Goal: Transaction & Acquisition: Purchase product/service

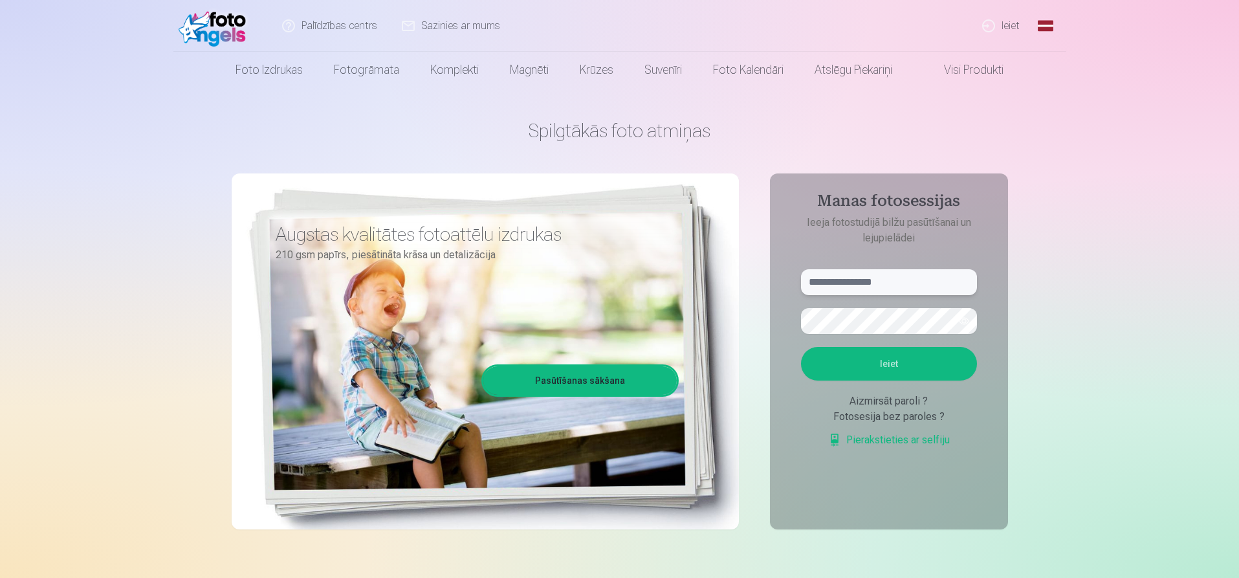
click at [887, 279] on input "text" at bounding box center [889, 282] width 176 height 26
type input "**********"
click at [876, 365] on button "Ieiet" at bounding box center [889, 364] width 176 height 34
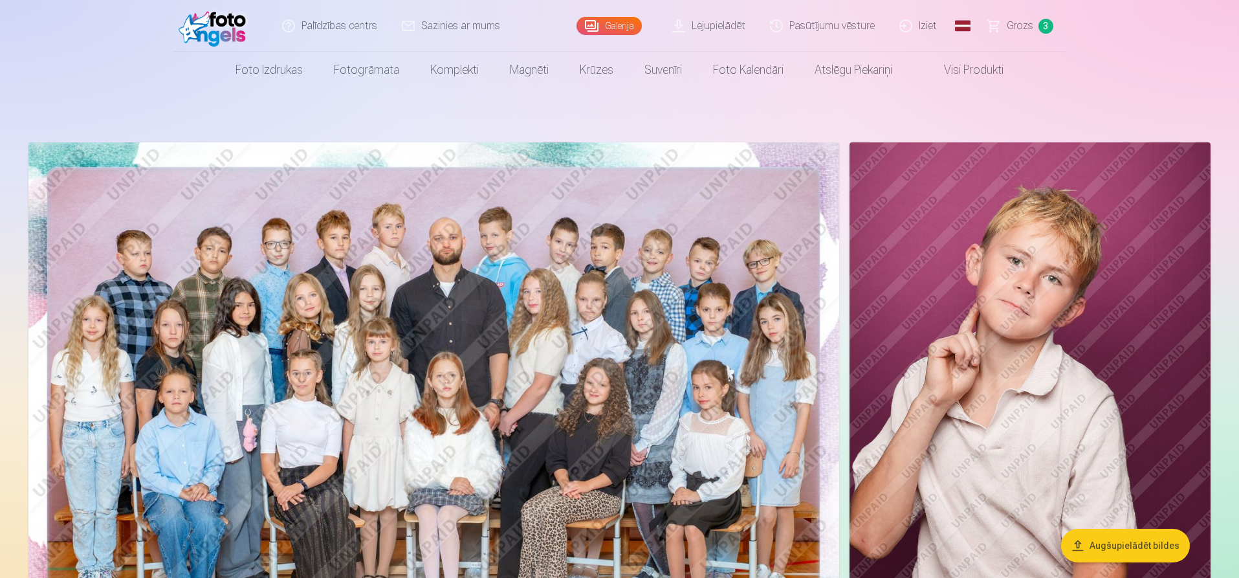
click at [440, 298] on img at bounding box center [433, 412] width 810 height 541
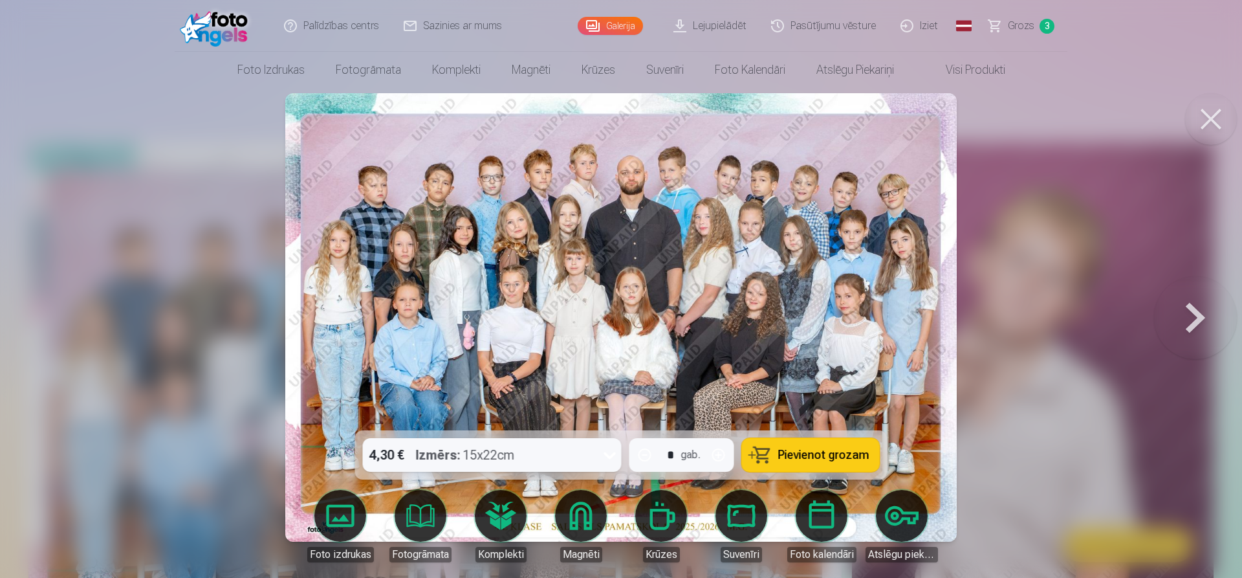
click at [685, 461] on div "gab." at bounding box center [690, 455] width 19 height 16
click at [719, 452] on button "button" at bounding box center [718, 454] width 31 height 31
click at [644, 457] on button "button" at bounding box center [644, 454] width 31 height 31
type input "*"
click at [613, 458] on icon at bounding box center [610, 454] width 21 height 21
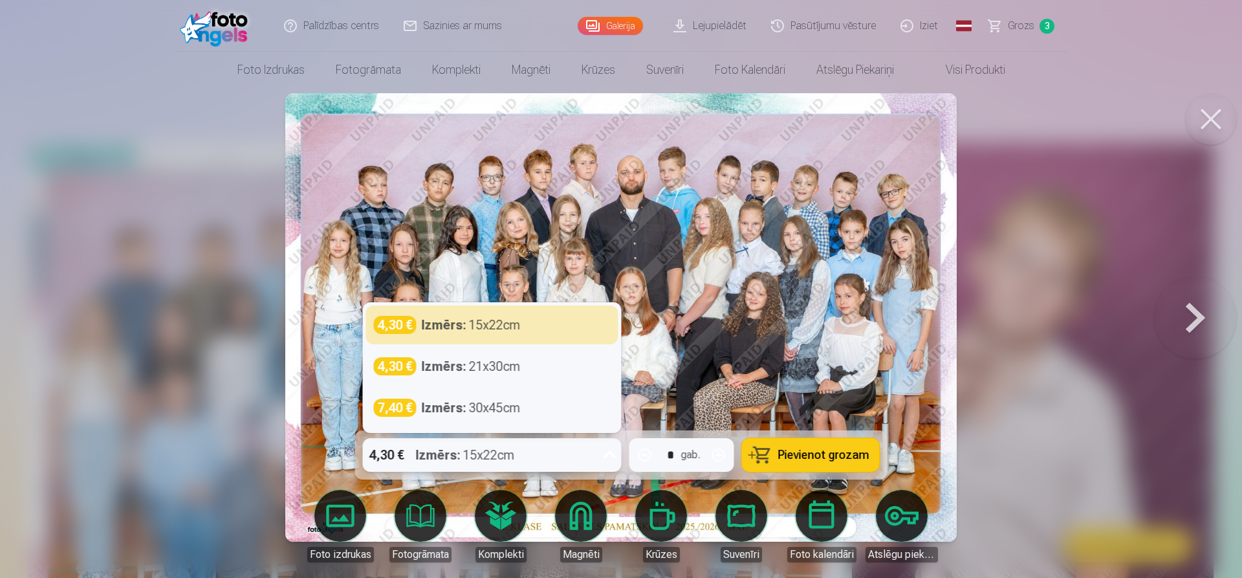
click at [611, 451] on icon at bounding box center [610, 454] width 21 height 21
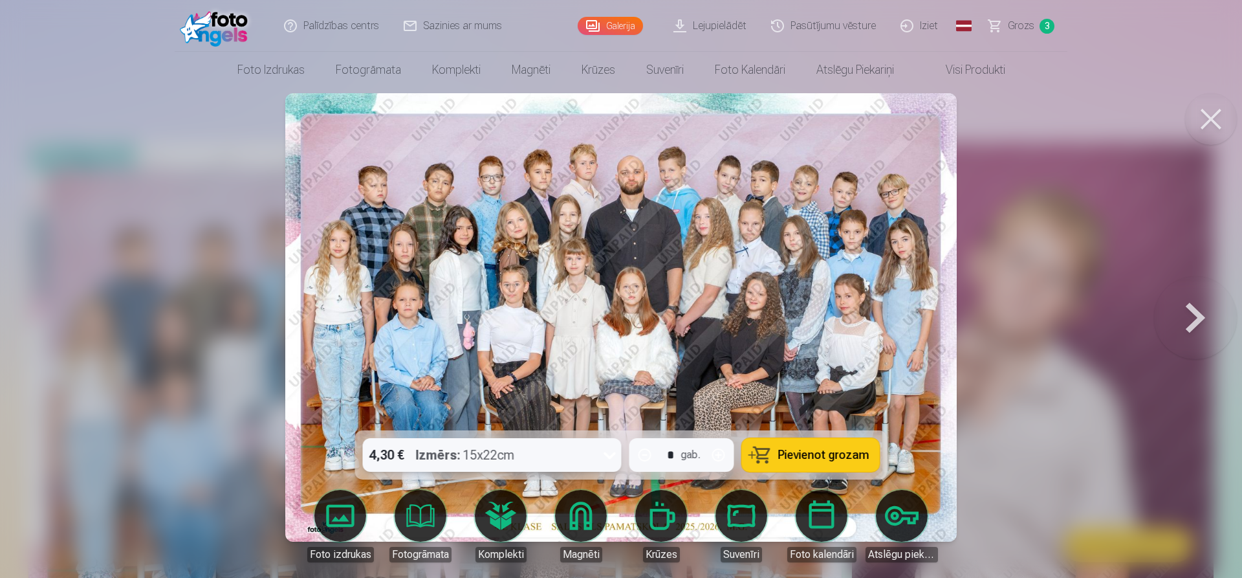
click at [797, 455] on span "Pievienot grozam" at bounding box center [823, 455] width 91 height 12
click at [1217, 118] on button at bounding box center [1211, 119] width 52 height 52
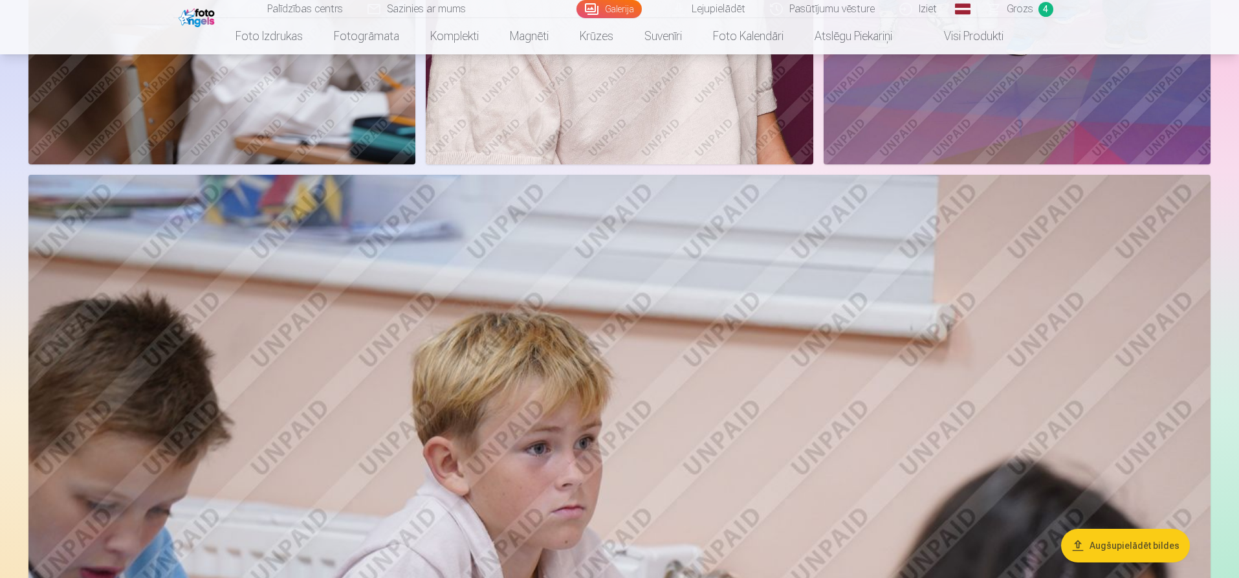
scroll to position [1100, 0]
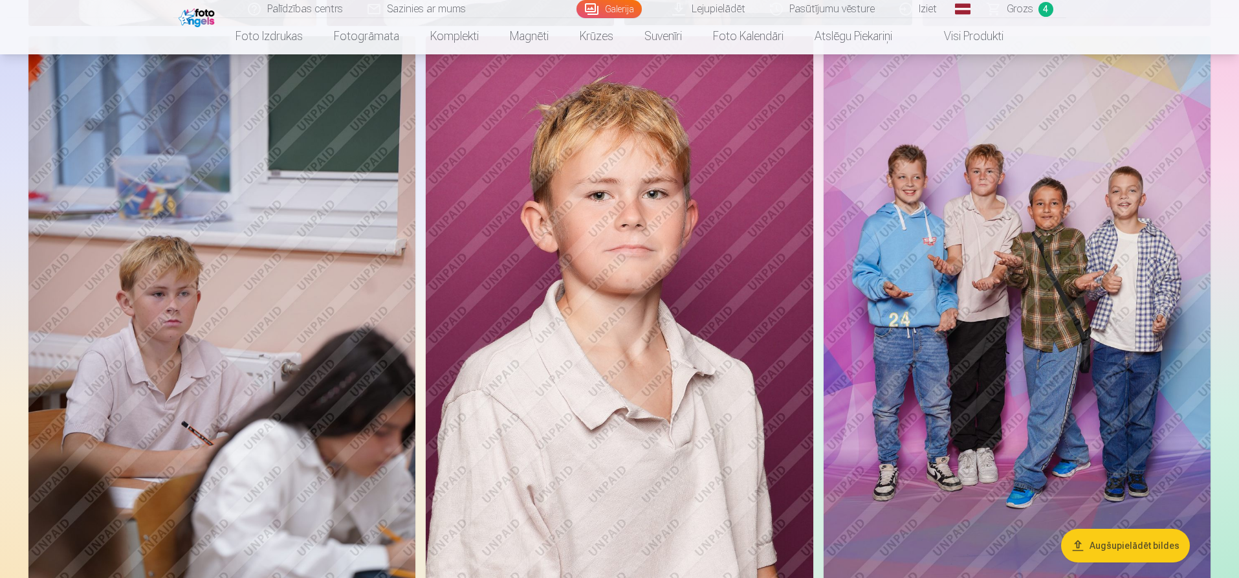
click at [649, 227] on img at bounding box center [619, 326] width 387 height 581
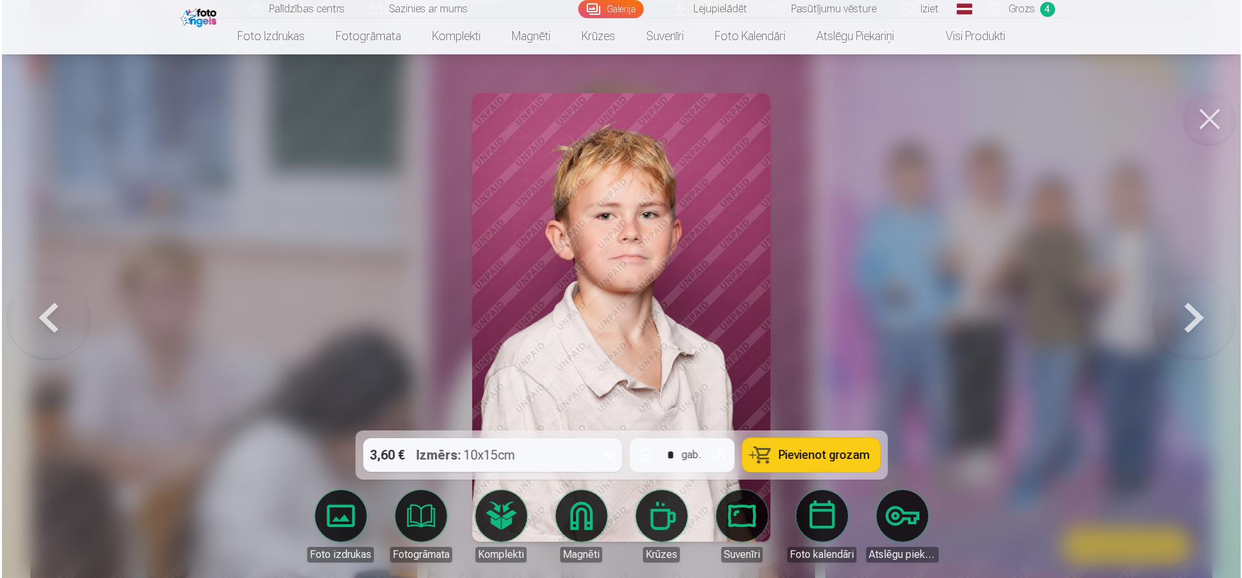
scroll to position [1101, 0]
click at [720, 454] on button "button" at bounding box center [718, 454] width 31 height 31
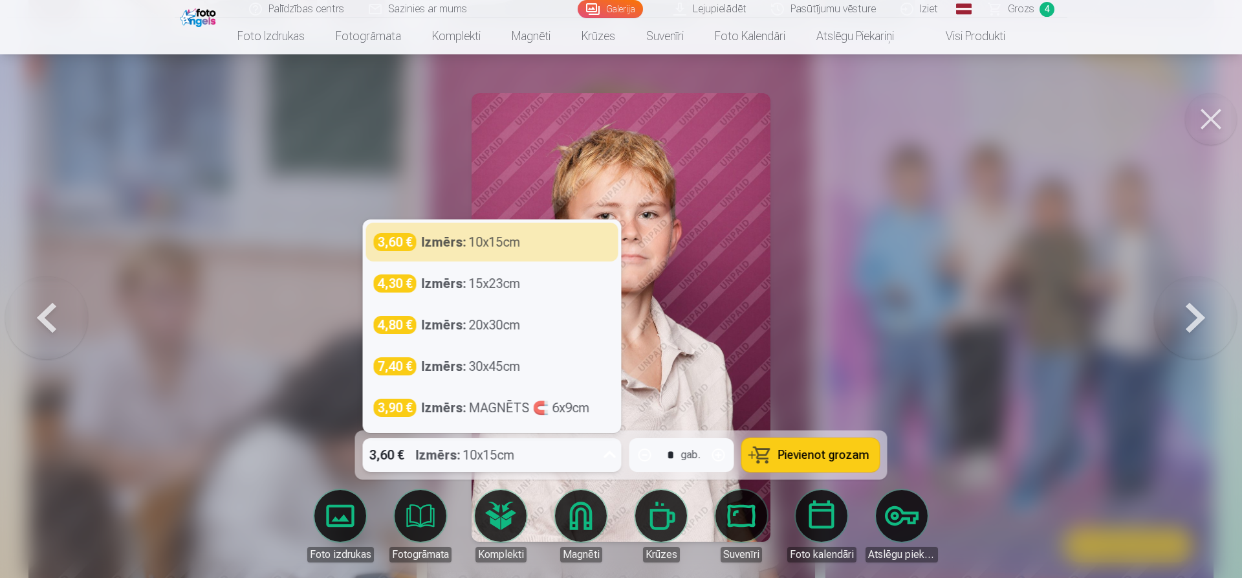
click at [589, 455] on div "3,60 € Izmērs : 10x15cm" at bounding box center [480, 455] width 234 height 34
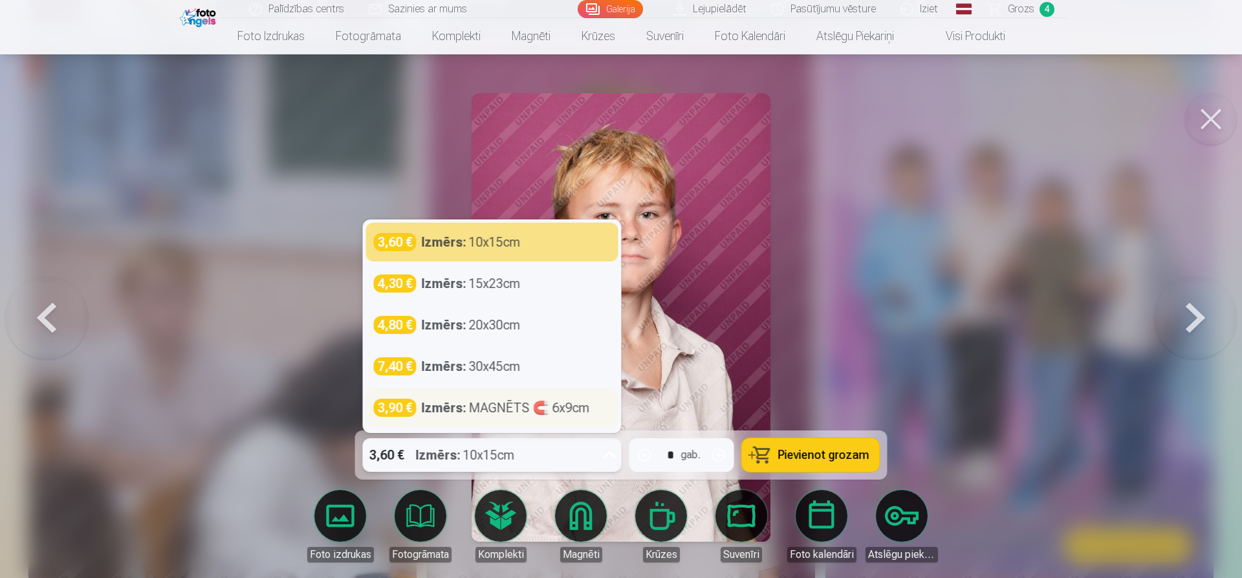
click at [548, 411] on div "Izmērs : MAGNĒTS 🧲 6x9cm" at bounding box center [506, 407] width 168 height 18
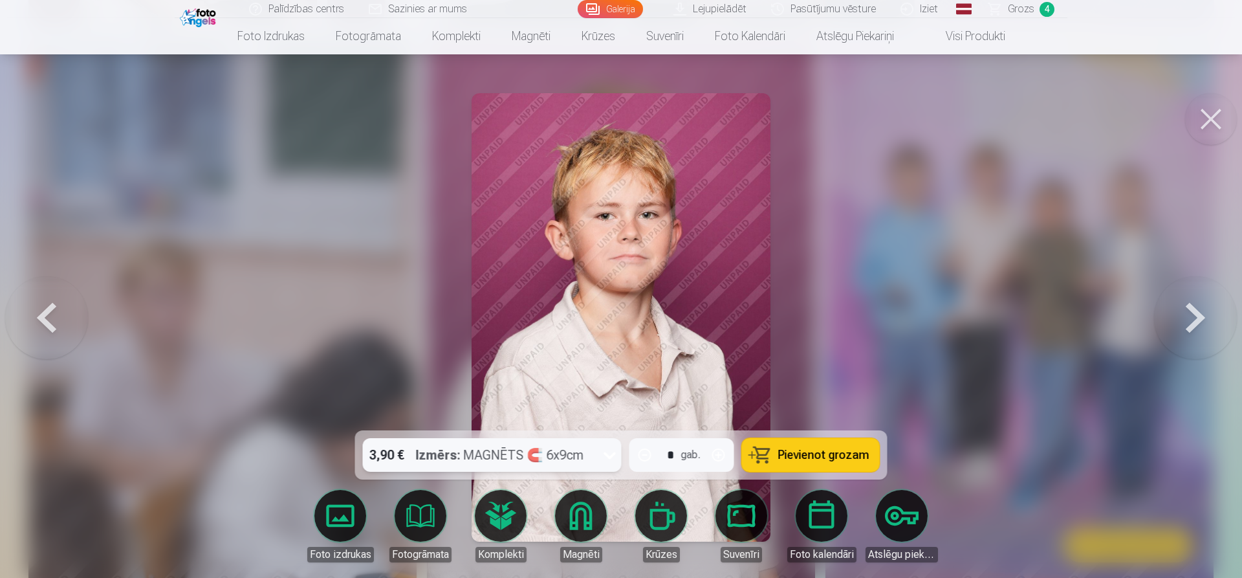
click at [829, 461] on span "Pievienot grozam" at bounding box center [823, 455] width 91 height 12
type input "*"
click at [1216, 116] on button at bounding box center [1211, 119] width 52 height 52
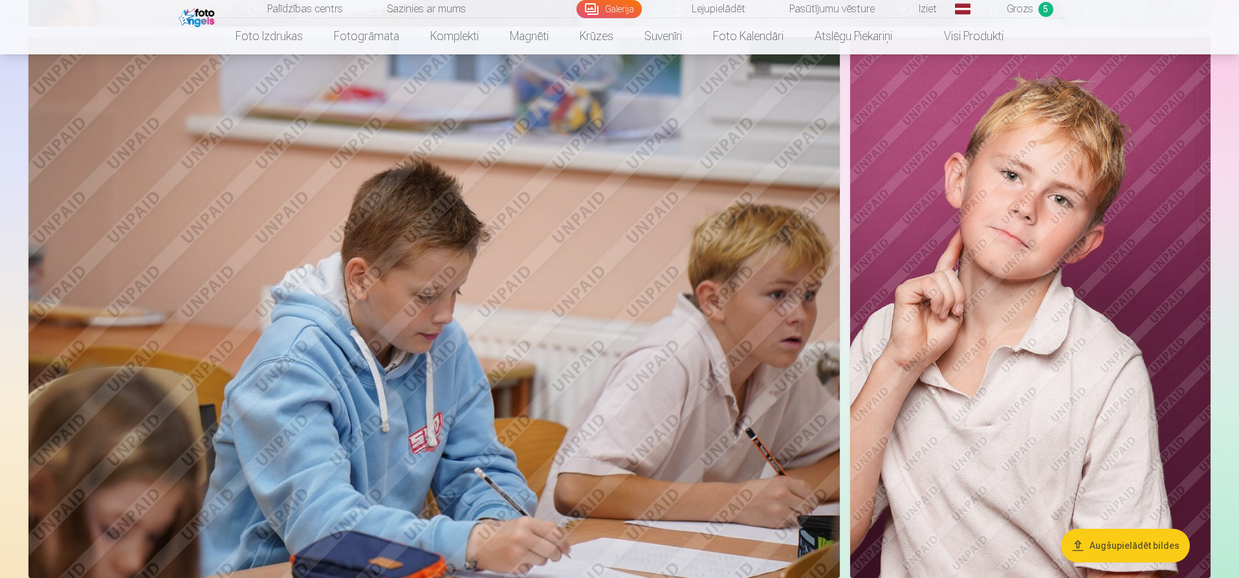
scroll to position [2587, 0]
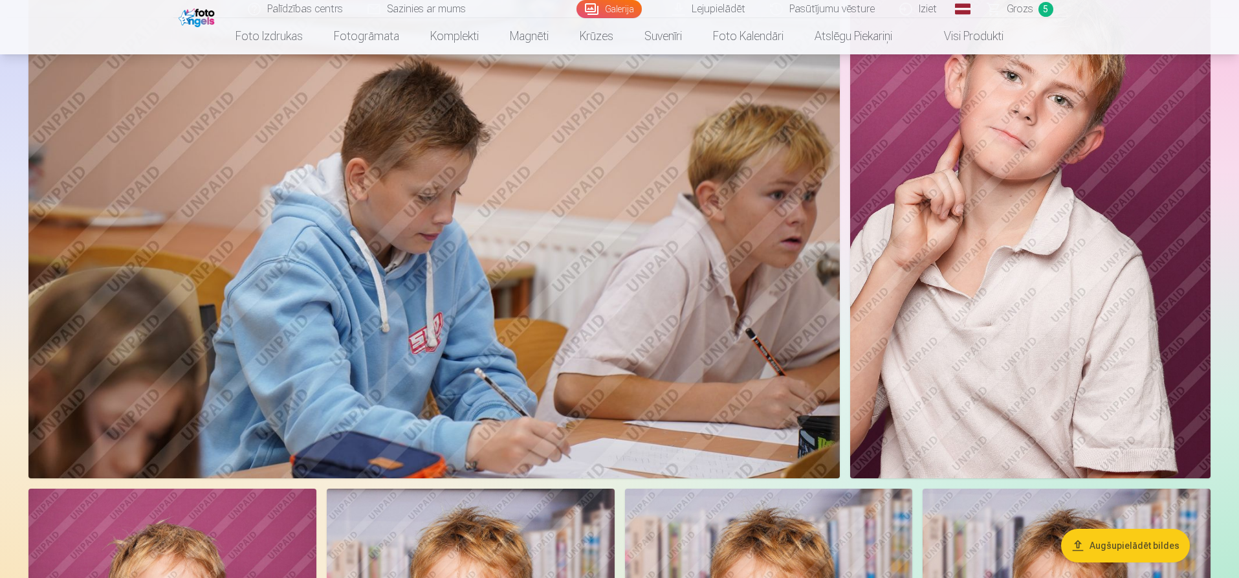
click at [1062, 167] on img at bounding box center [1030, 207] width 360 height 541
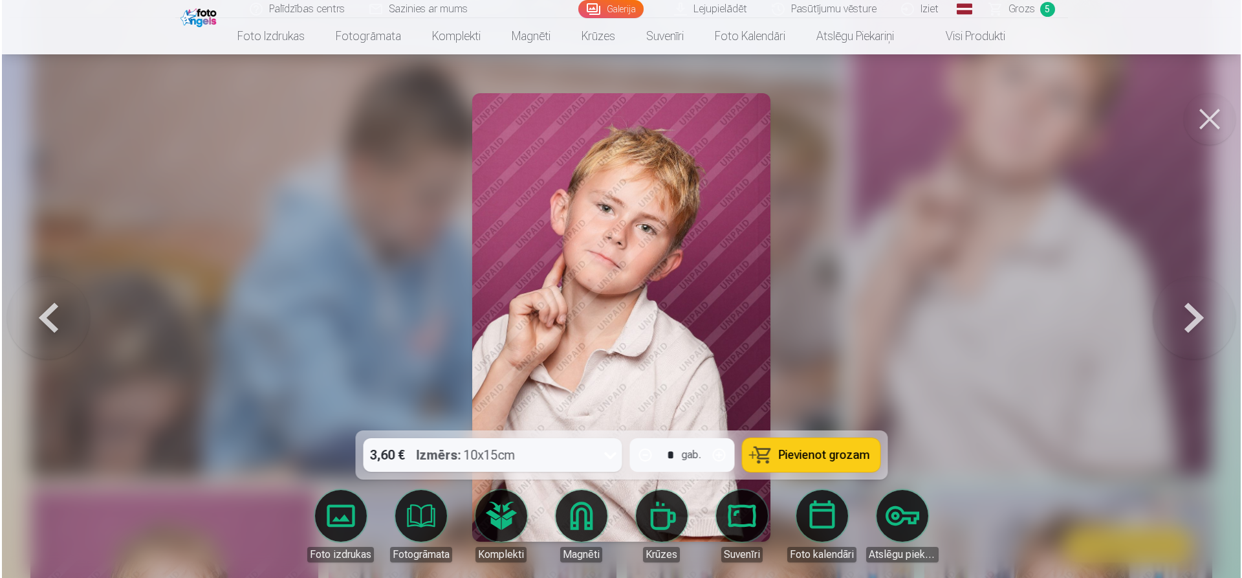
scroll to position [2594, 0]
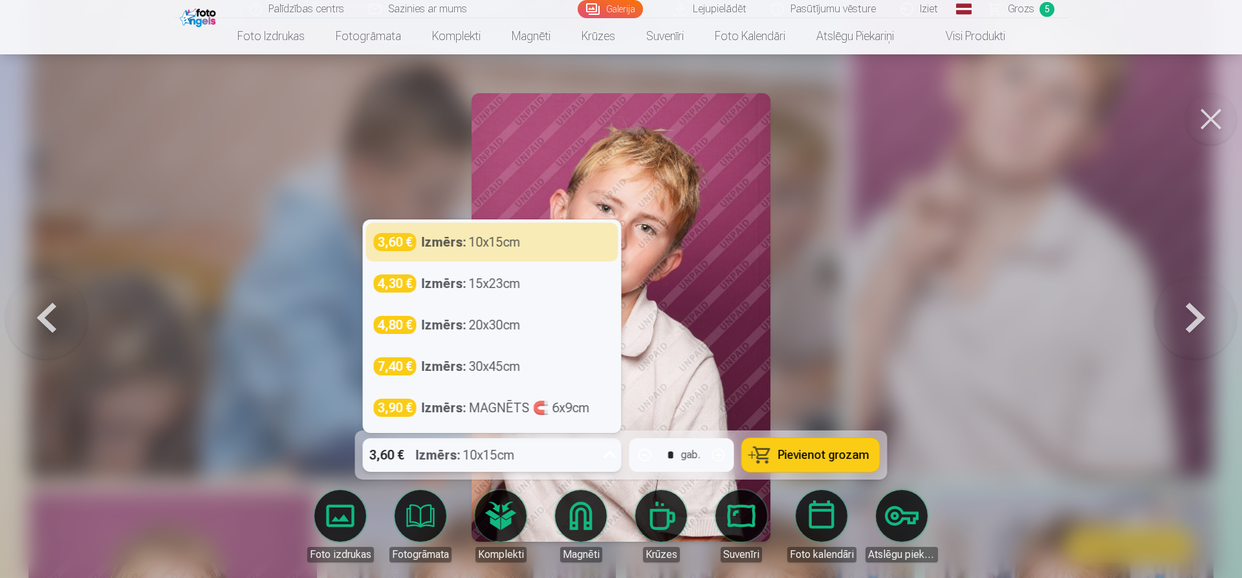
click at [613, 455] on icon at bounding box center [610, 454] width 21 height 21
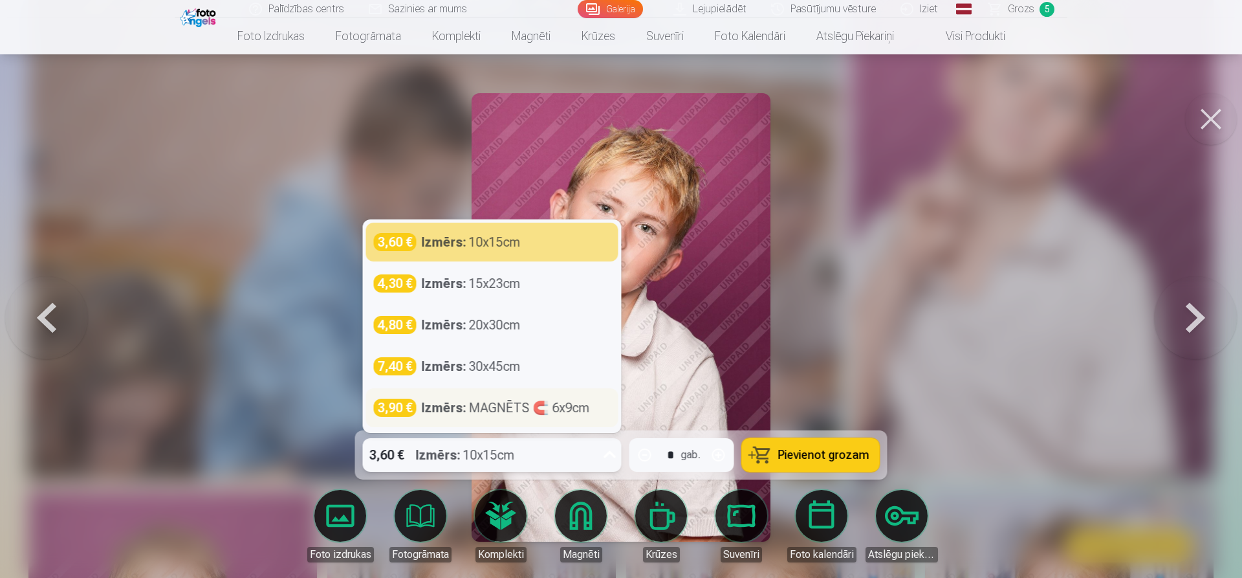
click at [511, 408] on div "Izmērs : MAGNĒTS 🧲 6x9cm" at bounding box center [506, 407] width 168 height 18
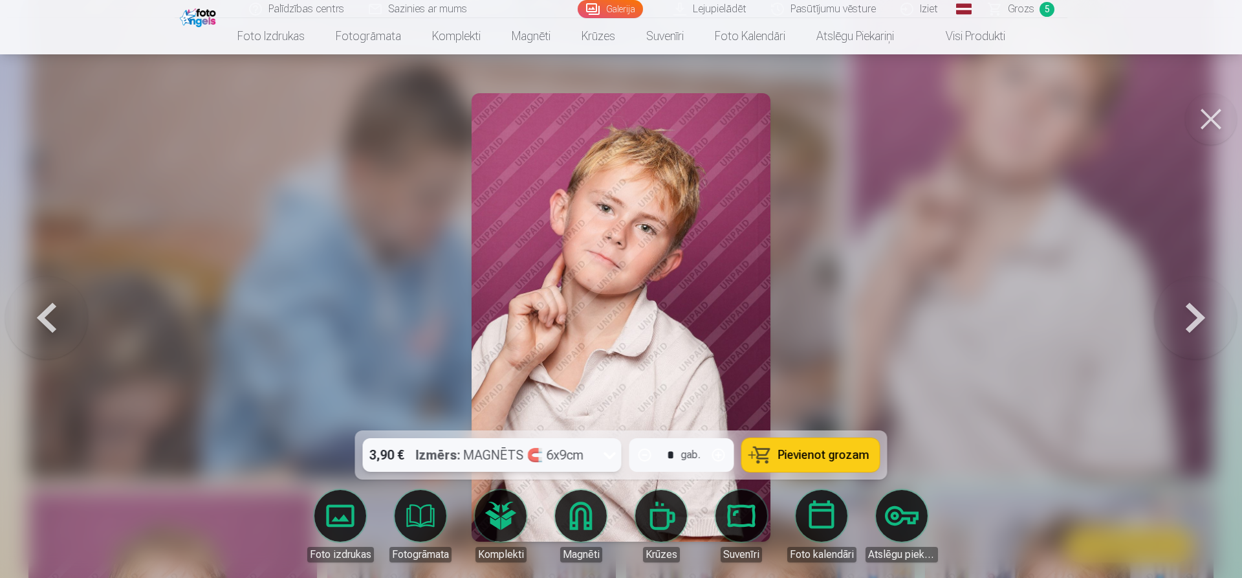
click at [798, 450] on span "Pievienot grozam" at bounding box center [823, 455] width 91 height 12
click at [1219, 113] on button at bounding box center [1211, 119] width 52 height 52
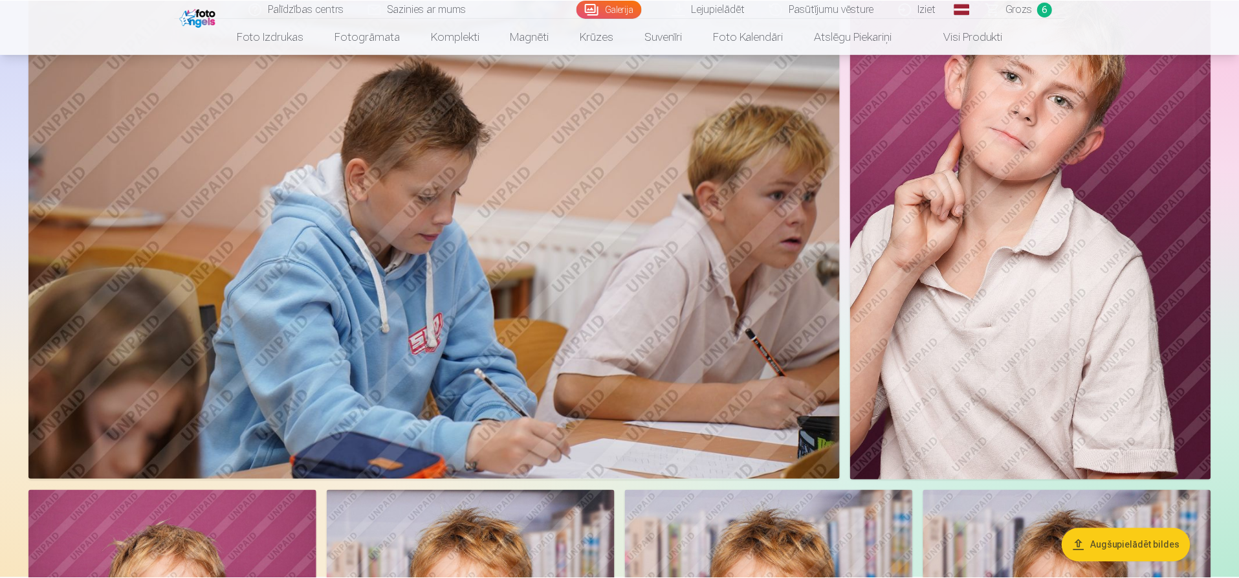
scroll to position [2587, 0]
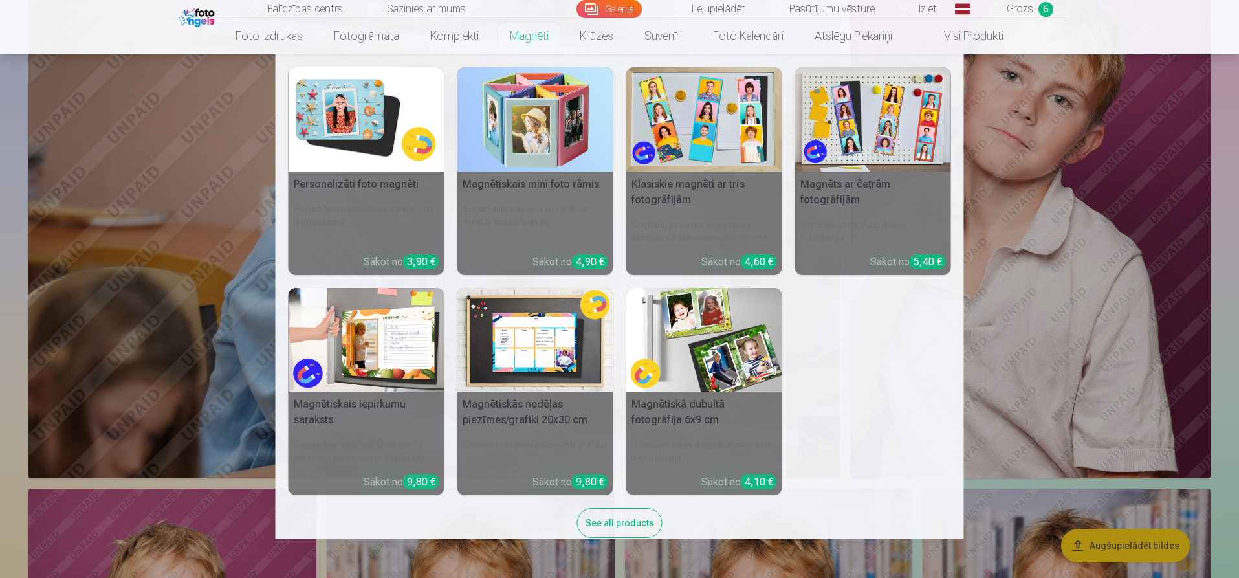
click at [534, 34] on link "Magnēti" at bounding box center [529, 36] width 70 height 36
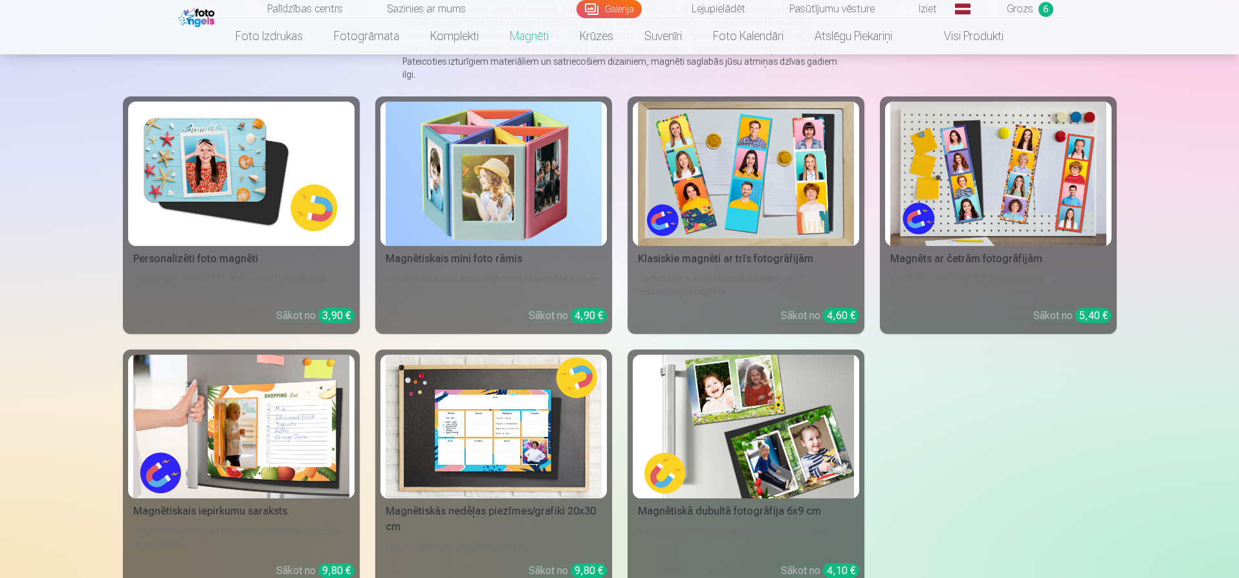
scroll to position [129, 0]
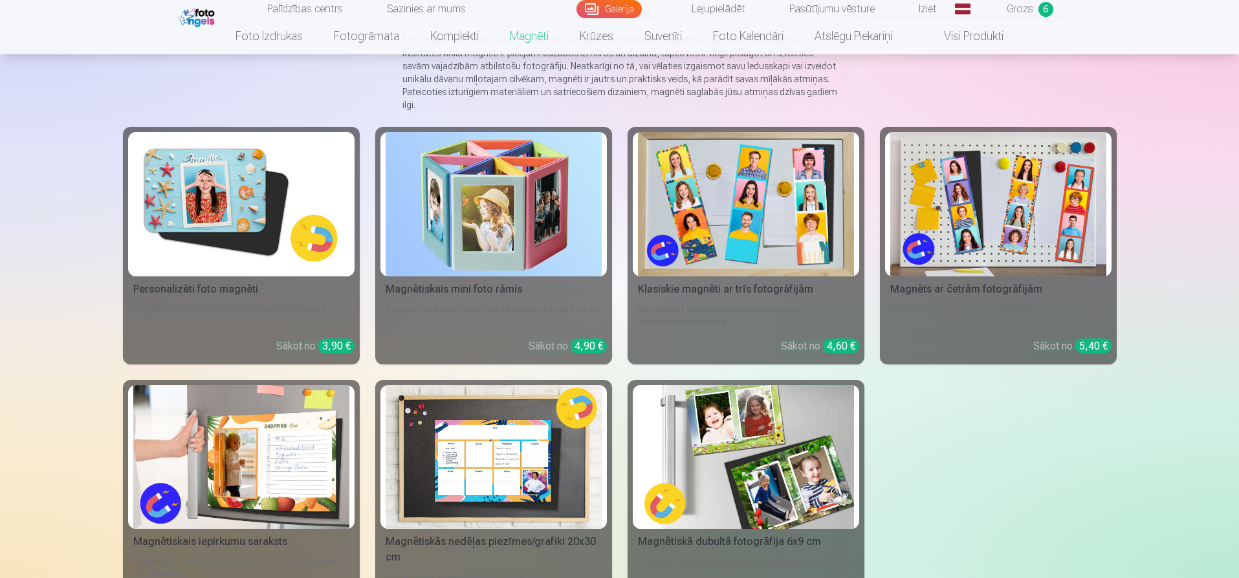
click at [972, 178] on img at bounding box center [998, 204] width 216 height 144
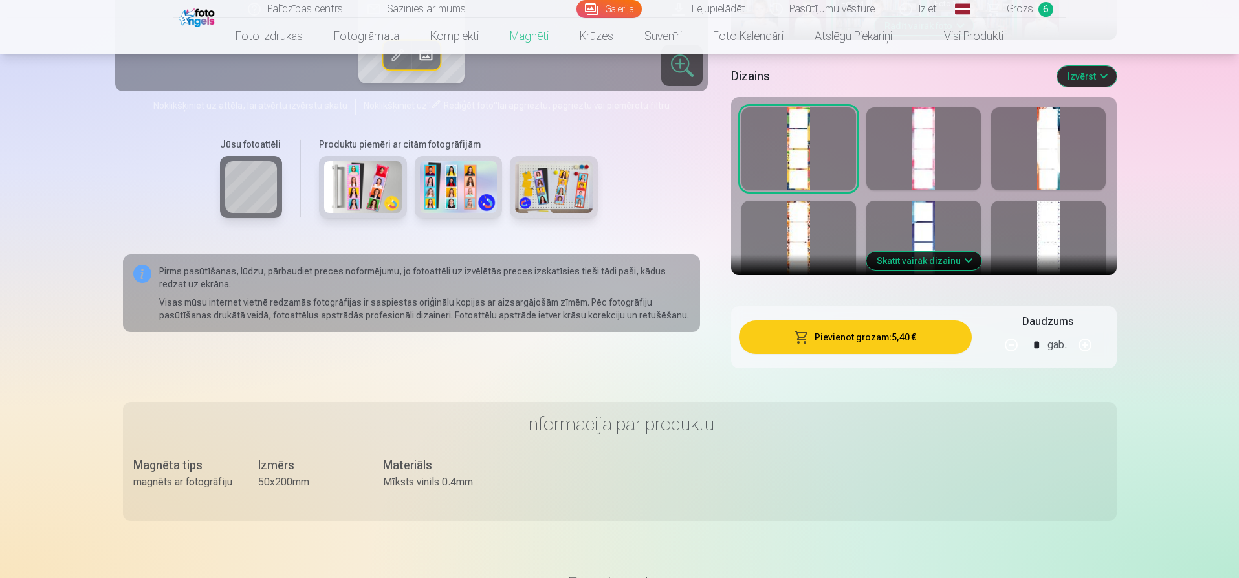
scroll to position [453, 0]
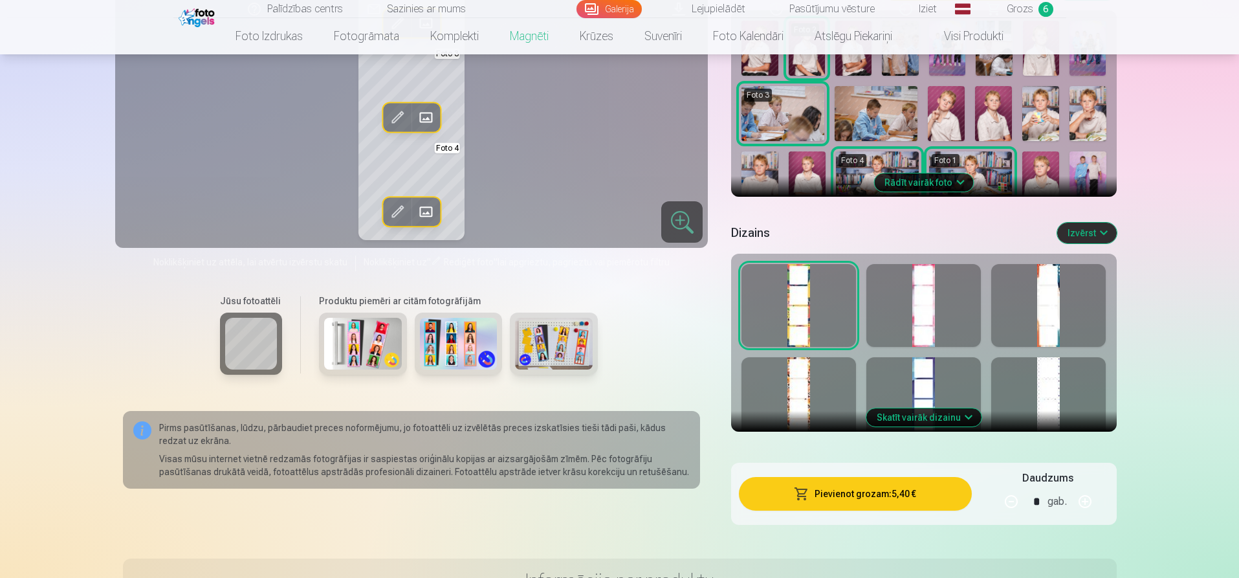
click at [1048, 393] on div at bounding box center [1048, 398] width 114 height 83
click at [960, 388] on div at bounding box center [923, 398] width 114 height 83
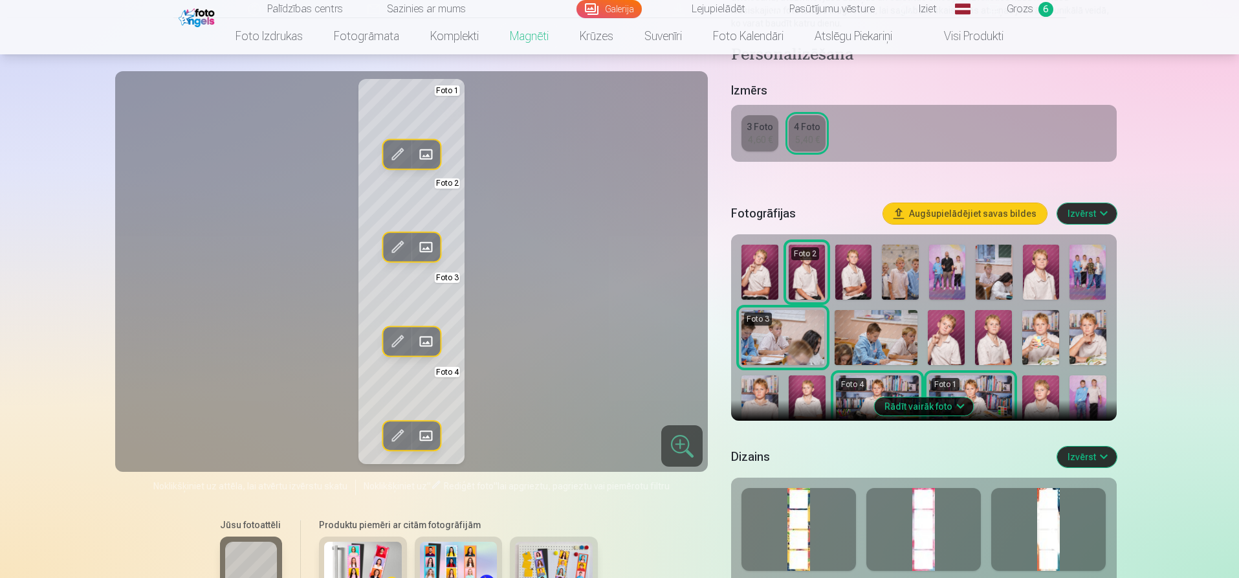
scroll to position [194, 0]
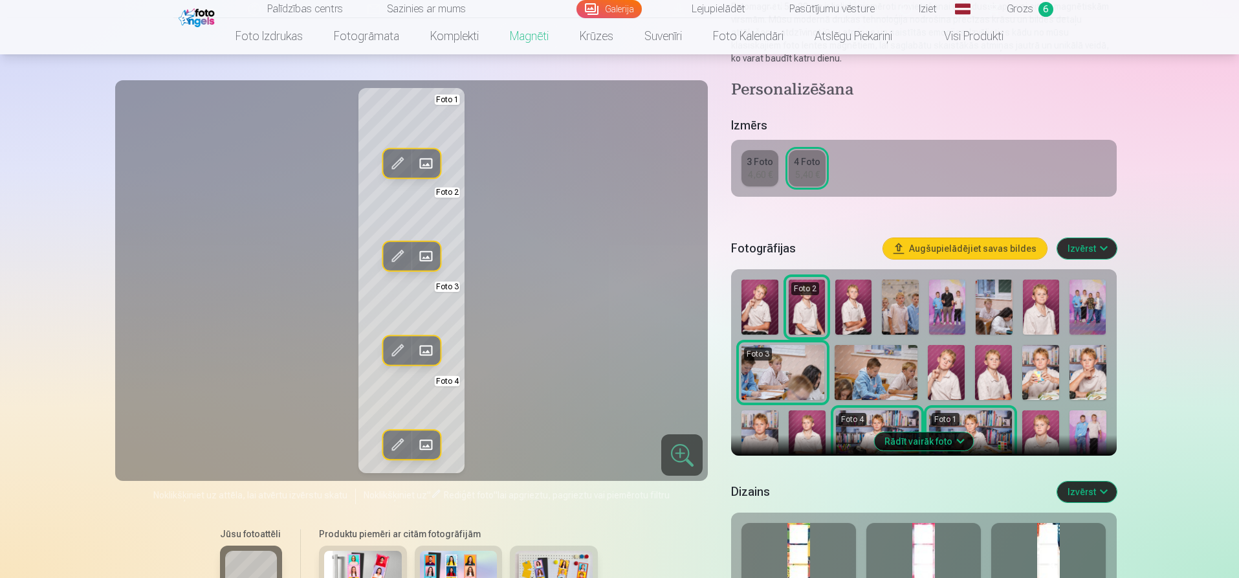
click at [958, 443] on button "Rādīt vairāk foto" at bounding box center [923, 441] width 99 height 18
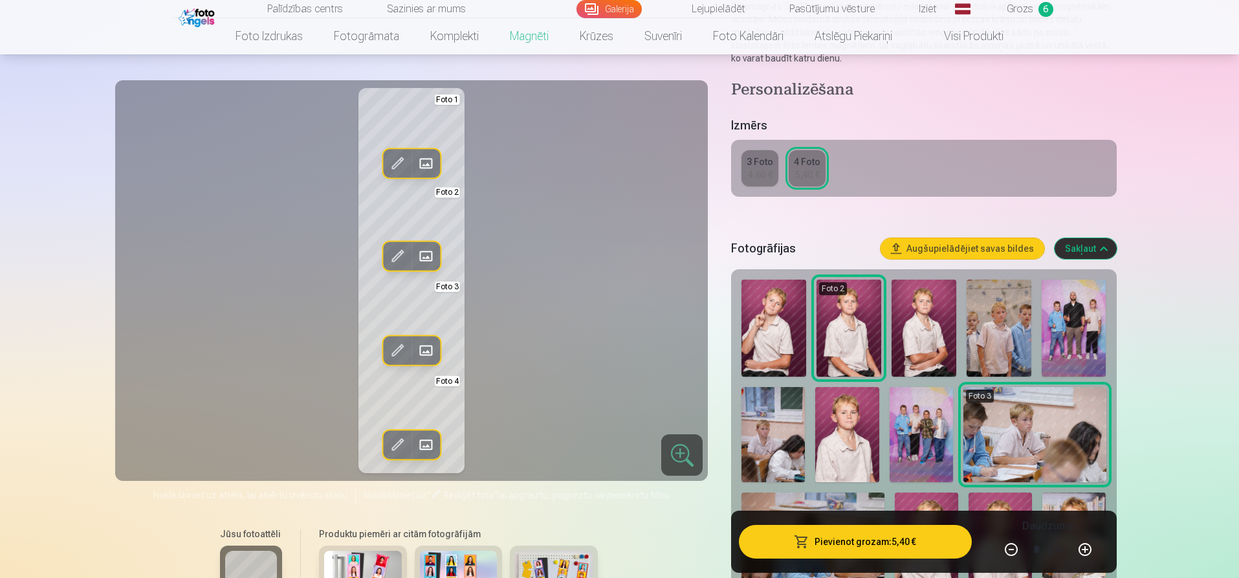
click at [913, 429] on img at bounding box center [920, 434] width 63 height 95
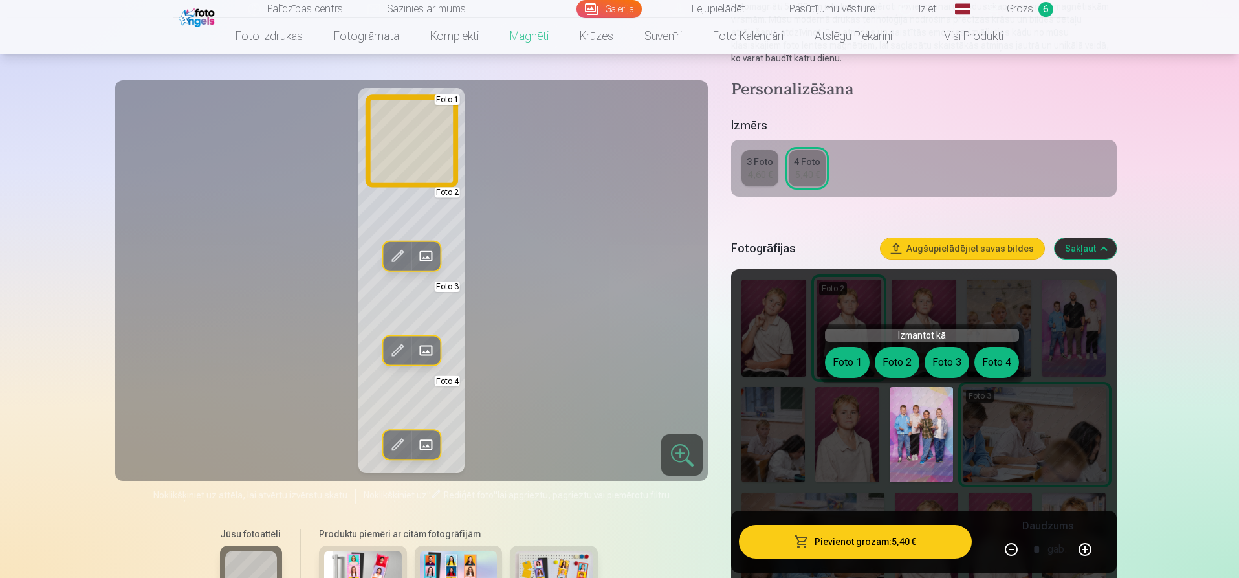
click at [852, 361] on button "Foto 1" at bounding box center [847, 362] width 45 height 31
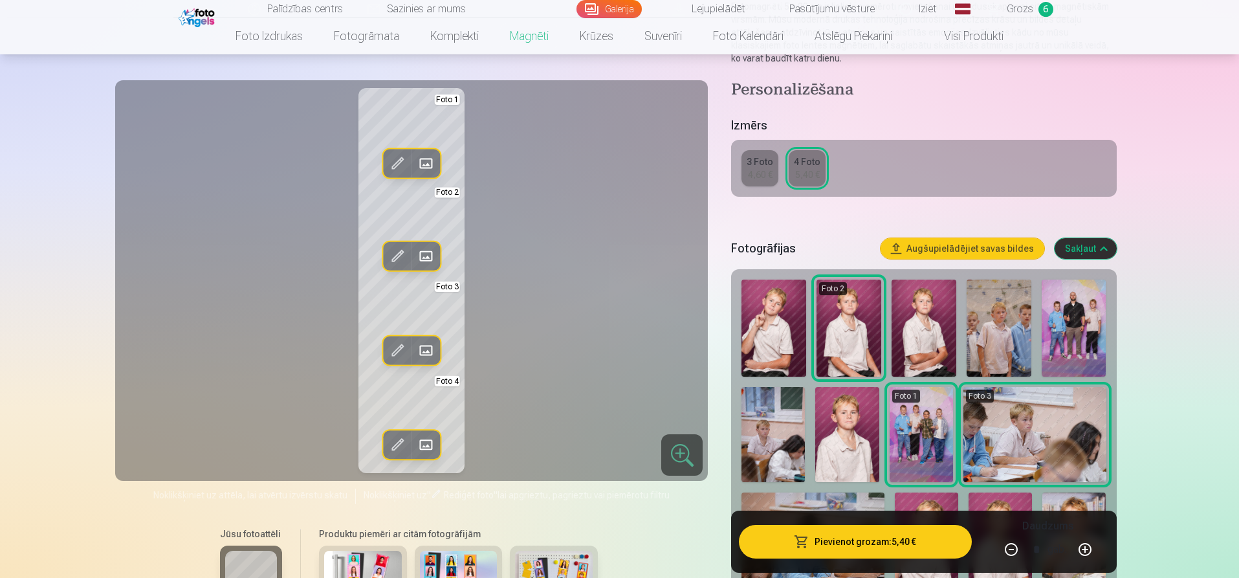
click at [1072, 319] on img at bounding box center [1073, 327] width 65 height 97
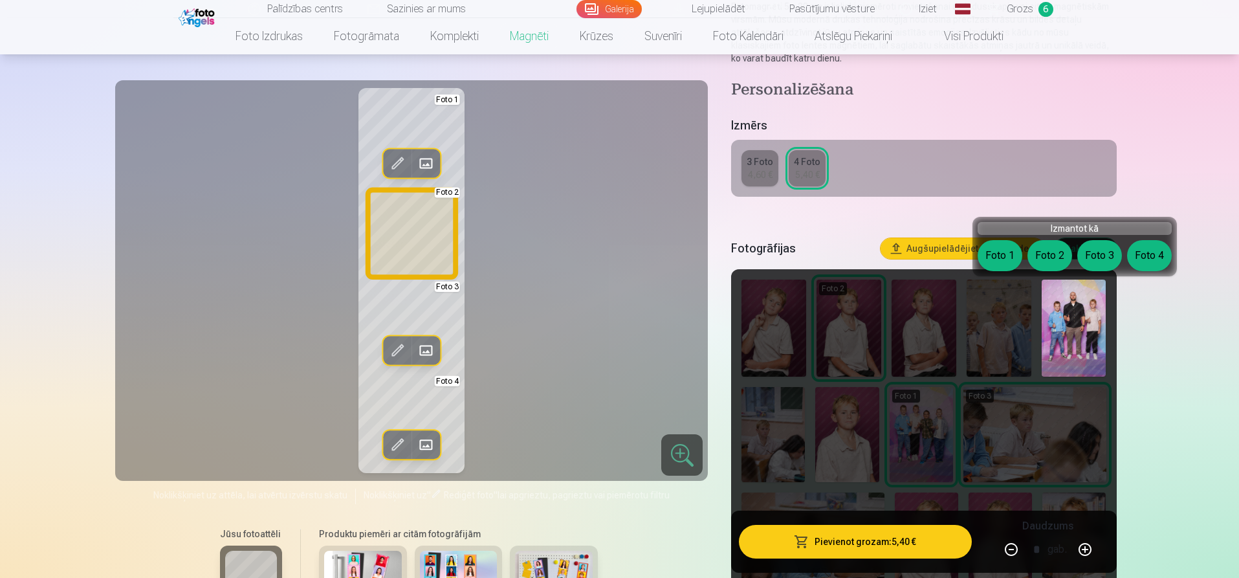
click at [1051, 248] on button "Foto 2" at bounding box center [1049, 255] width 45 height 31
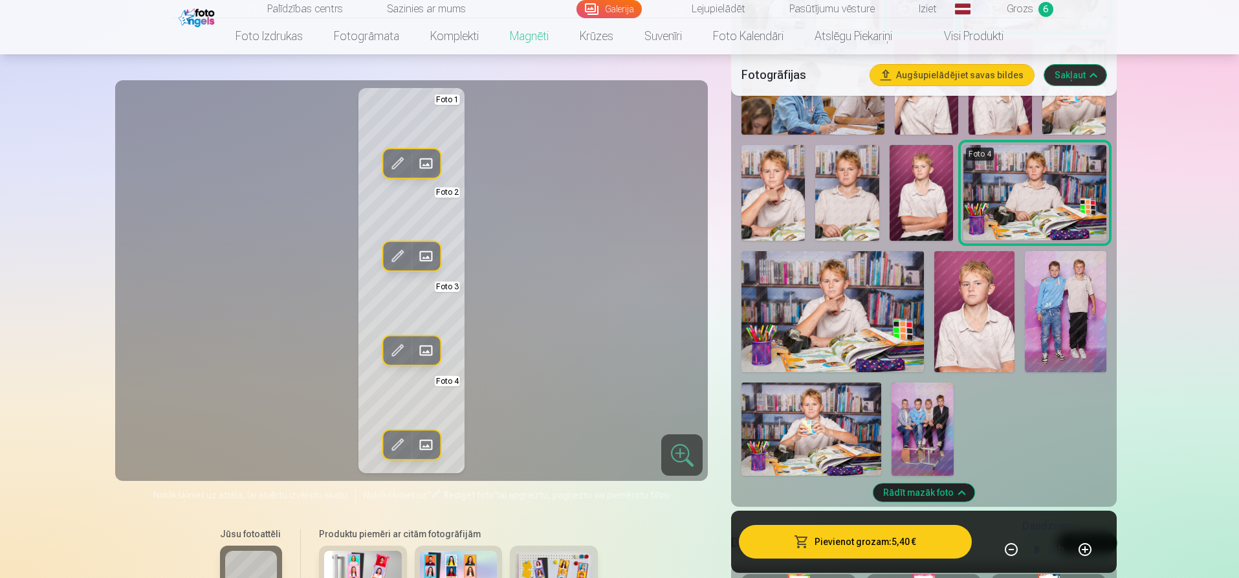
scroll to position [711, 0]
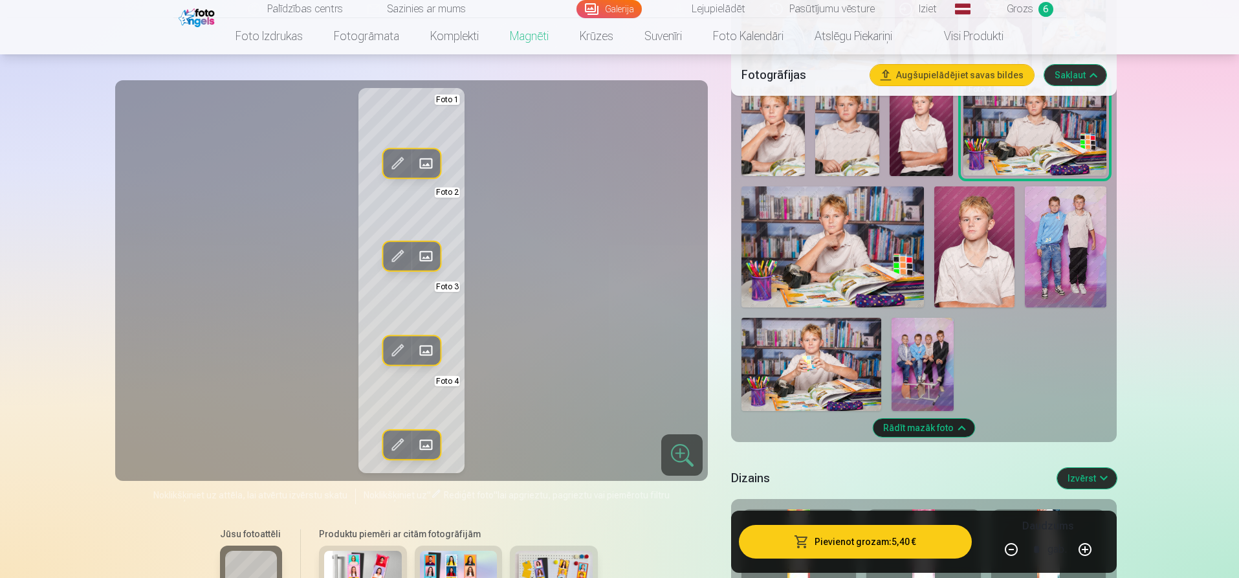
click at [937, 359] on img at bounding box center [922, 364] width 62 height 93
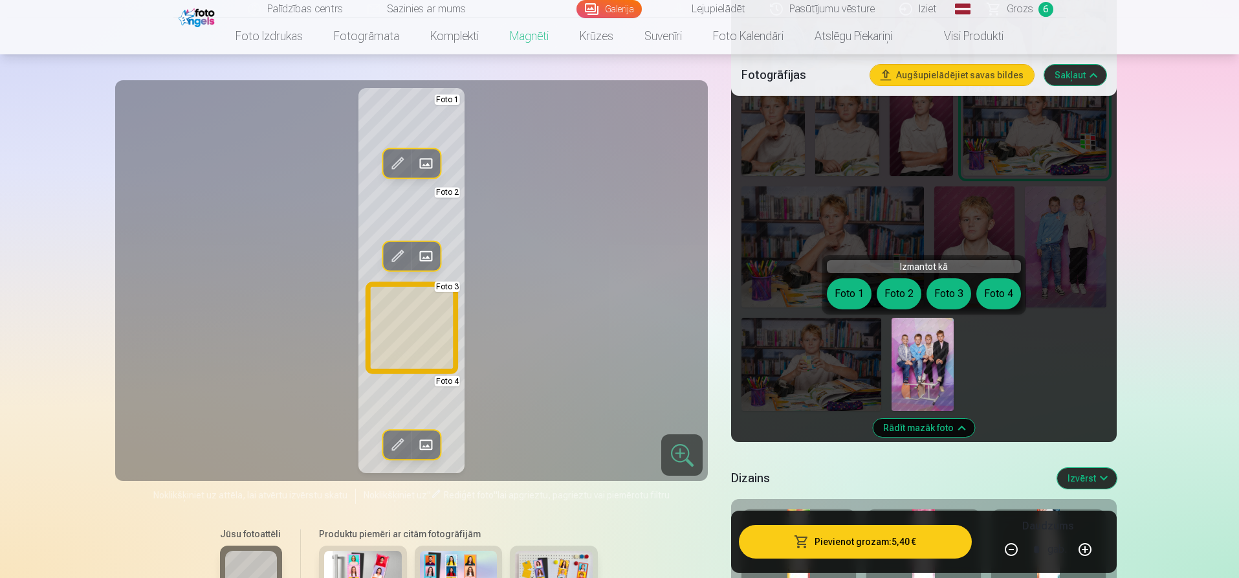
click at [956, 291] on button "Foto 3" at bounding box center [948, 293] width 45 height 31
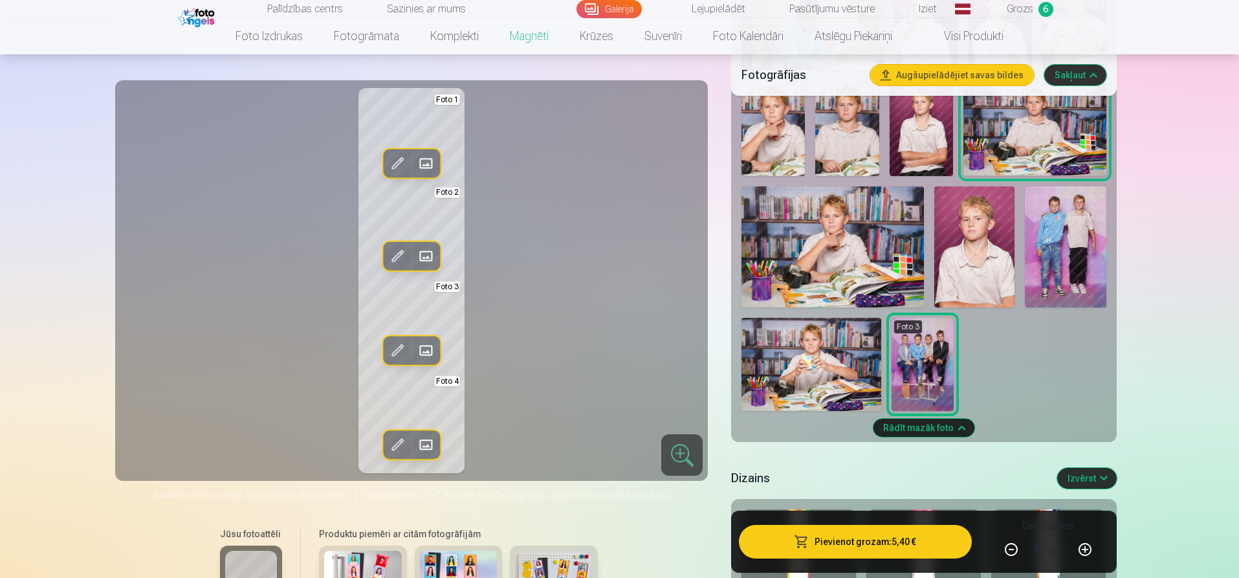
click at [1056, 229] on img at bounding box center [1065, 247] width 81 height 122
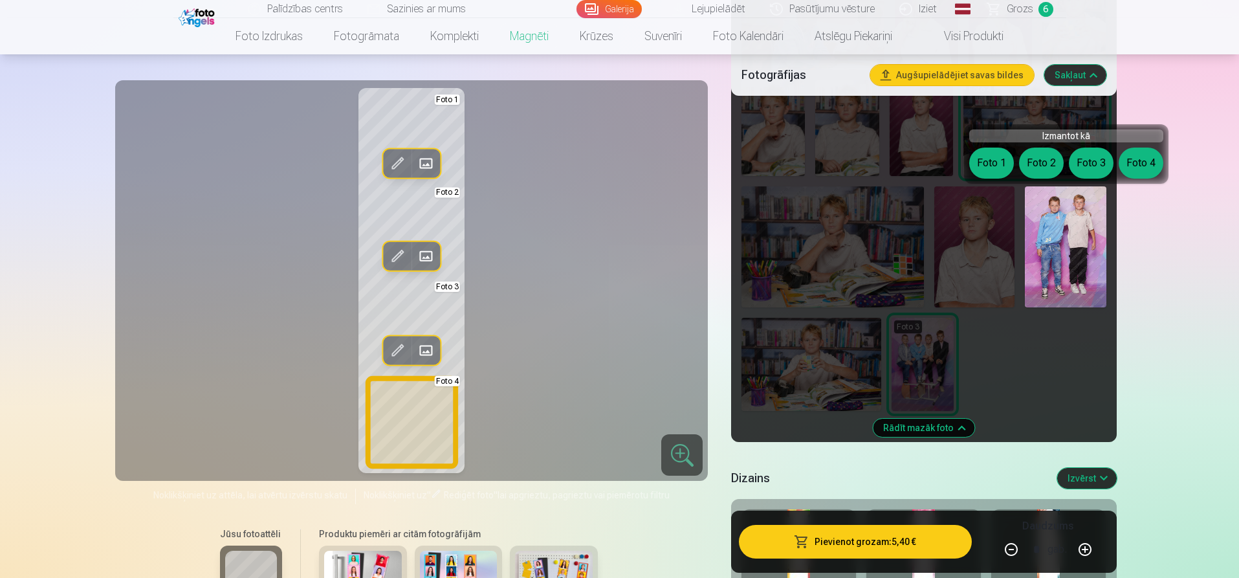
click at [1129, 160] on button "Foto 4" at bounding box center [1140, 162] width 45 height 31
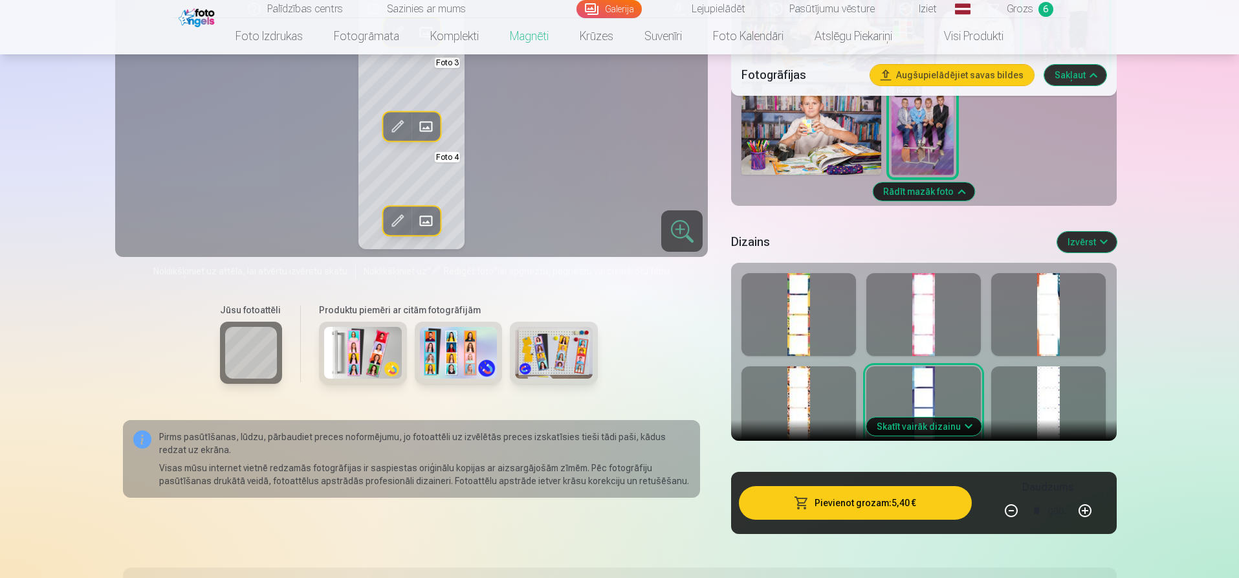
scroll to position [970, 0]
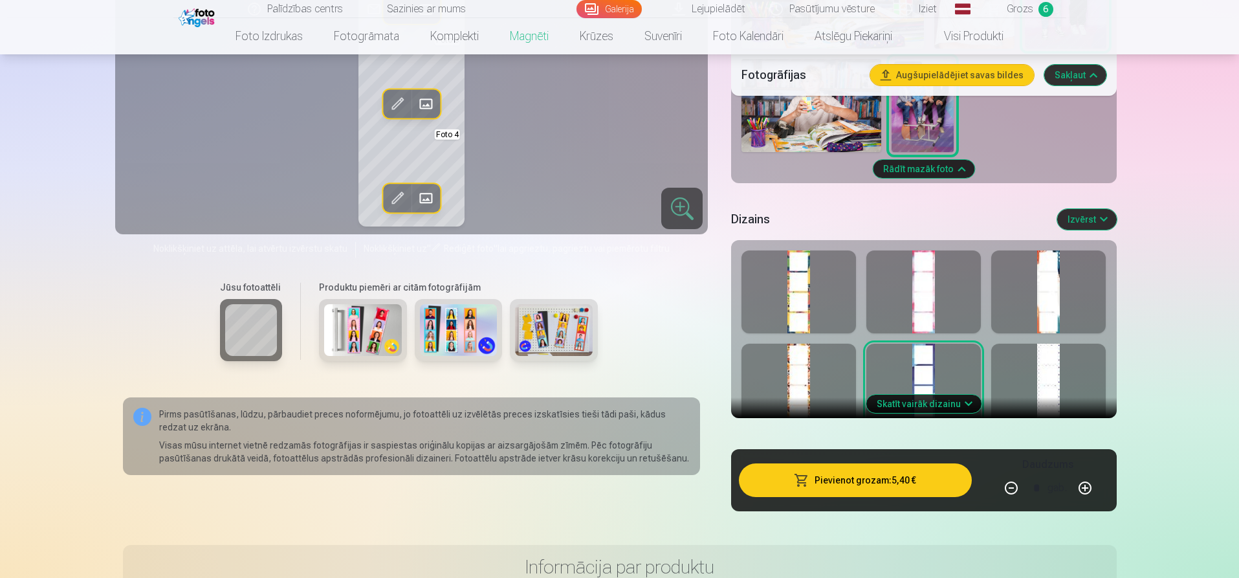
click at [966, 401] on button "Skatīt vairāk dizainu" at bounding box center [923, 404] width 115 height 18
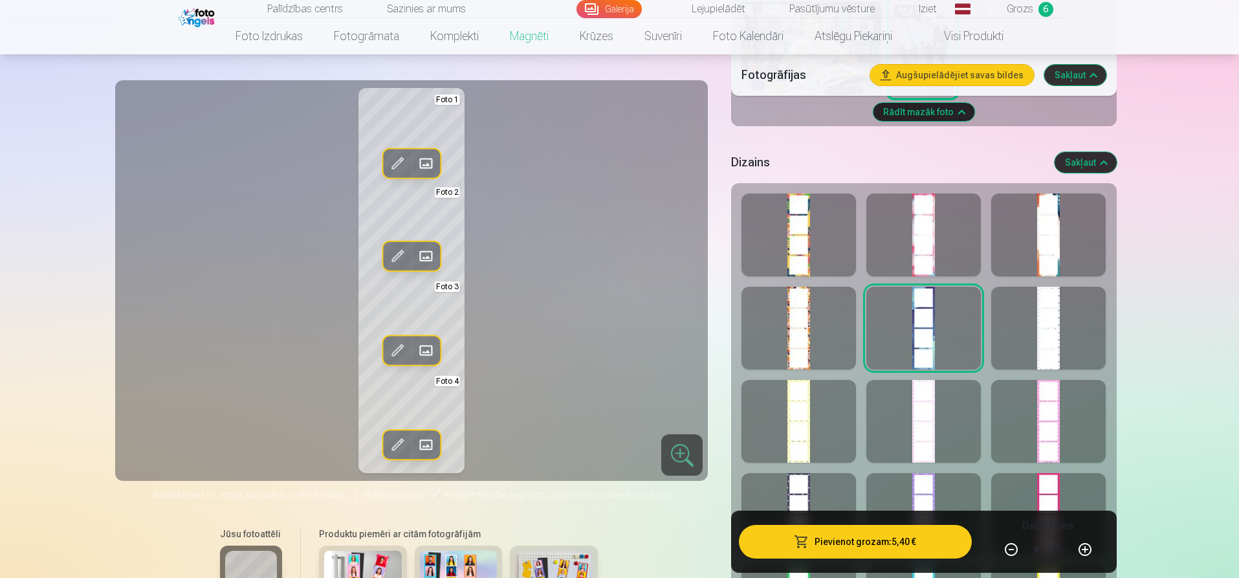
scroll to position [1035, 0]
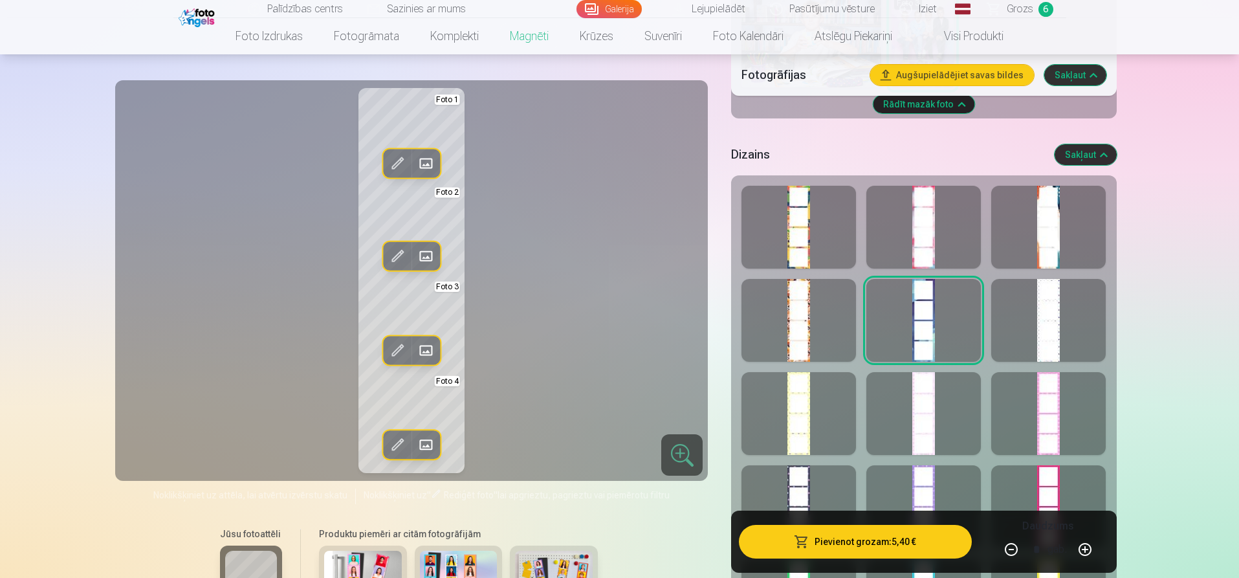
click at [923, 408] on div at bounding box center [923, 413] width 114 height 83
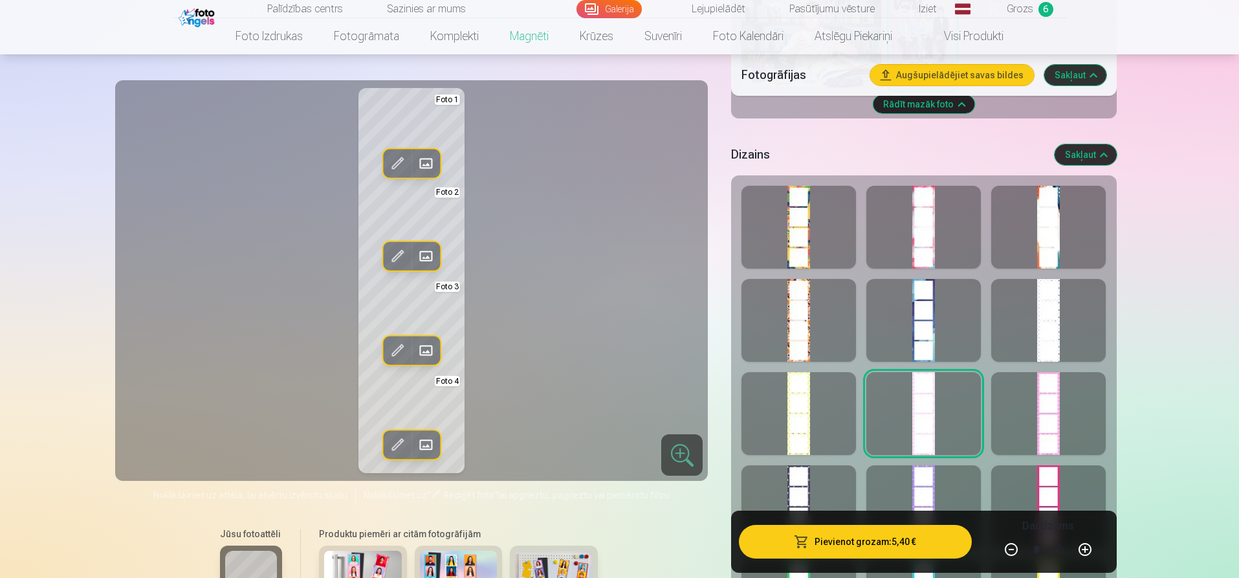
click at [802, 488] on div at bounding box center [798, 506] width 114 height 83
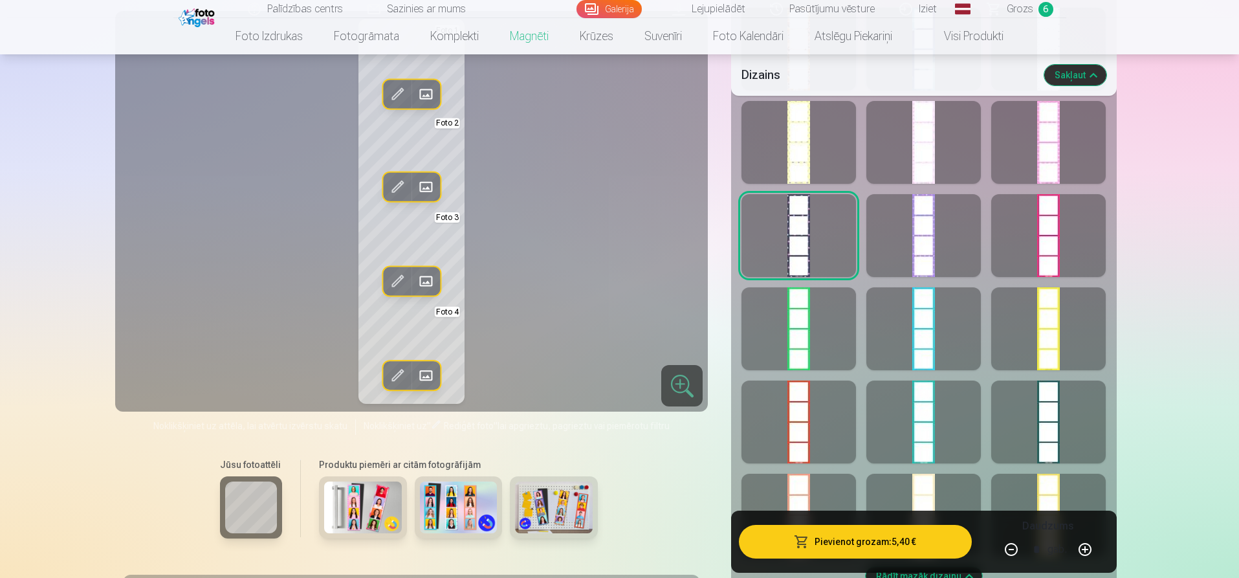
scroll to position [1358, 0]
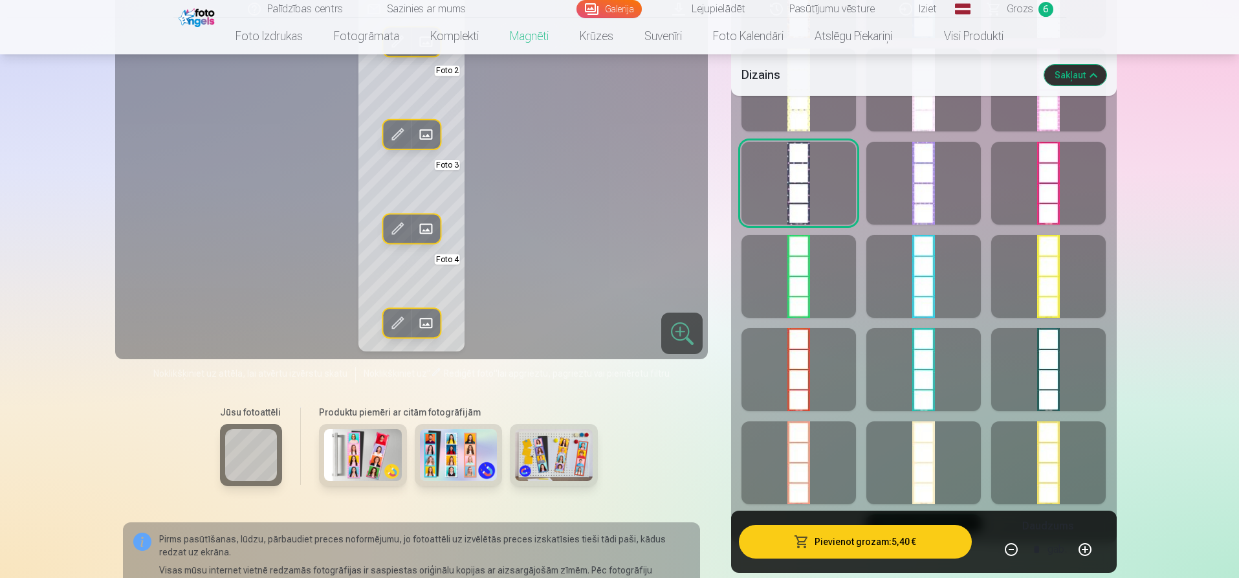
click at [933, 282] on div at bounding box center [923, 276] width 114 height 83
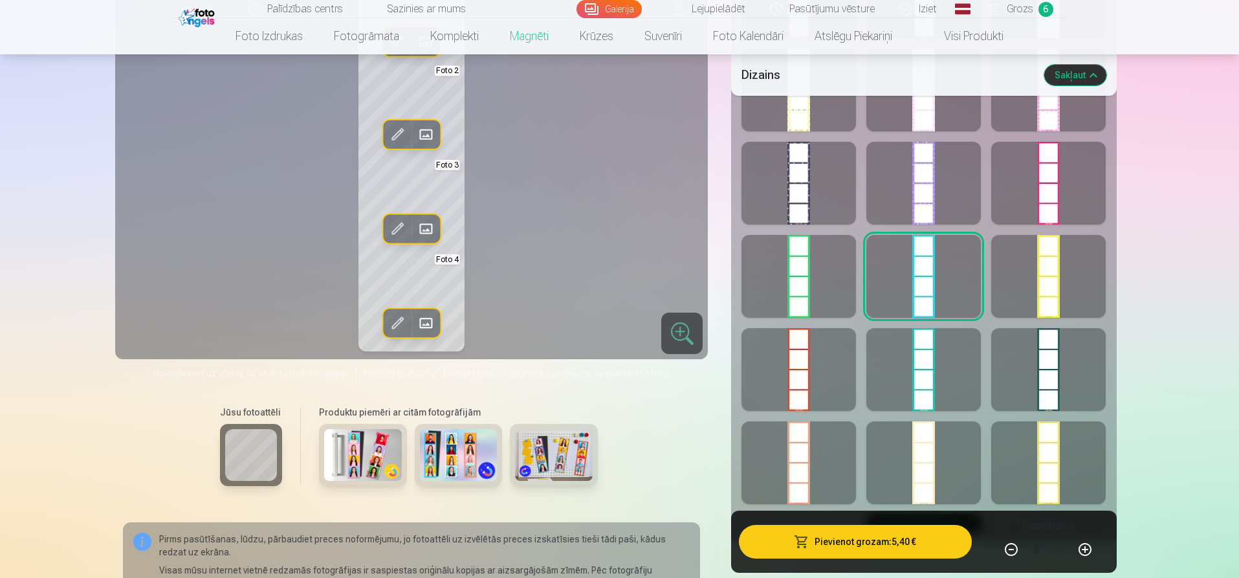
click at [923, 371] on div at bounding box center [923, 369] width 114 height 83
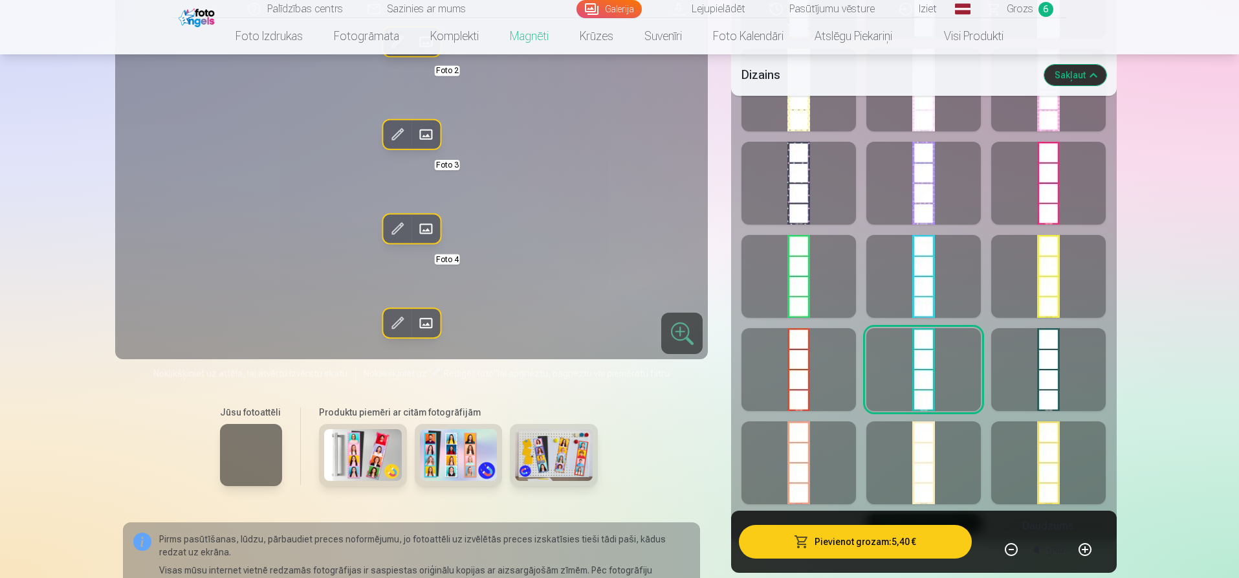
click at [1056, 352] on div at bounding box center [1048, 369] width 114 height 83
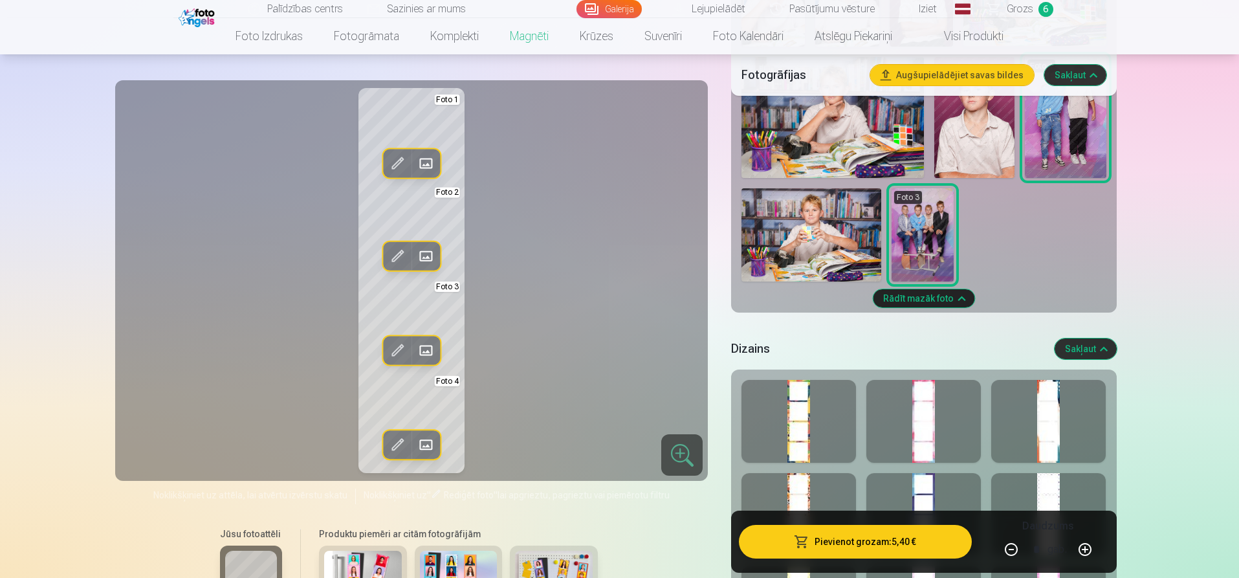
scroll to position [970, 0]
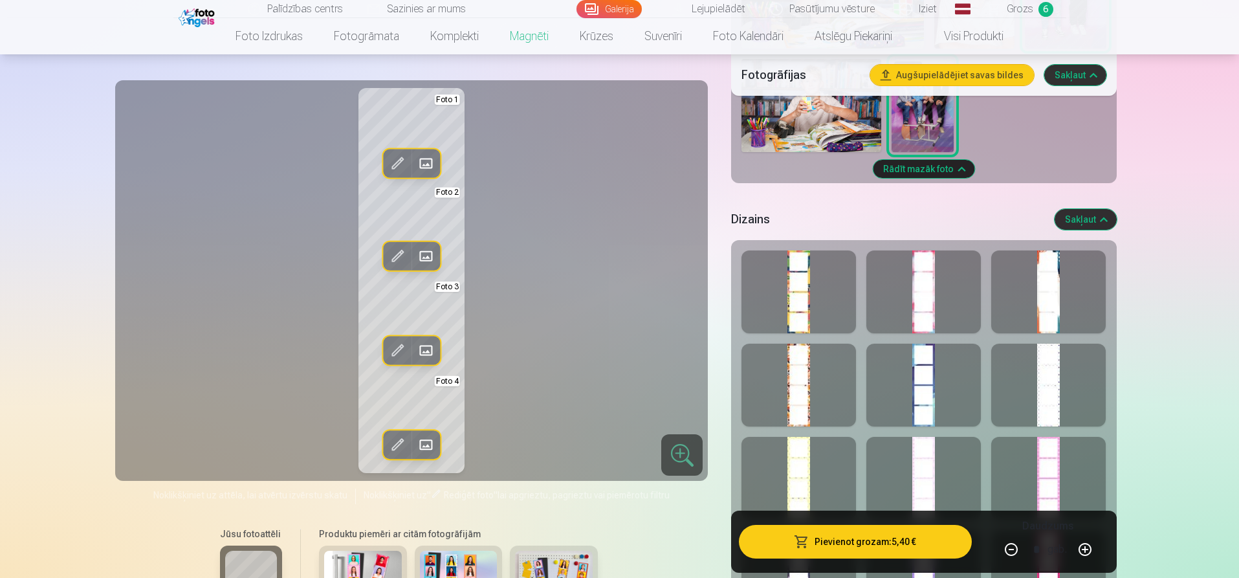
click at [928, 362] on div at bounding box center [923, 384] width 114 height 83
click at [776, 373] on div at bounding box center [798, 384] width 114 height 83
click at [1062, 284] on div at bounding box center [1048, 291] width 114 height 83
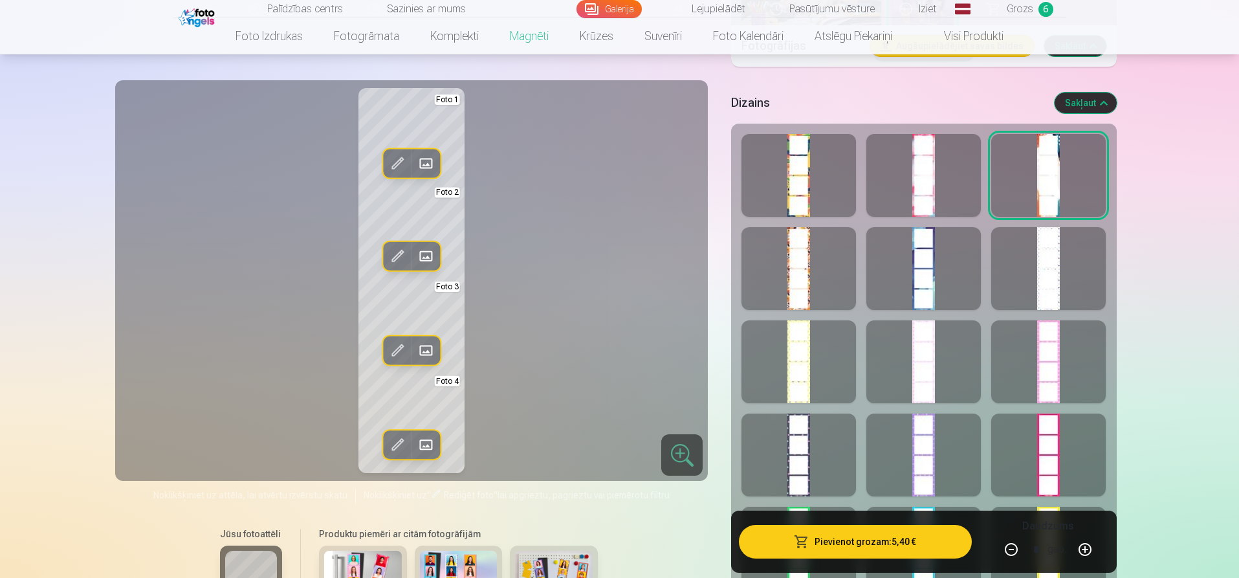
scroll to position [1100, 0]
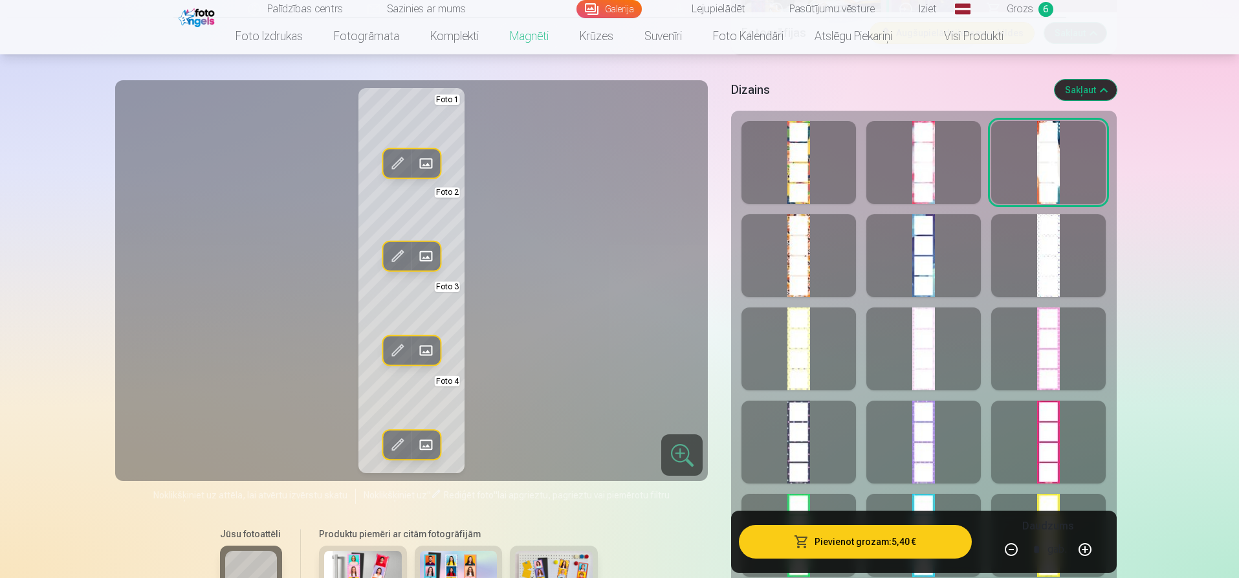
click at [1073, 268] on div at bounding box center [1048, 255] width 114 height 83
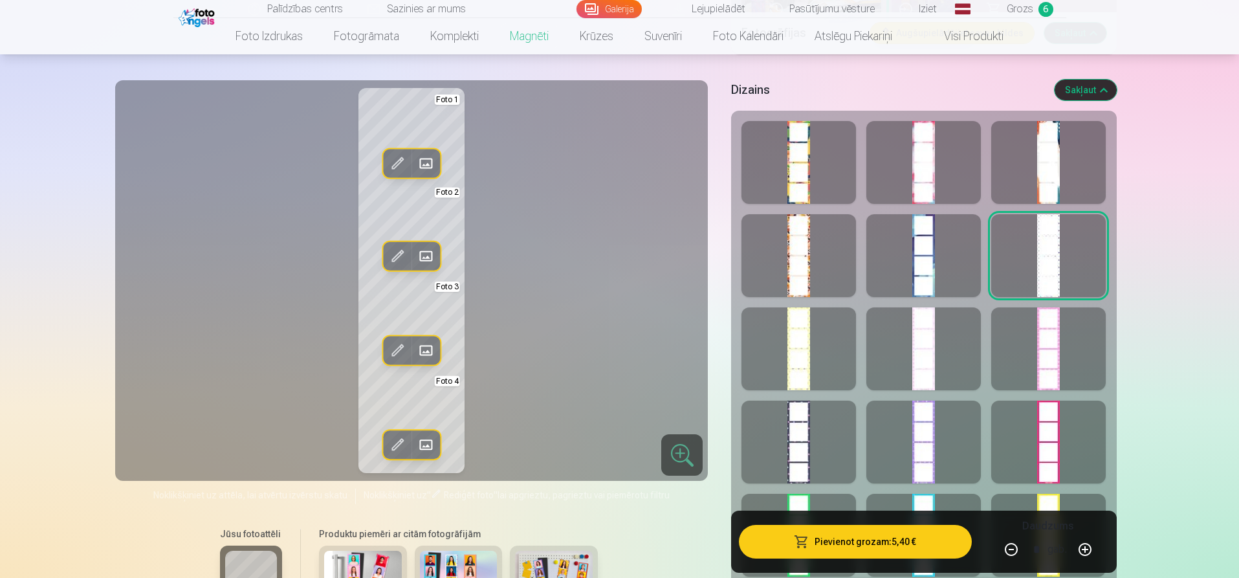
scroll to position [1164, 0]
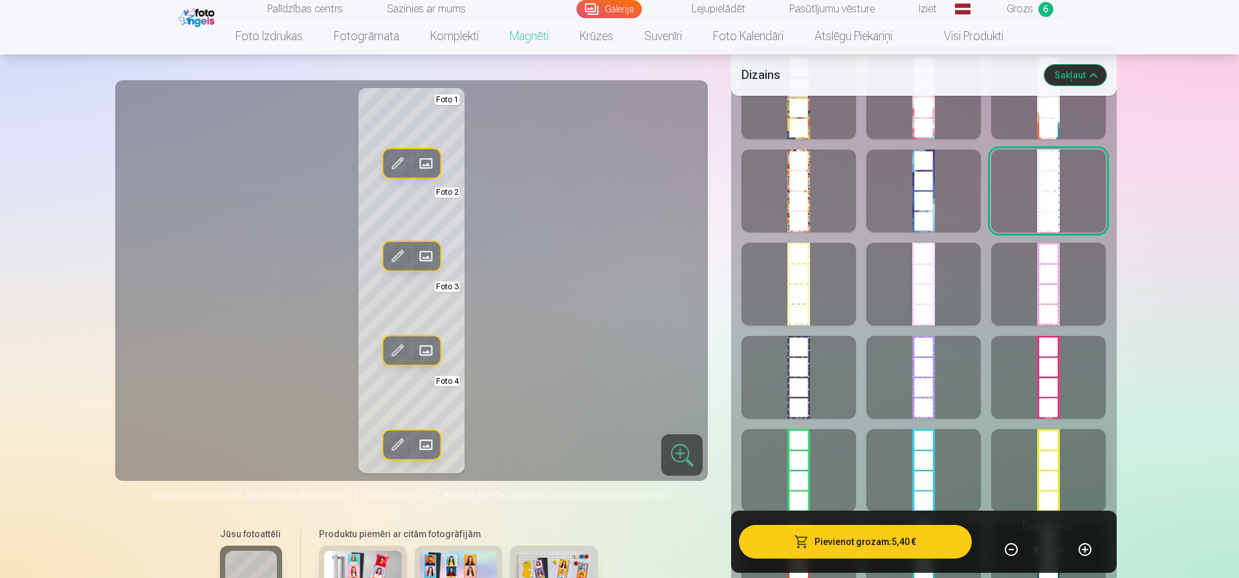
click at [819, 276] on div at bounding box center [798, 284] width 114 height 83
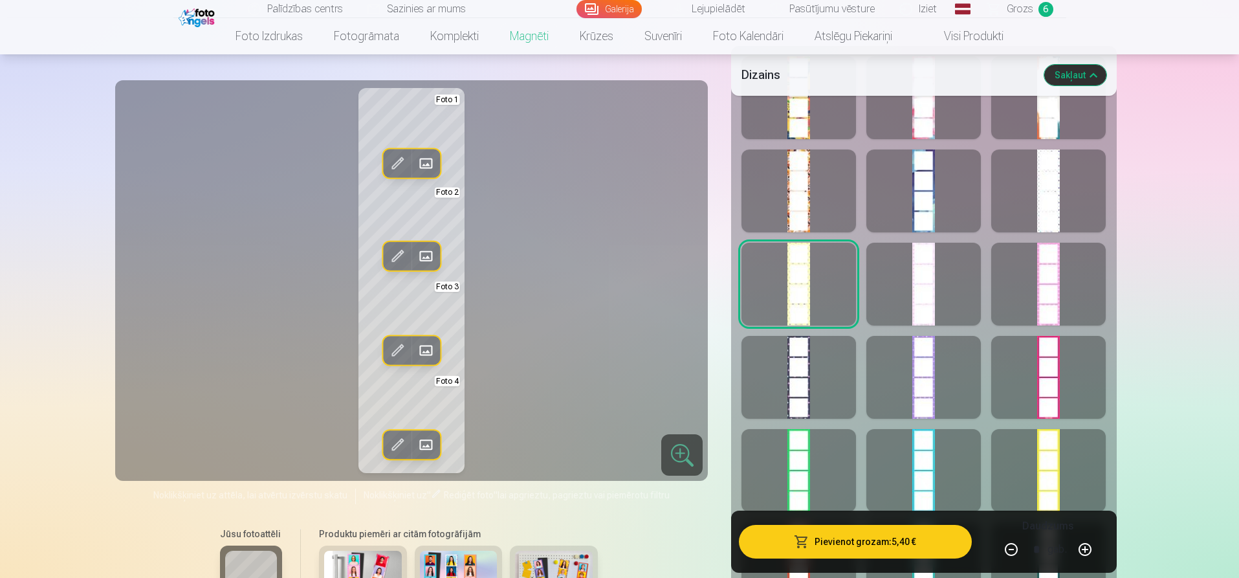
scroll to position [1229, 0]
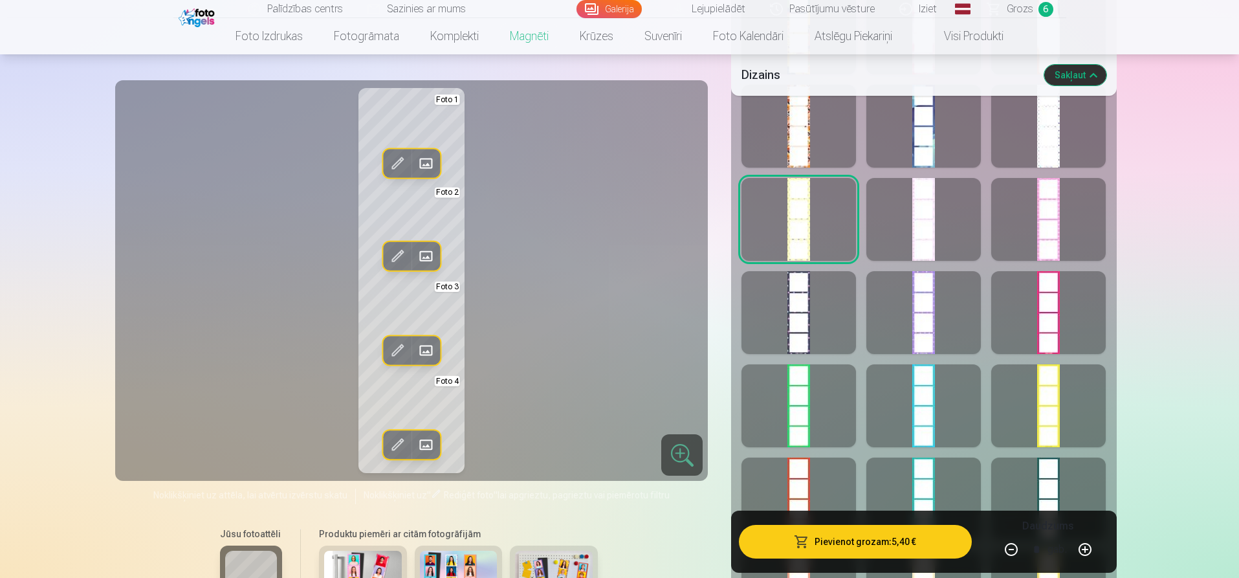
click at [799, 303] on div at bounding box center [798, 312] width 114 height 83
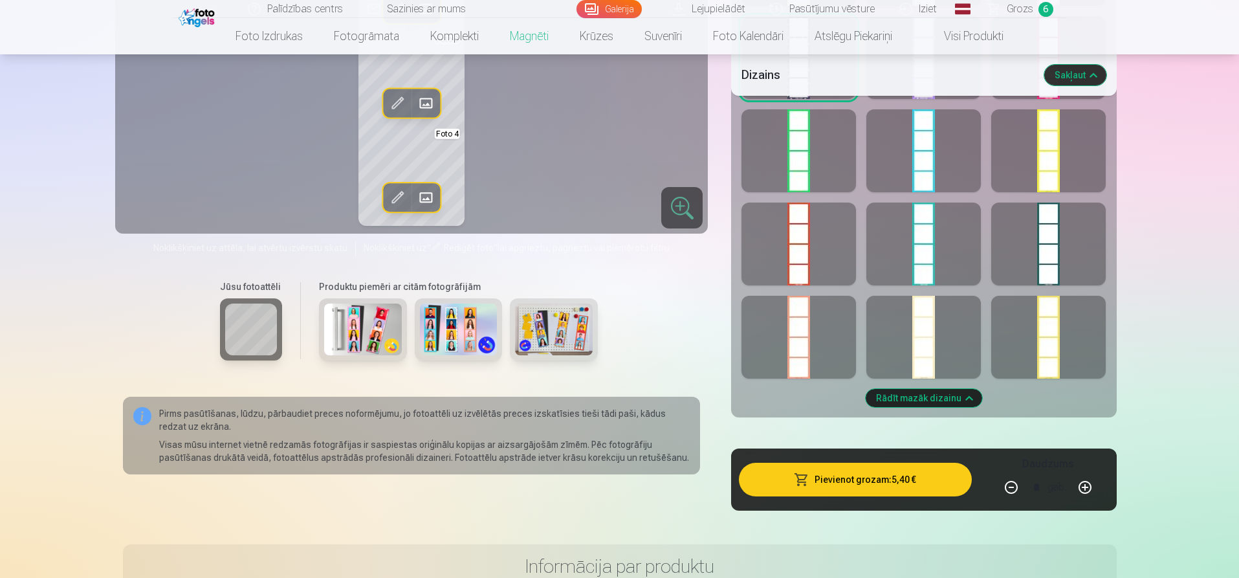
scroll to position [1488, 0]
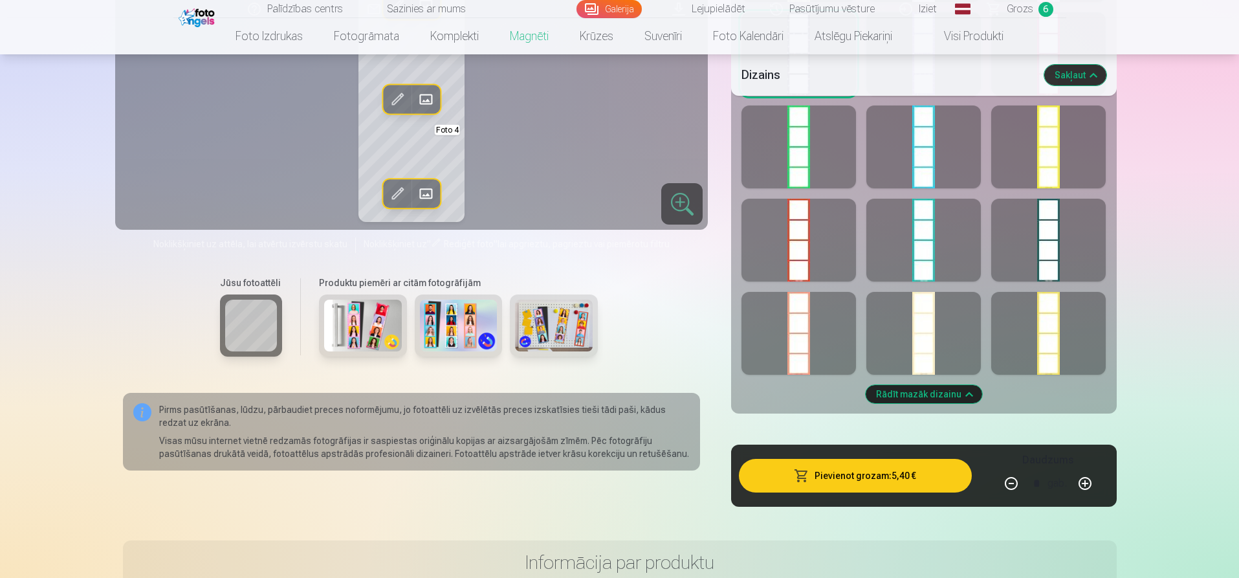
click at [929, 334] on div at bounding box center [923, 333] width 114 height 83
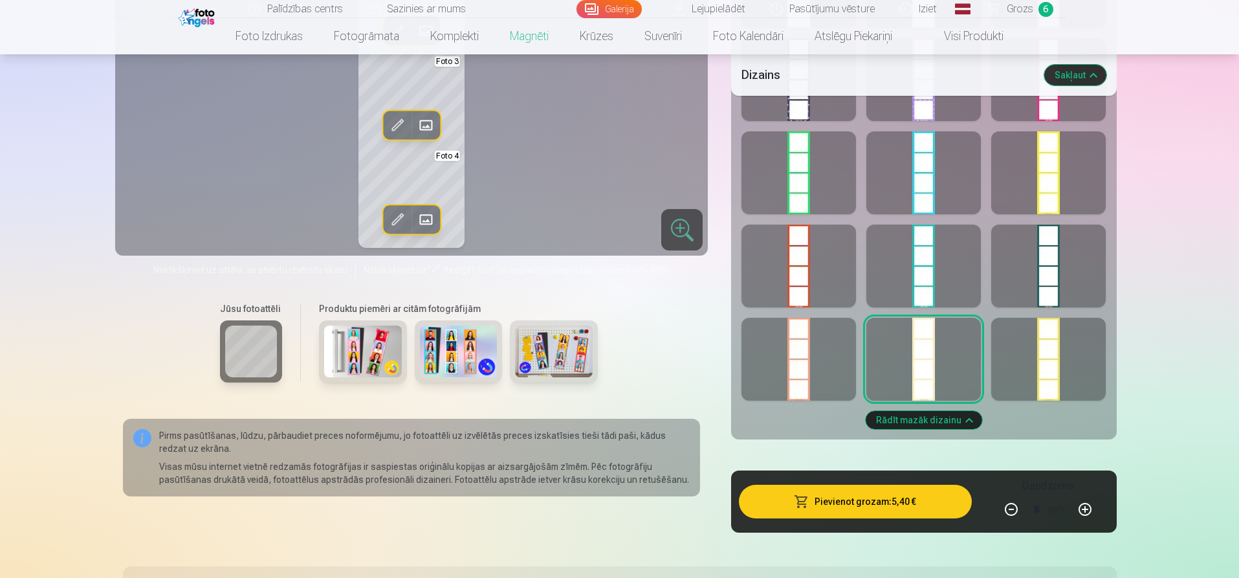
scroll to position [1358, 0]
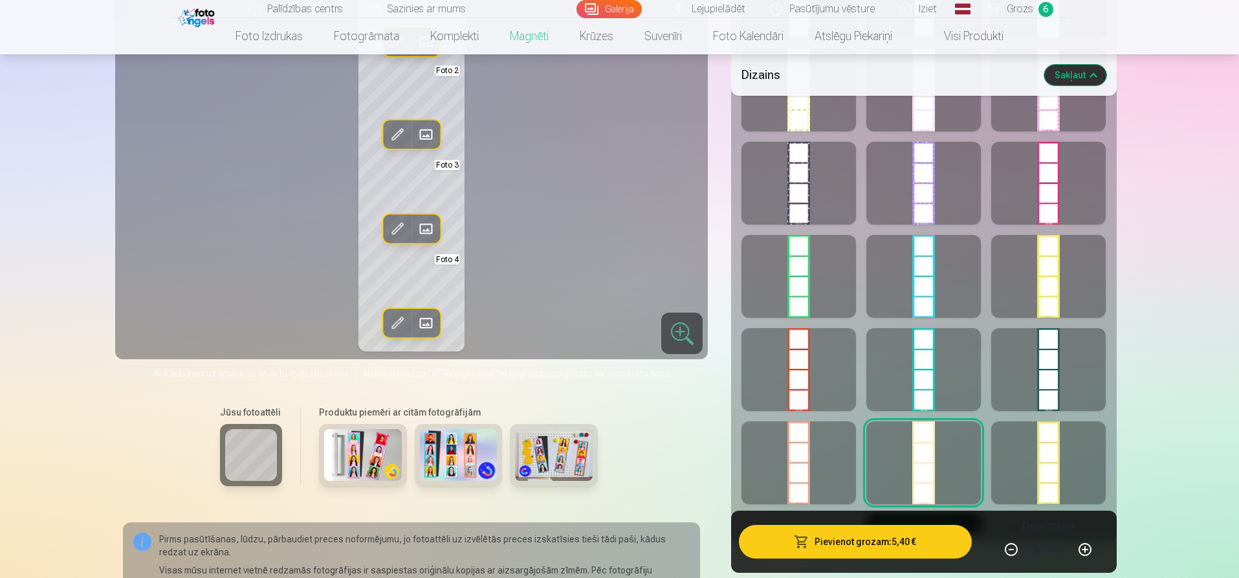
click at [1053, 446] on div at bounding box center [1048, 462] width 114 height 83
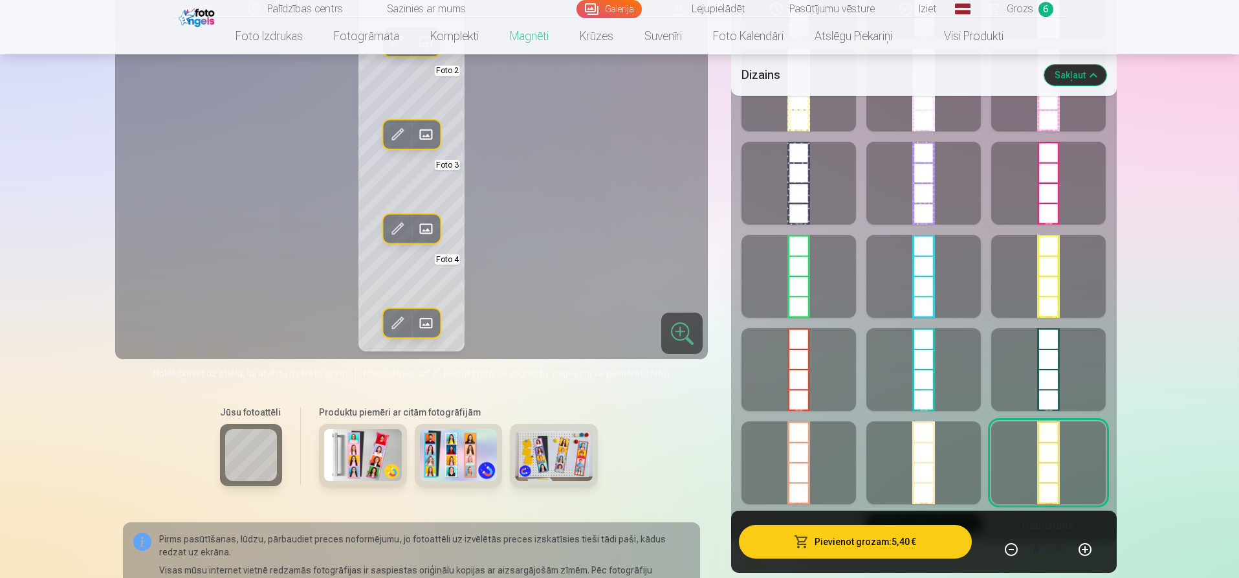
click at [810, 457] on div at bounding box center [798, 462] width 114 height 83
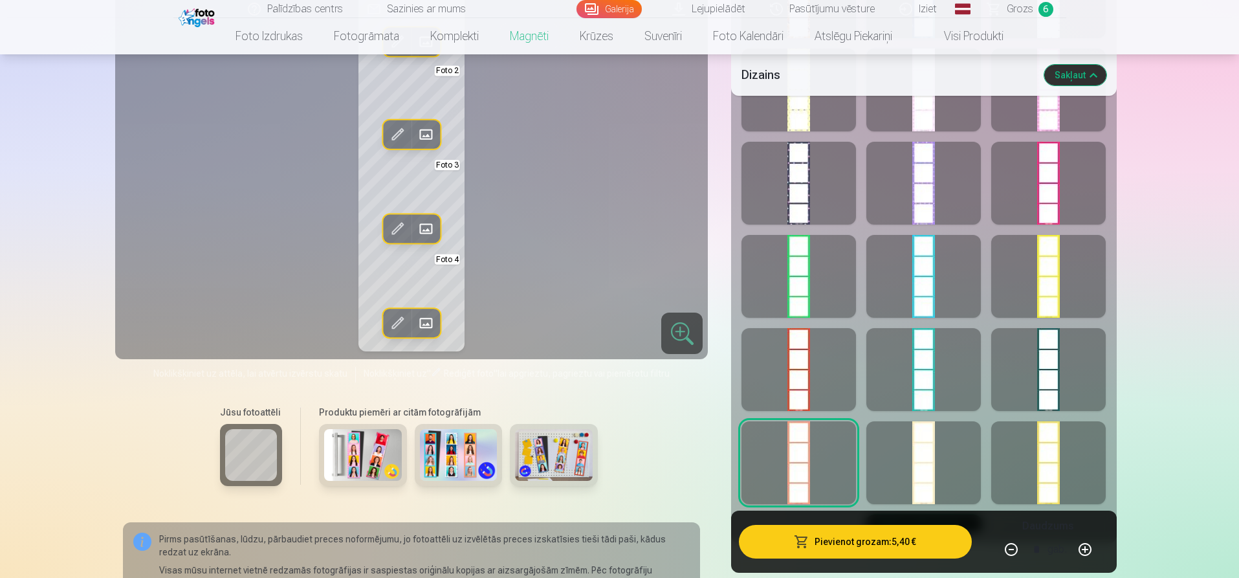
click at [940, 355] on div at bounding box center [923, 369] width 114 height 83
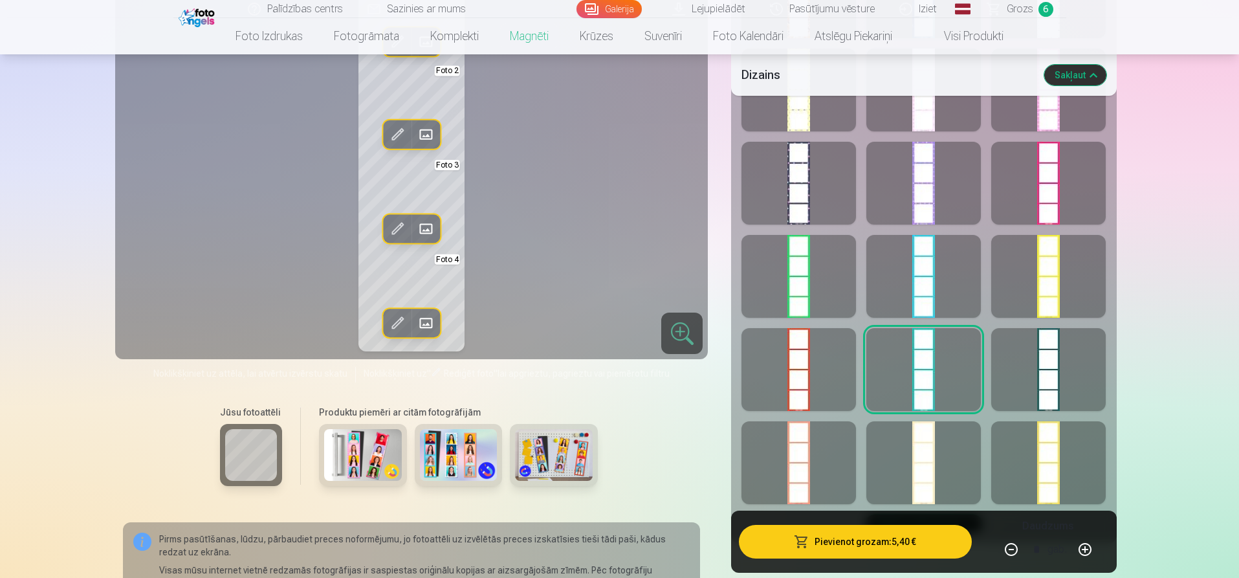
click at [794, 362] on div at bounding box center [798, 369] width 114 height 83
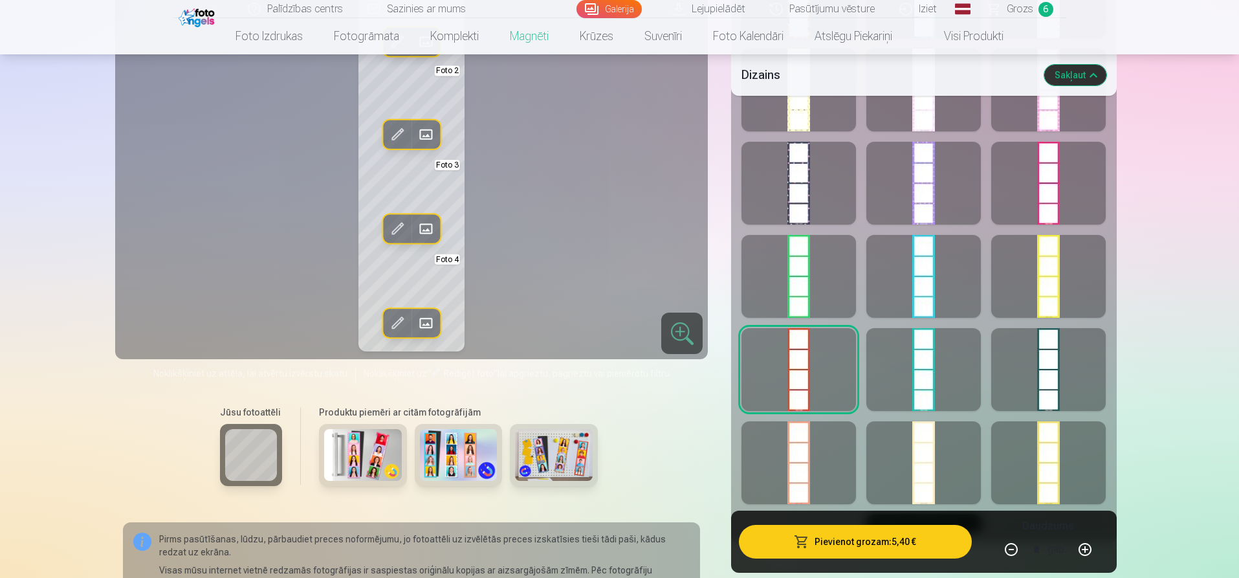
click at [1062, 352] on div at bounding box center [1048, 369] width 114 height 83
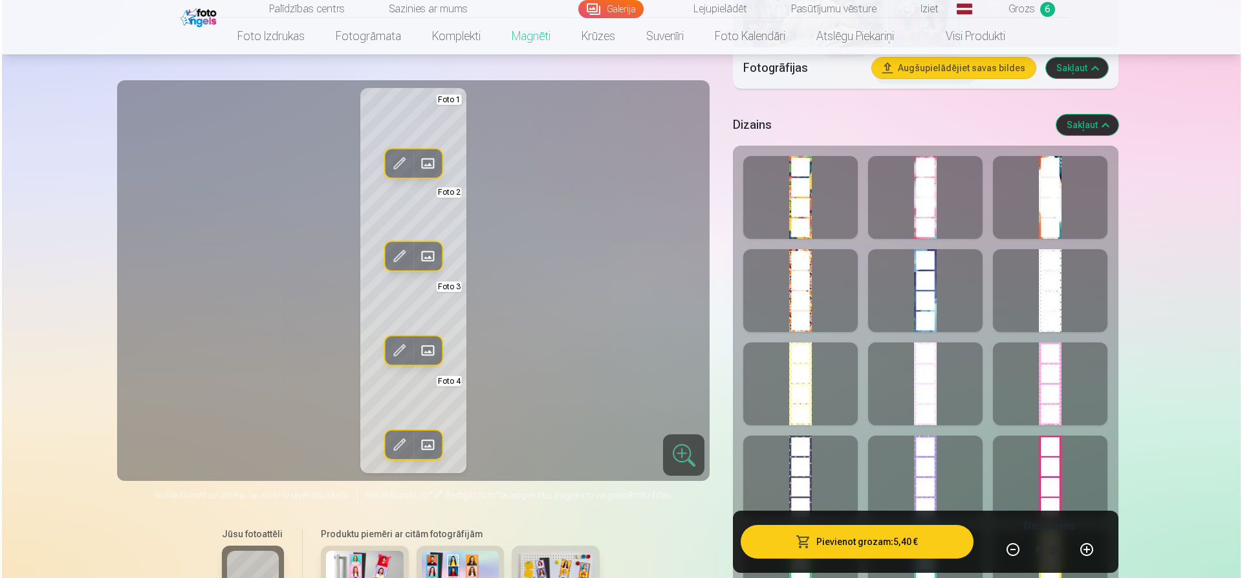
scroll to position [970, 0]
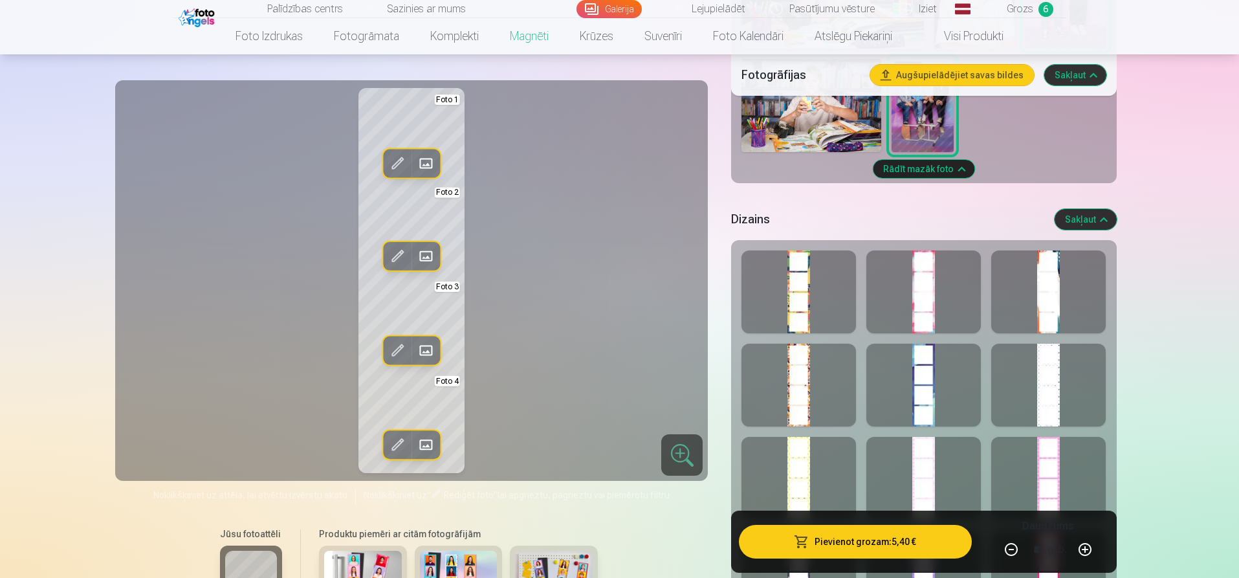
click at [859, 544] on button "Pievienot grozam : 5,40 €" at bounding box center [855, 542] width 232 height 34
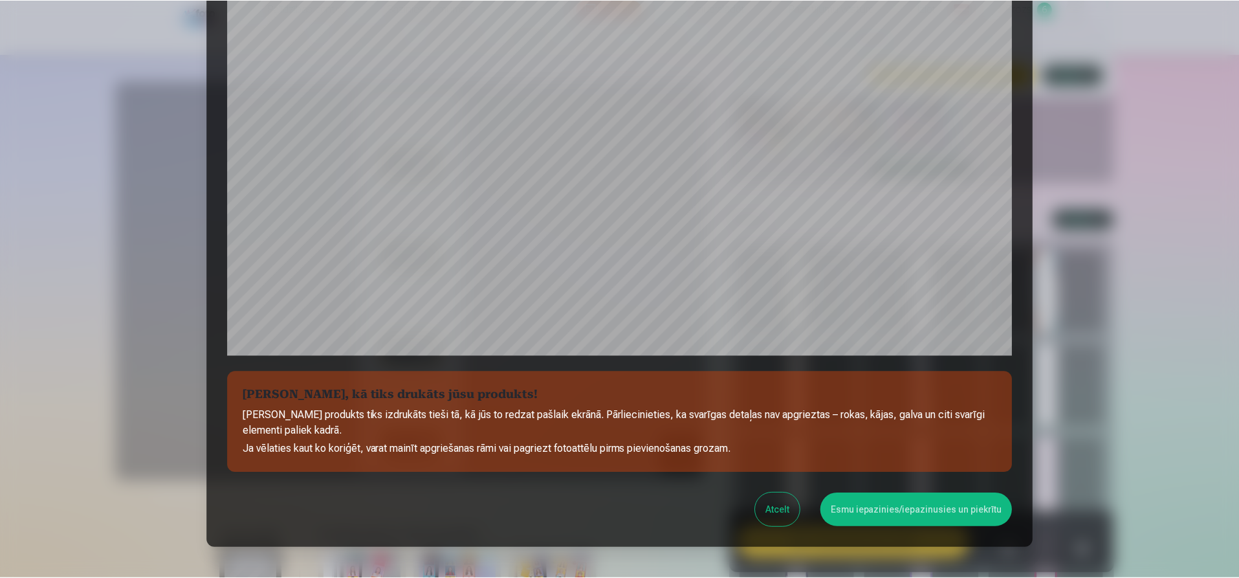
scroll to position [289, 0]
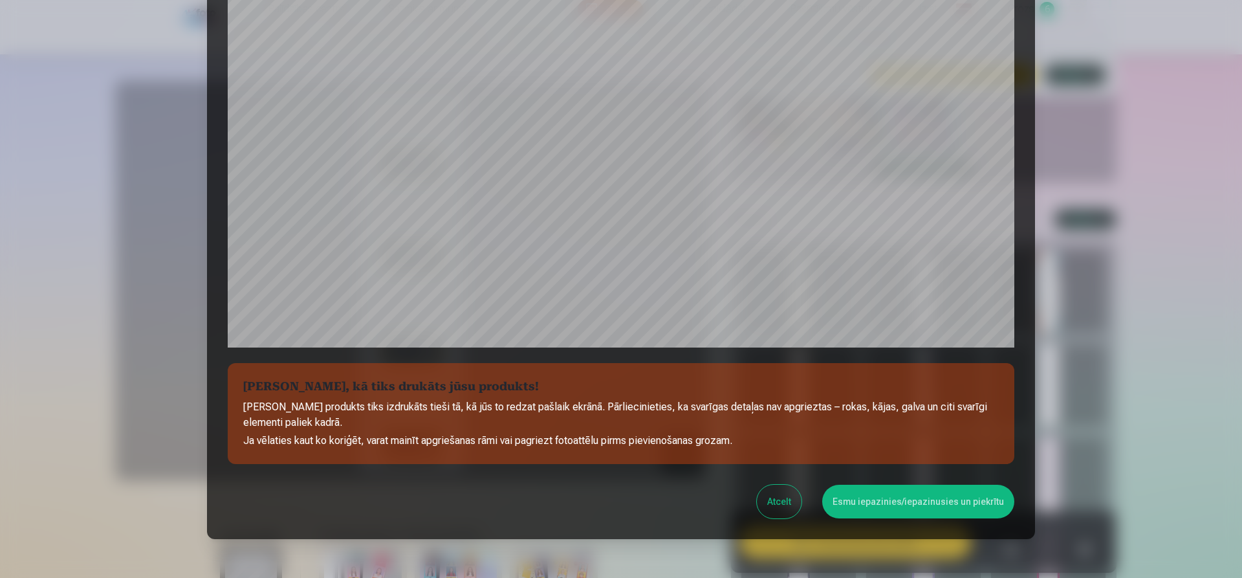
click at [889, 498] on button "Esmu iepazinies/iepazinusies un piekrītu" at bounding box center [918, 501] width 192 height 34
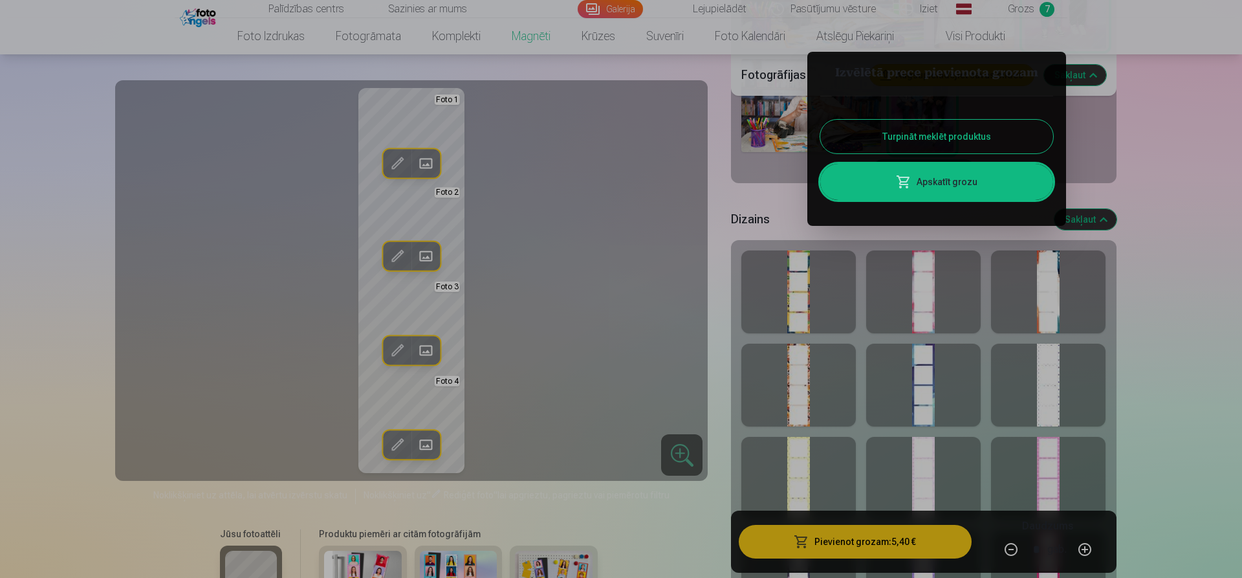
click at [929, 138] on button "Turpināt meklēt produktus" at bounding box center [936, 137] width 233 height 34
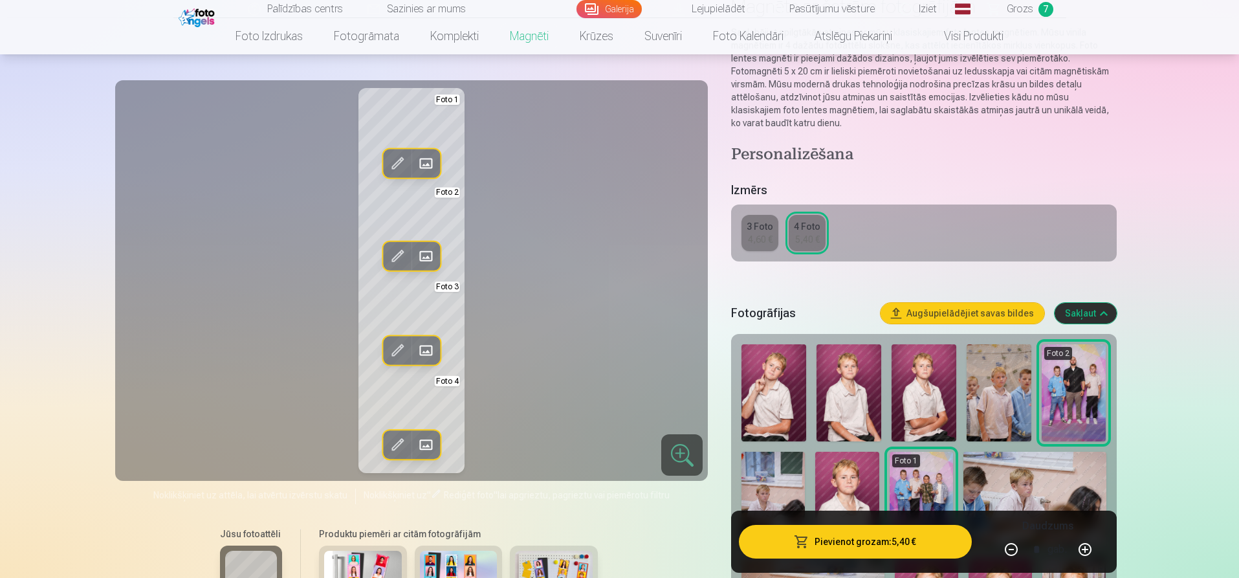
scroll to position [0, 0]
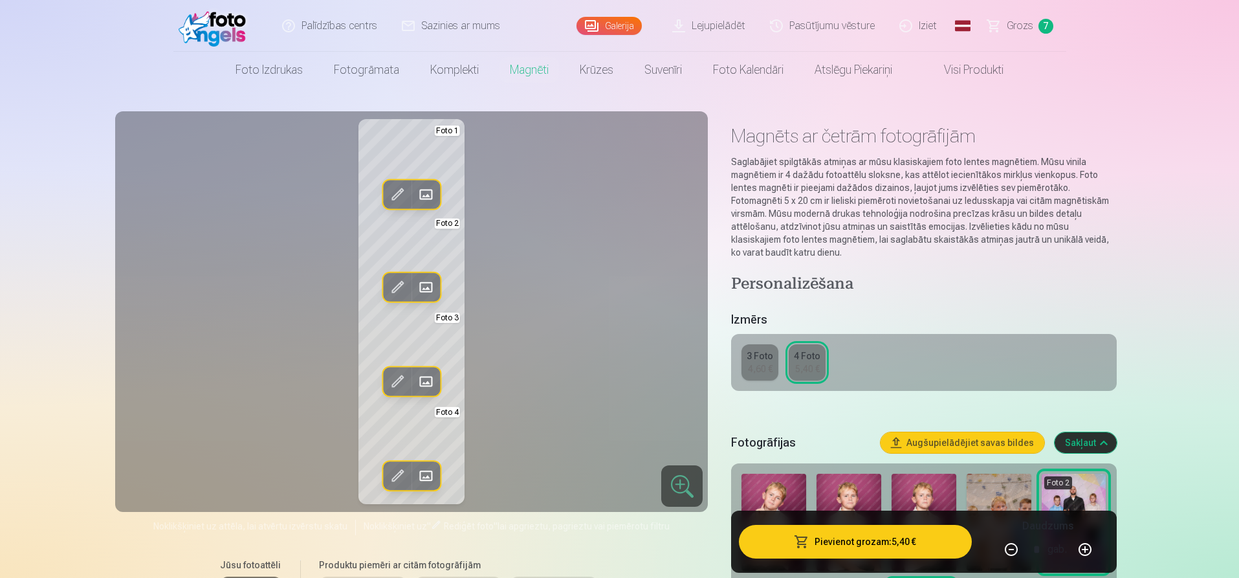
click at [1012, 25] on span "Grozs" at bounding box center [1019, 26] width 27 height 16
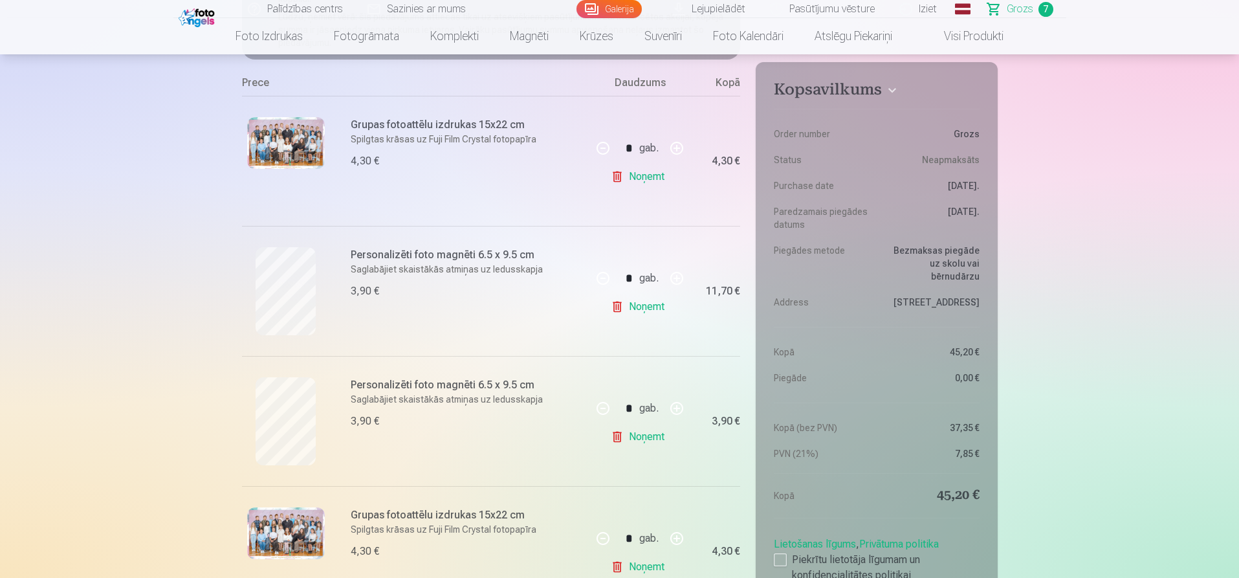
scroll to position [323, 0]
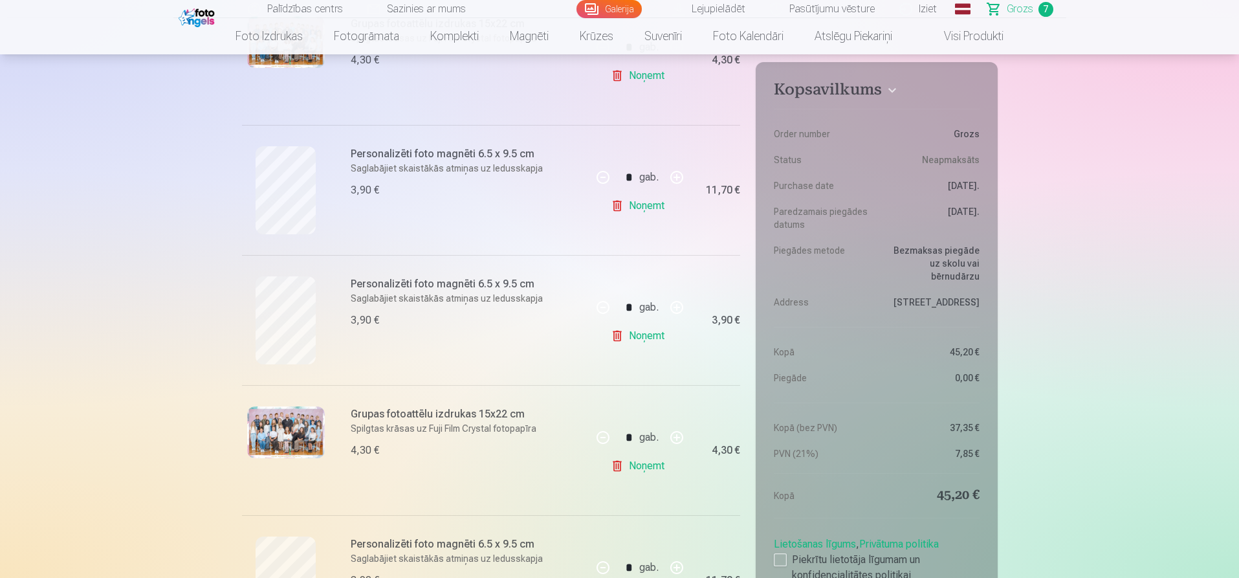
click at [633, 206] on link "Noņemt" at bounding box center [640, 206] width 59 height 26
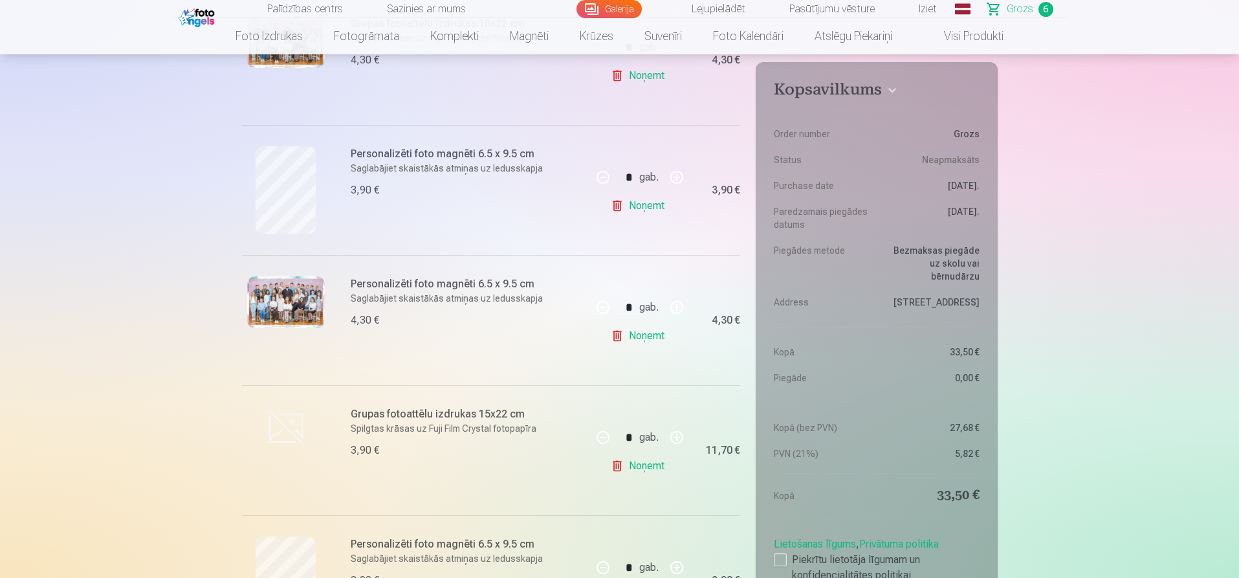
type input "*"
click at [638, 208] on link "Noņemt" at bounding box center [640, 206] width 59 height 26
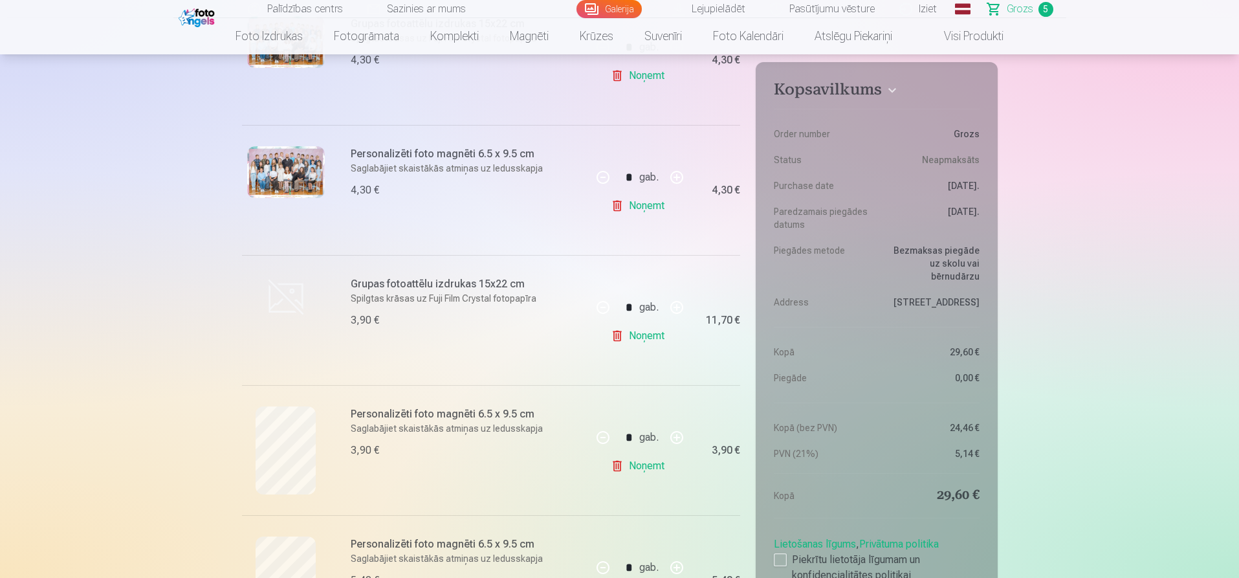
type input "*"
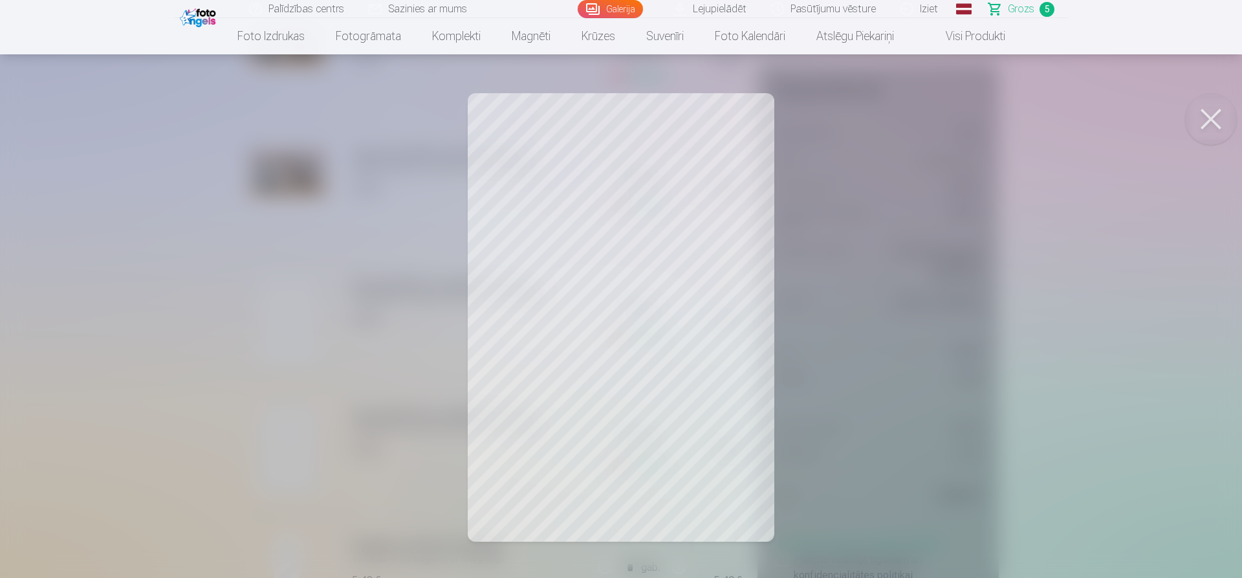
click at [1211, 115] on button at bounding box center [1211, 119] width 52 height 52
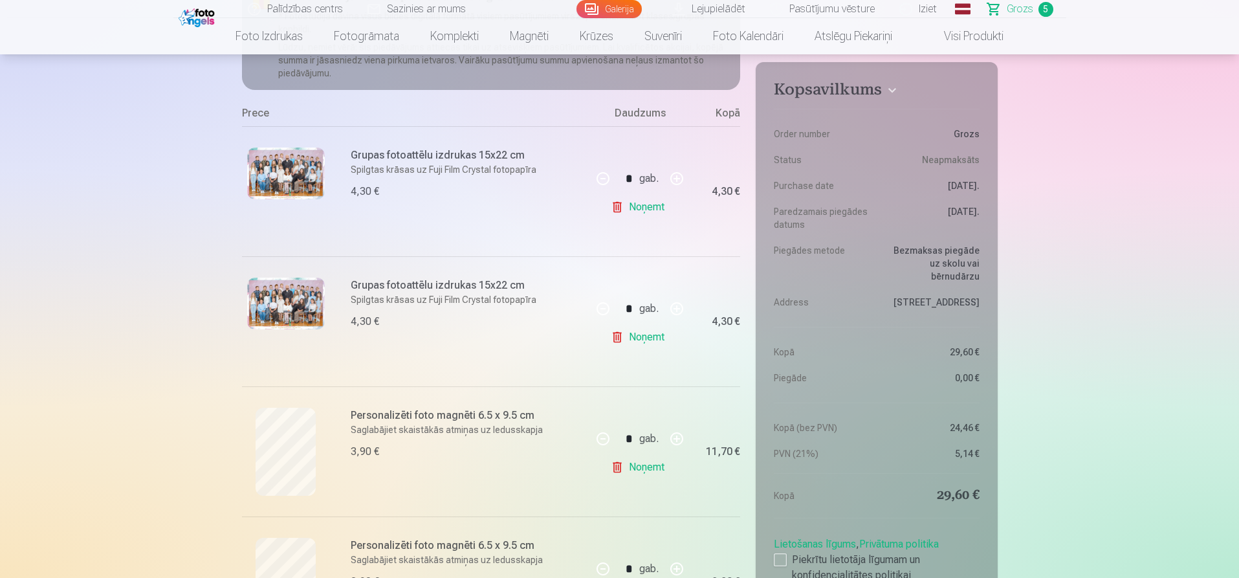
scroll to position [0, 0]
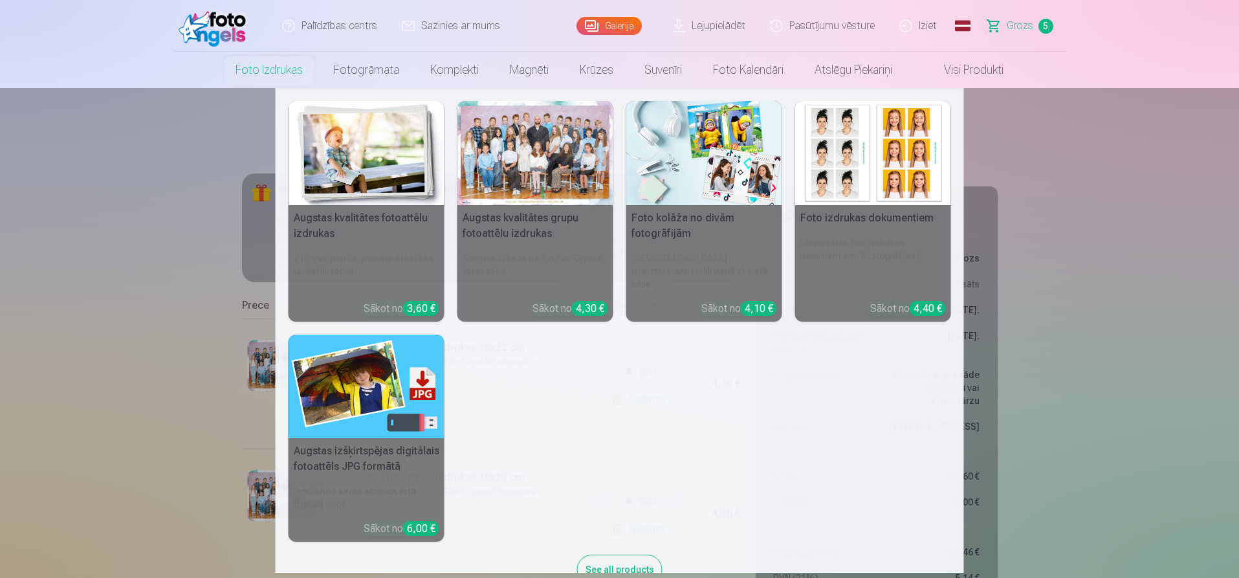
click at [259, 69] on link "Foto izdrukas" at bounding box center [269, 70] width 98 height 36
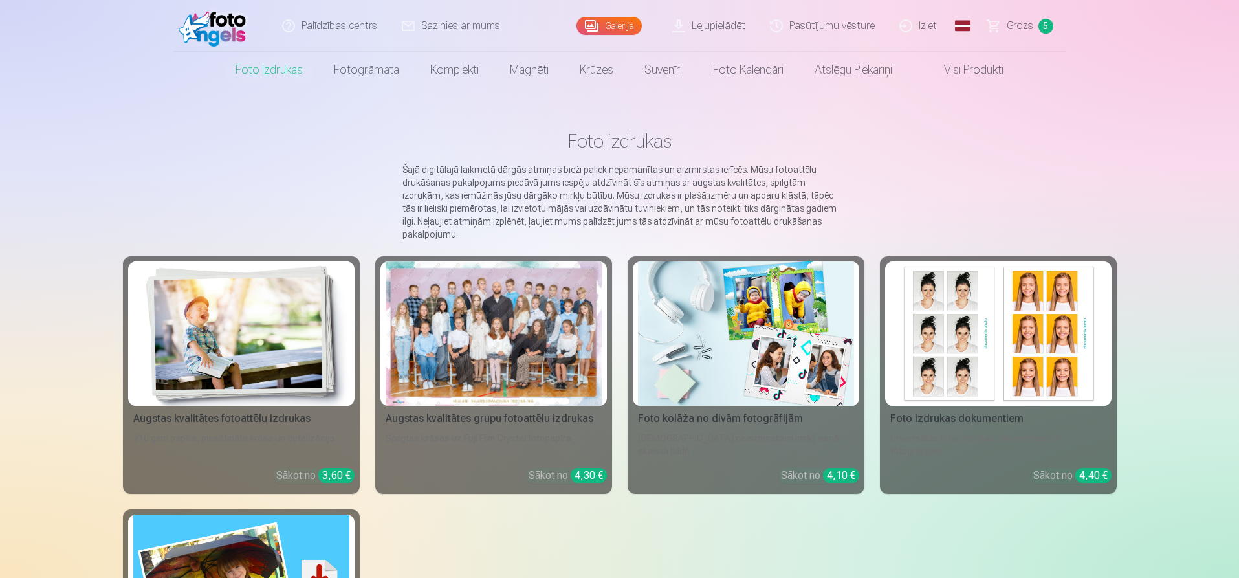
click at [621, 29] on link "Galerija" at bounding box center [608, 26] width 65 height 18
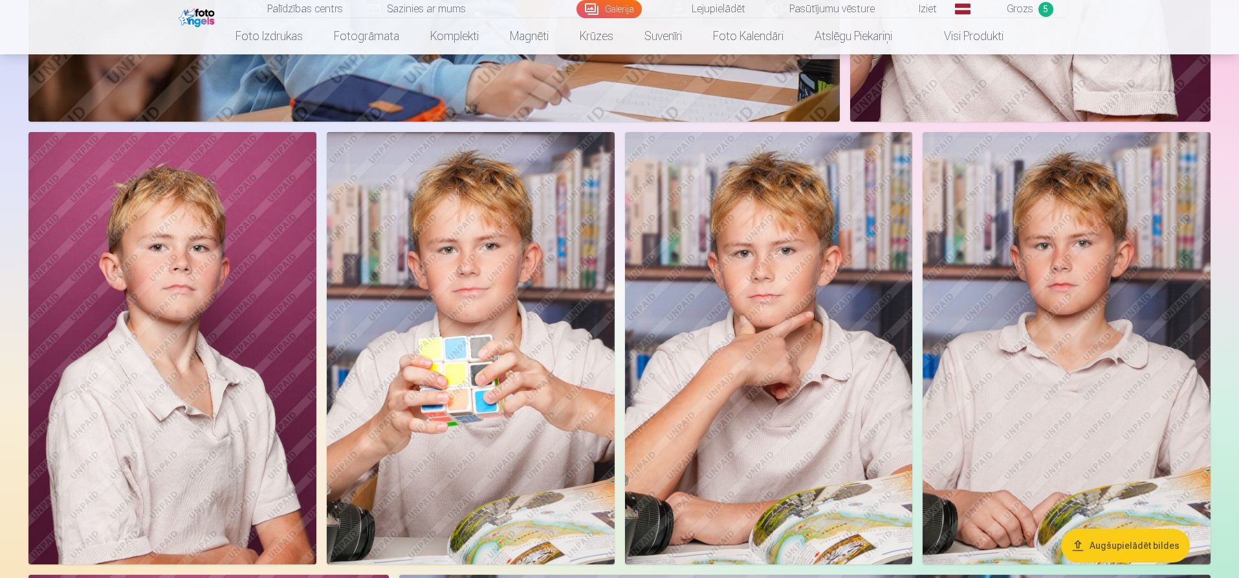
scroll to position [2911, 0]
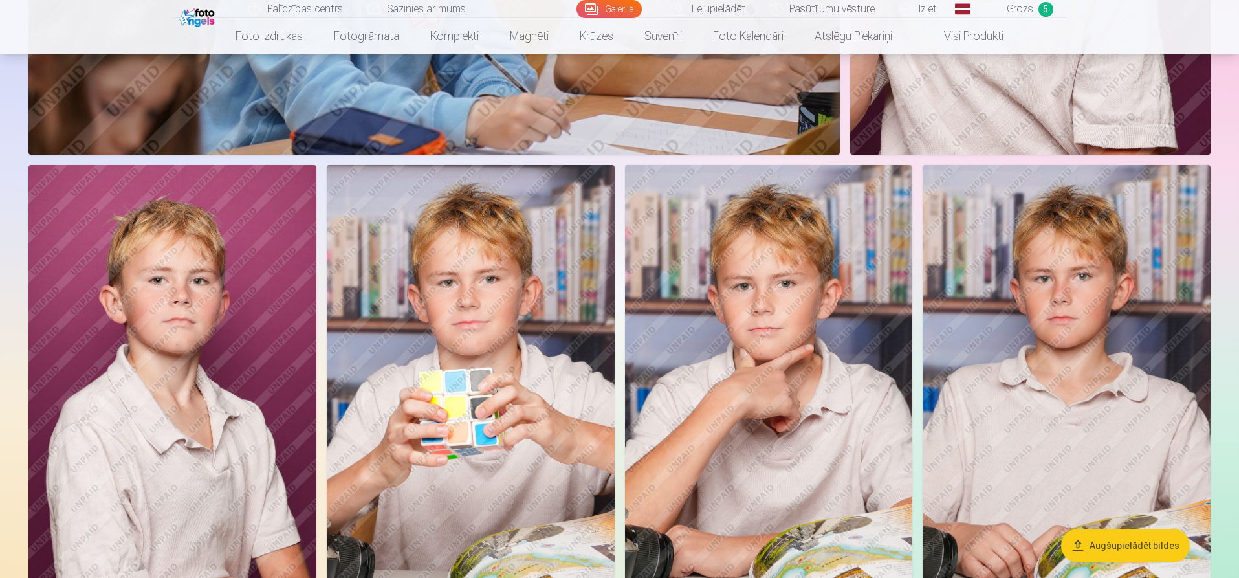
click at [1076, 314] on img at bounding box center [1066, 380] width 288 height 431
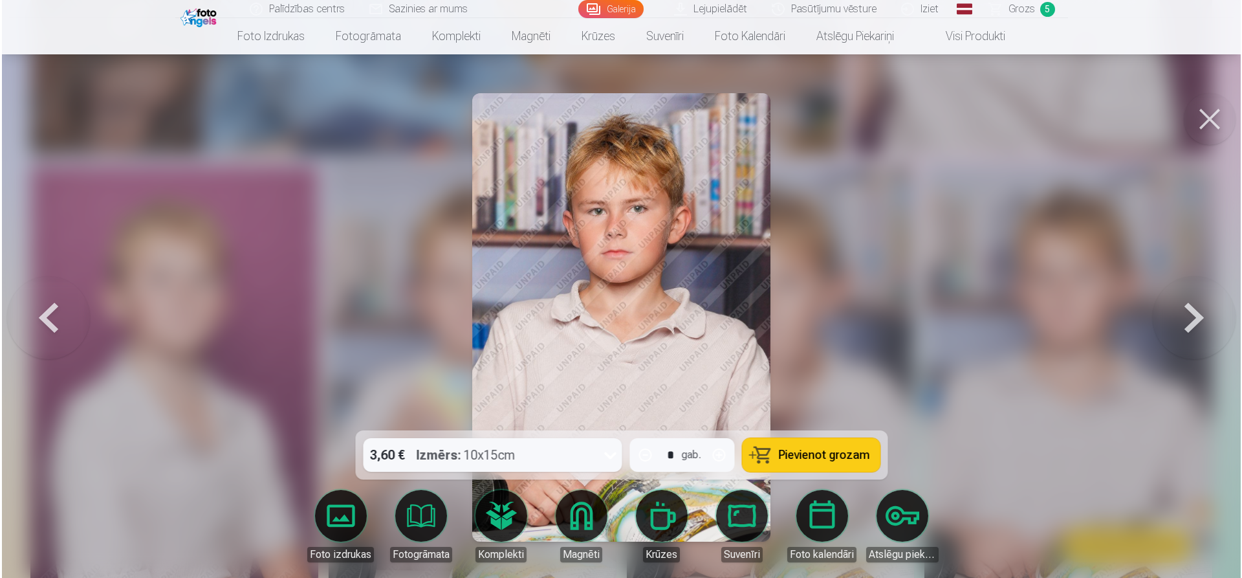
scroll to position [2917, 0]
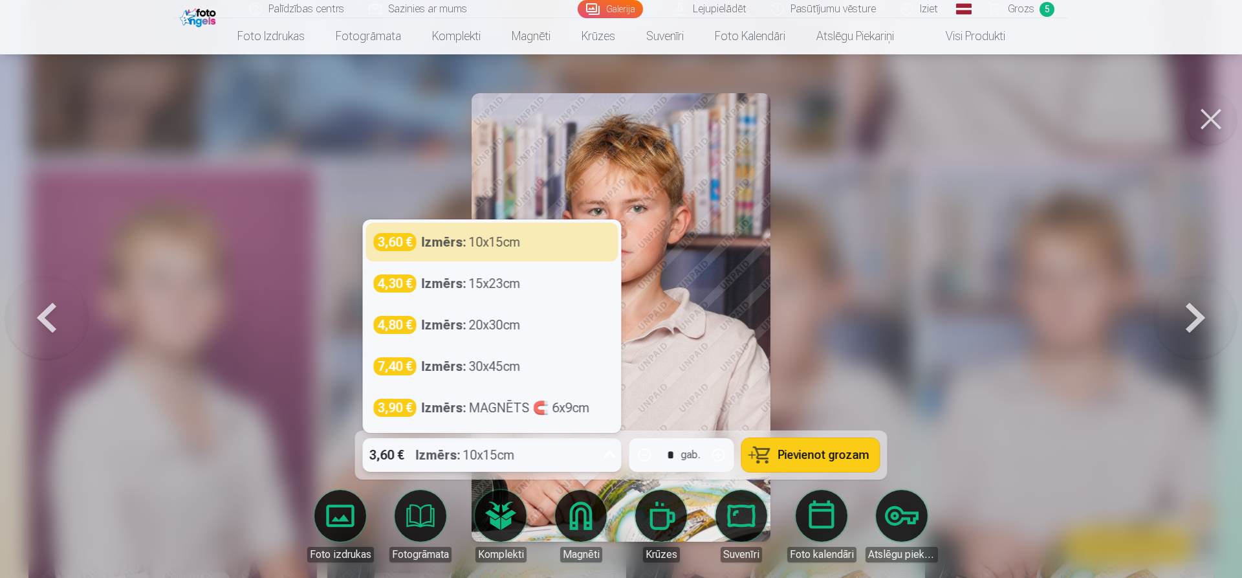
click at [613, 453] on icon at bounding box center [609, 454] width 12 height 7
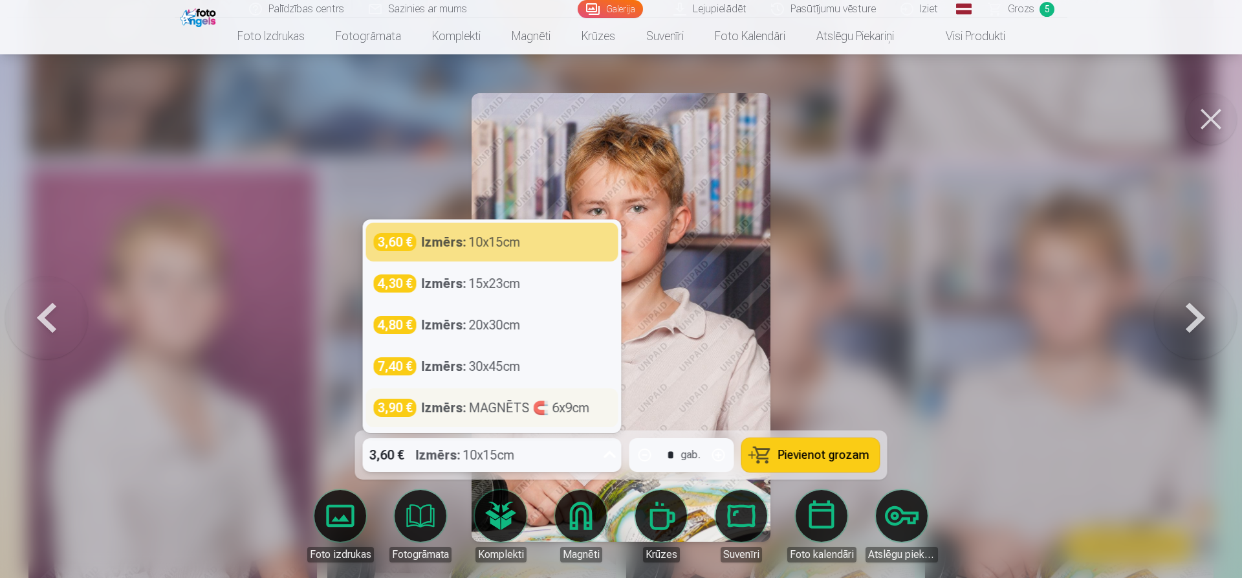
click at [529, 410] on div "Izmērs : MAGNĒTS 🧲 6x9cm" at bounding box center [506, 407] width 168 height 18
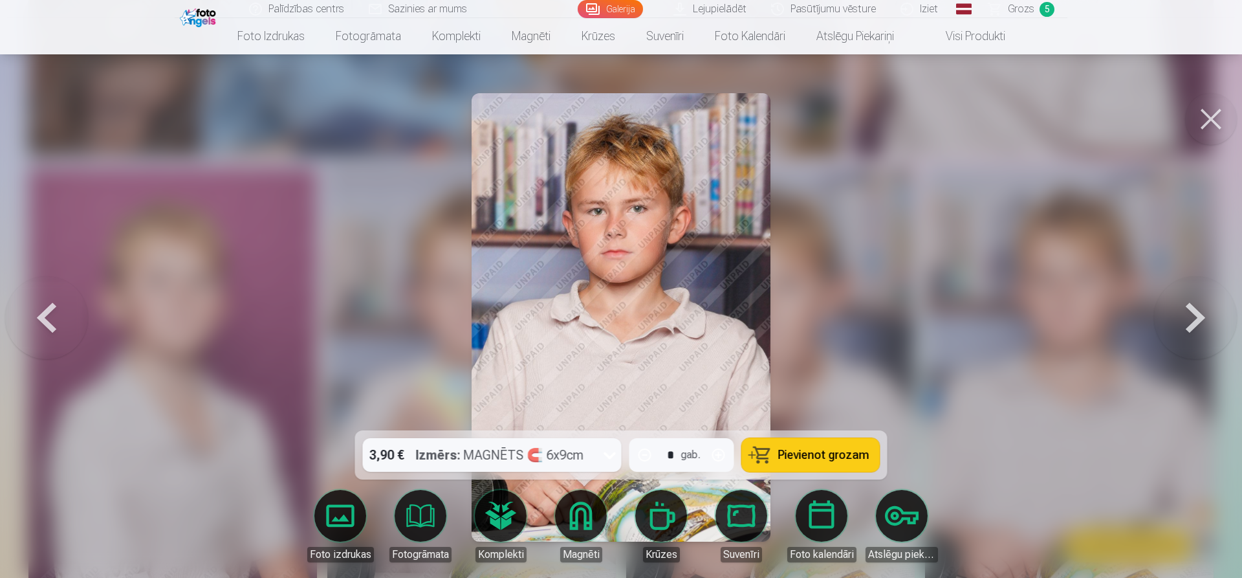
click at [806, 449] on span "Pievienot grozam" at bounding box center [823, 455] width 91 height 12
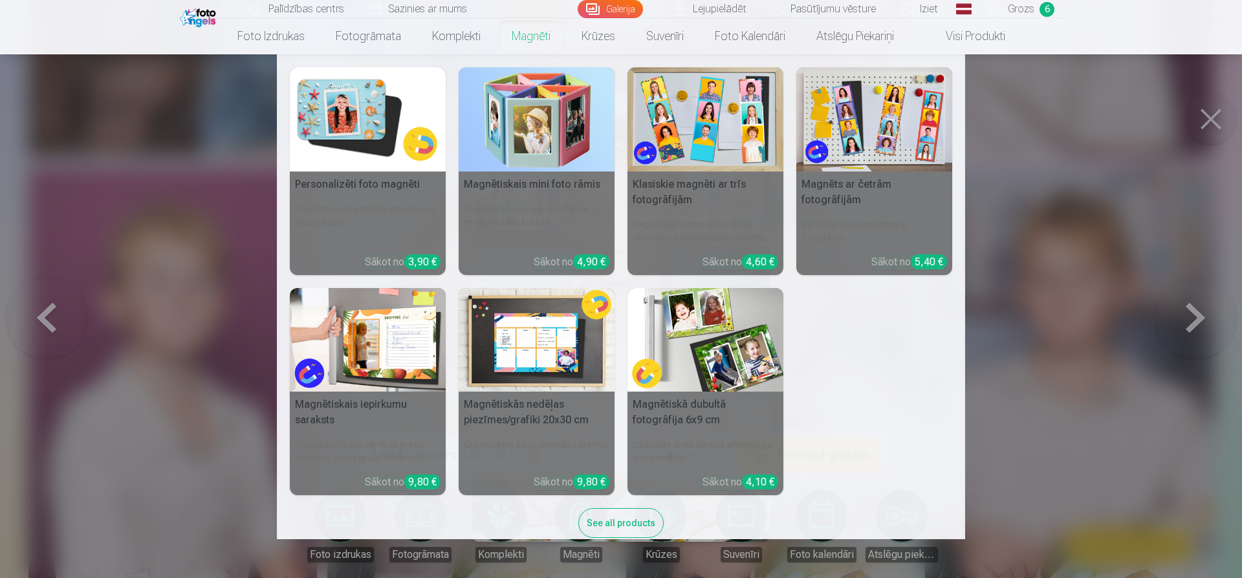
click at [1213, 122] on nav "Personalizēti foto magnēti Saglabājiet skaistākās atmiņas uz ledusskapja Sākot …" at bounding box center [621, 296] width 1242 height 484
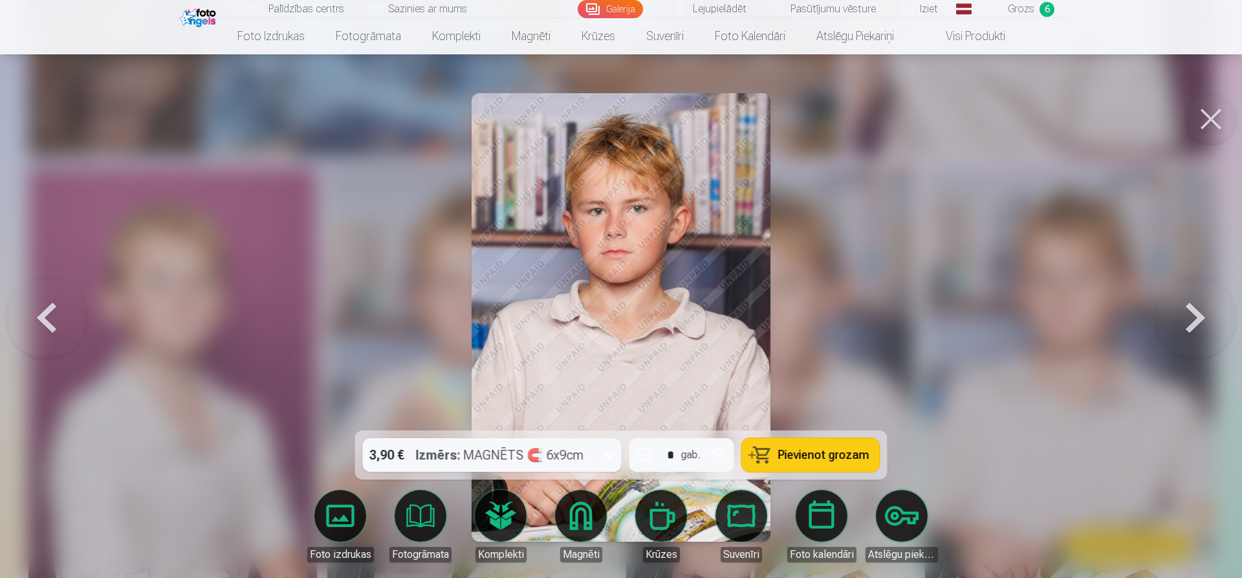
click at [1204, 114] on button at bounding box center [1211, 119] width 52 height 52
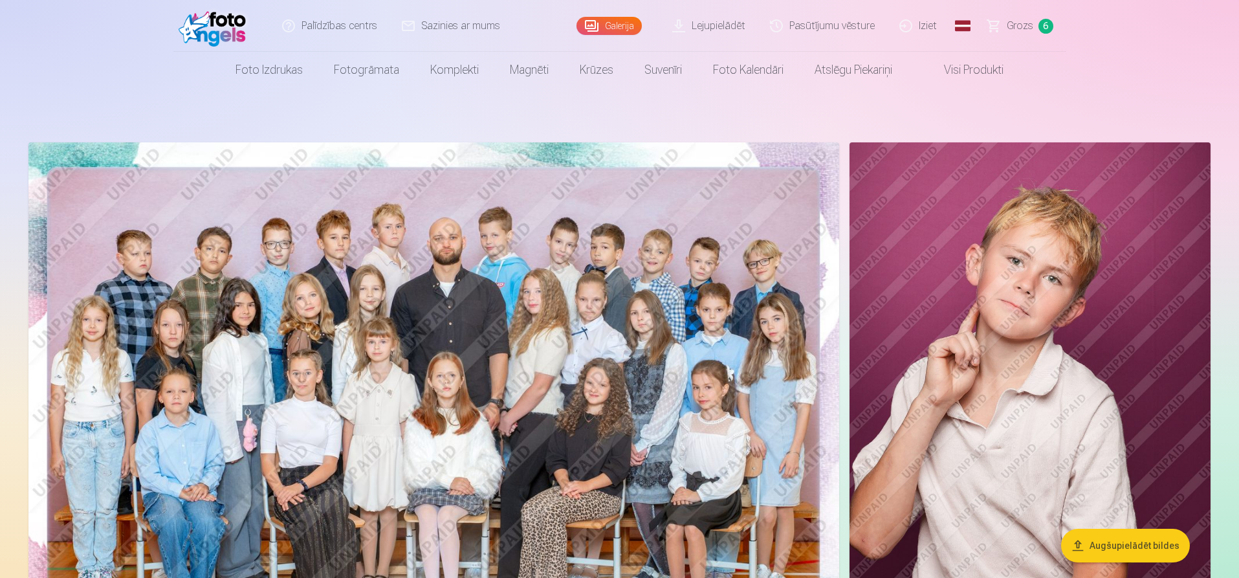
click at [710, 26] on link "Lejupielādēt" at bounding box center [709, 26] width 98 height 52
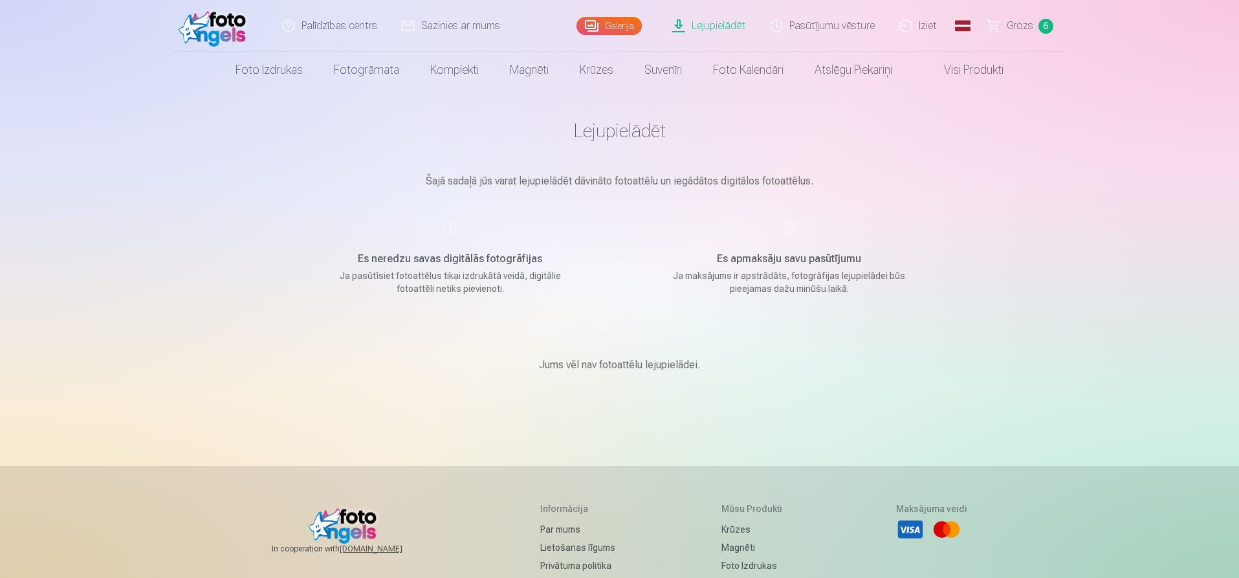
click at [1021, 27] on span "Grozs" at bounding box center [1019, 26] width 27 height 16
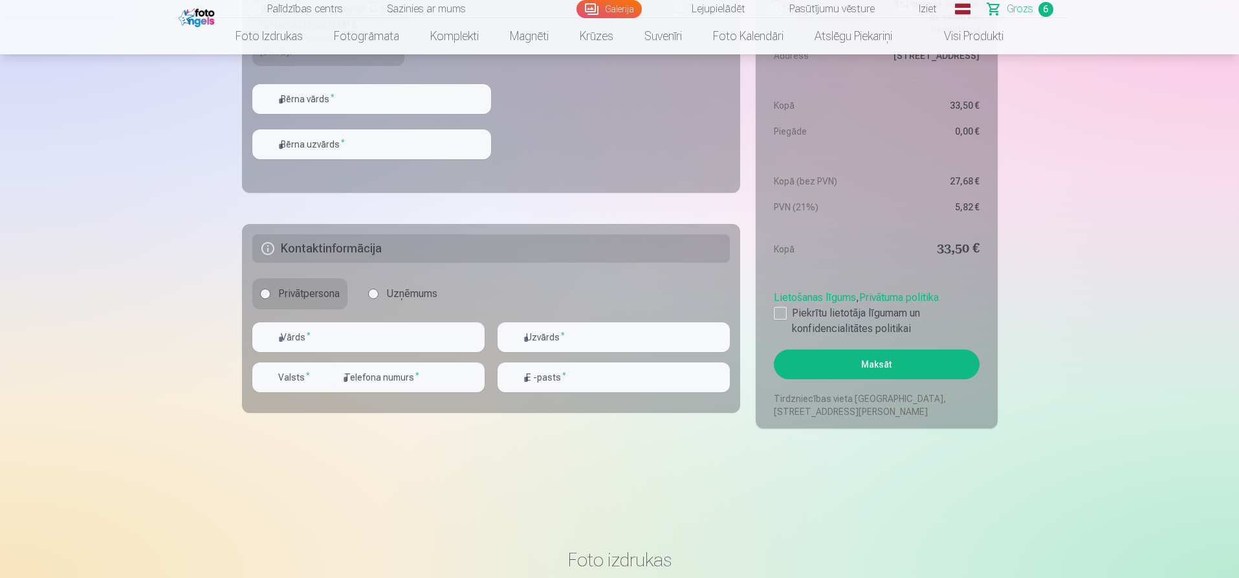
scroll to position [1164, 0]
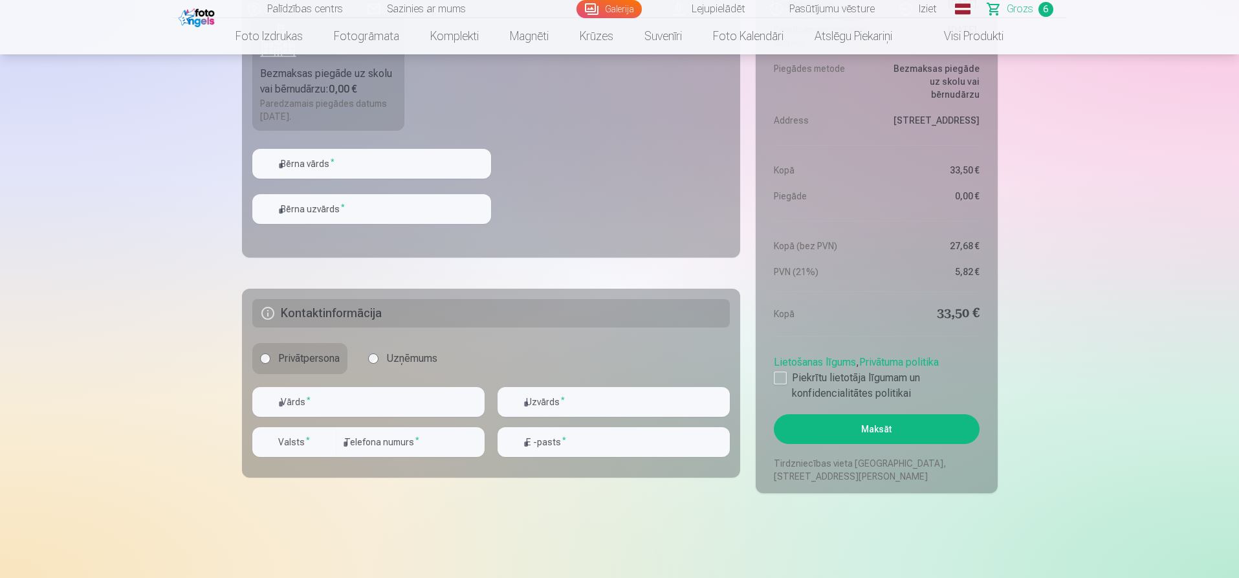
click at [889, 427] on button "Maksāt" at bounding box center [876, 429] width 205 height 30
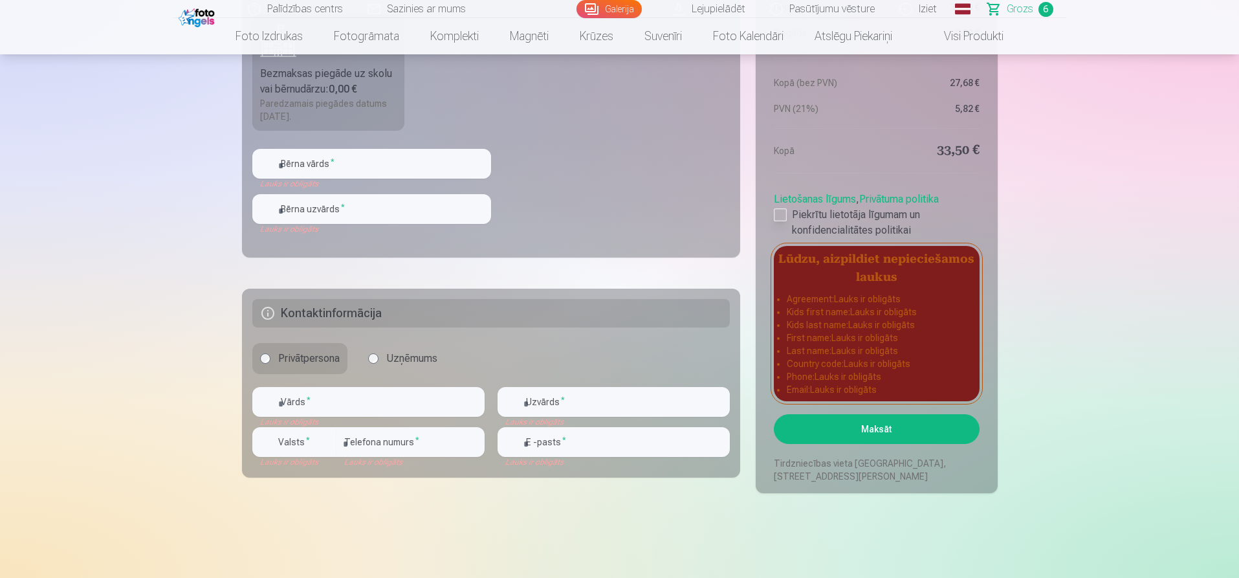
click at [779, 209] on div at bounding box center [780, 214] width 13 height 13
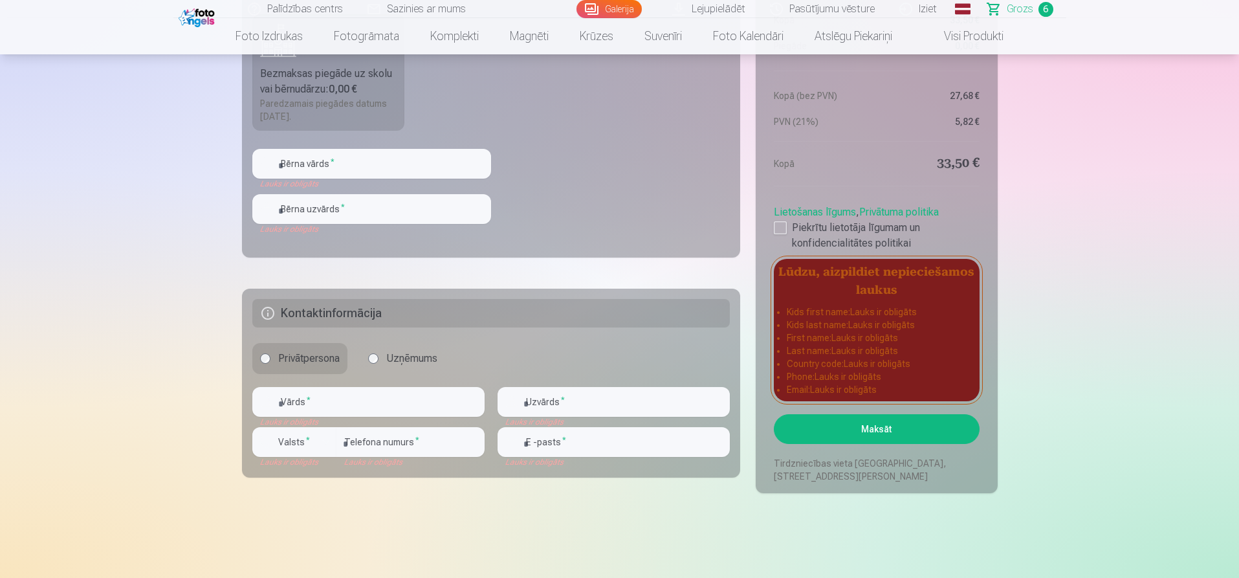
click at [885, 431] on button "Maksāt" at bounding box center [876, 429] width 205 height 30
click at [881, 427] on button "Maksāt" at bounding box center [876, 429] width 205 height 30
click at [316, 409] on input "text" at bounding box center [368, 402] width 232 height 30
type input "*"
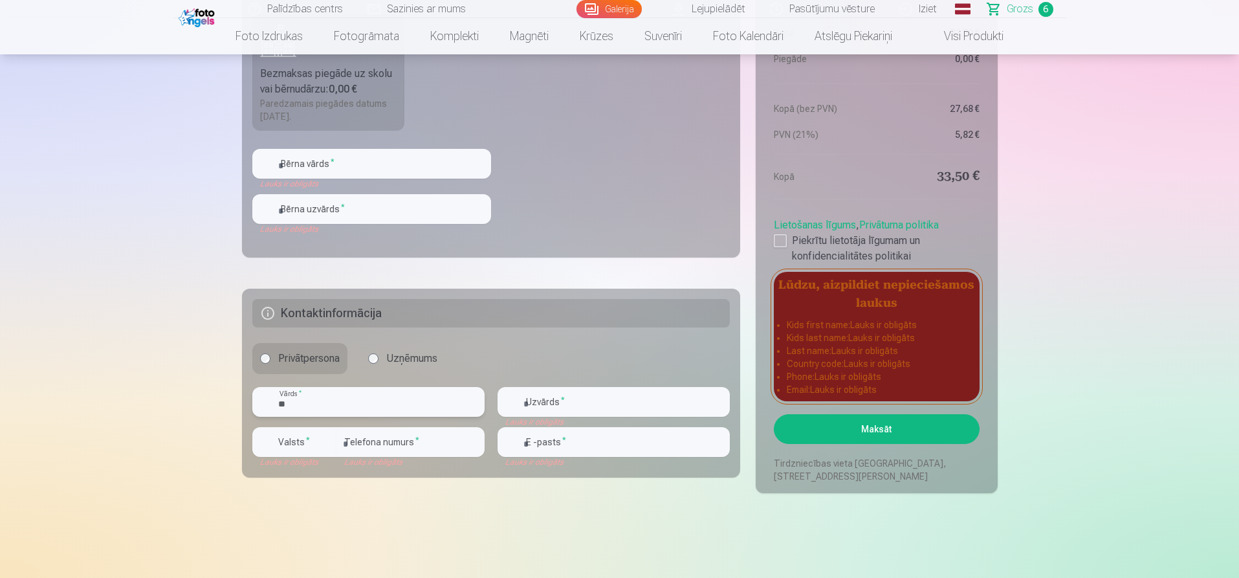
type input "*"
type input "*****"
click at [554, 392] on input "text" at bounding box center [613, 402] width 232 height 30
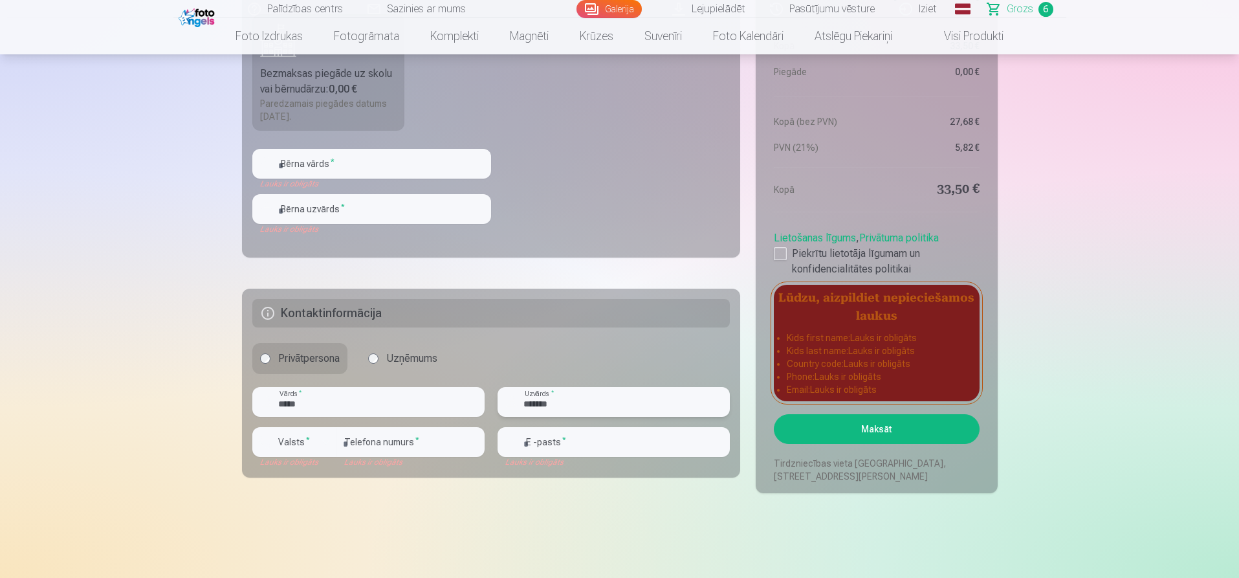
type input "*******"
click at [387, 445] on input "number" at bounding box center [410, 442] width 148 height 30
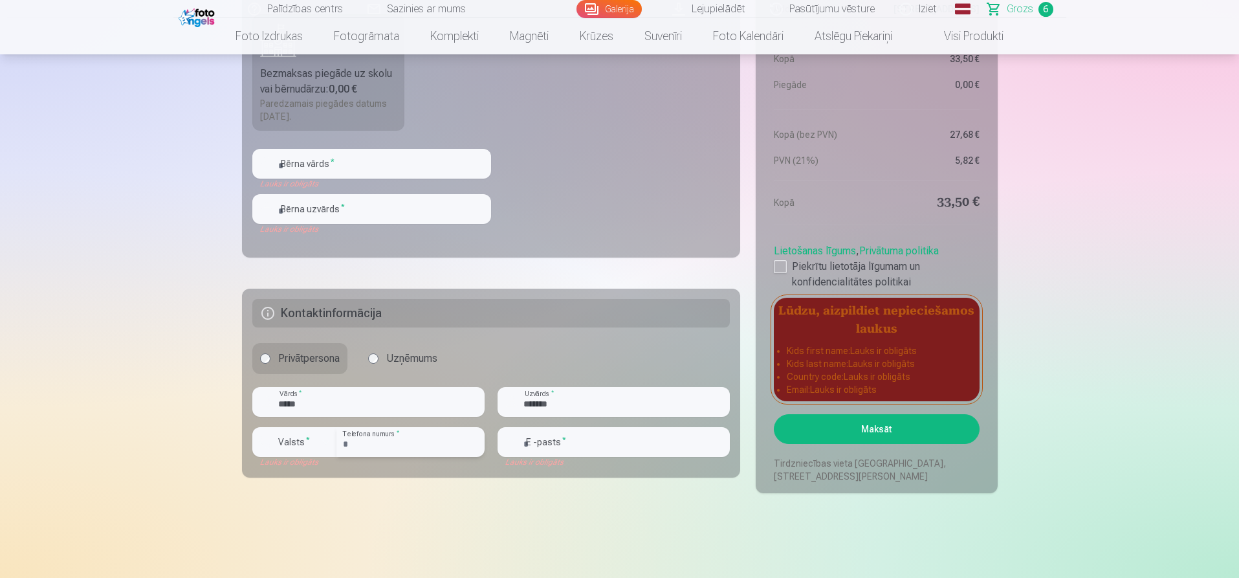
type input "********"
click at [602, 440] on input "email" at bounding box center [613, 442] width 232 height 30
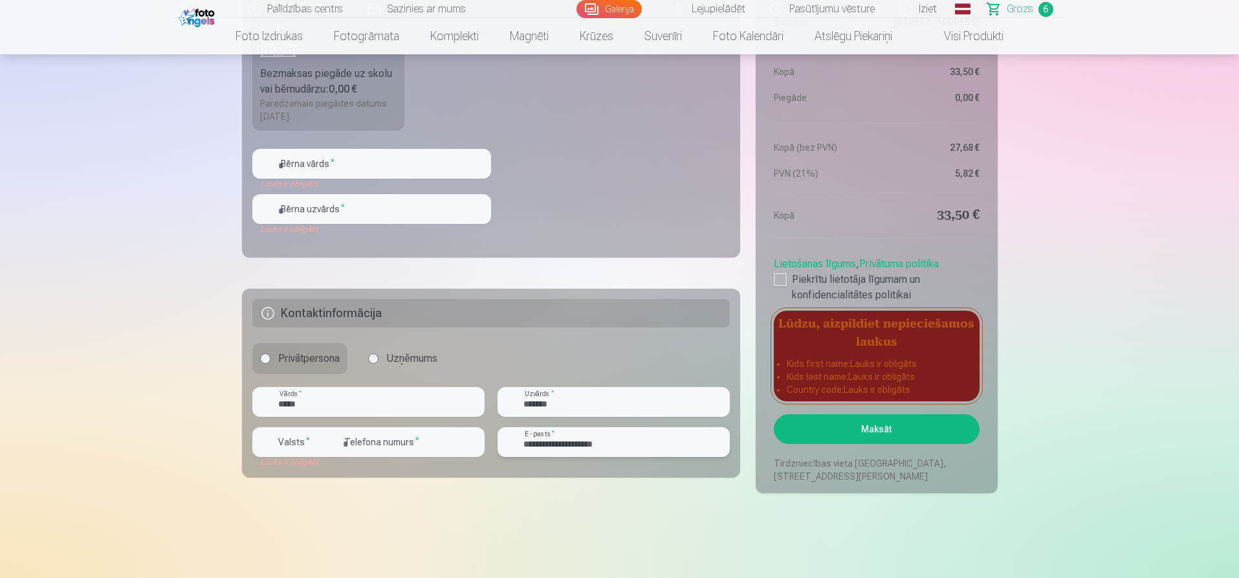
type input "**********"
click at [880, 428] on button "Maksāt" at bounding box center [876, 429] width 205 height 30
click at [327, 162] on input "text" at bounding box center [371, 164] width 239 height 30
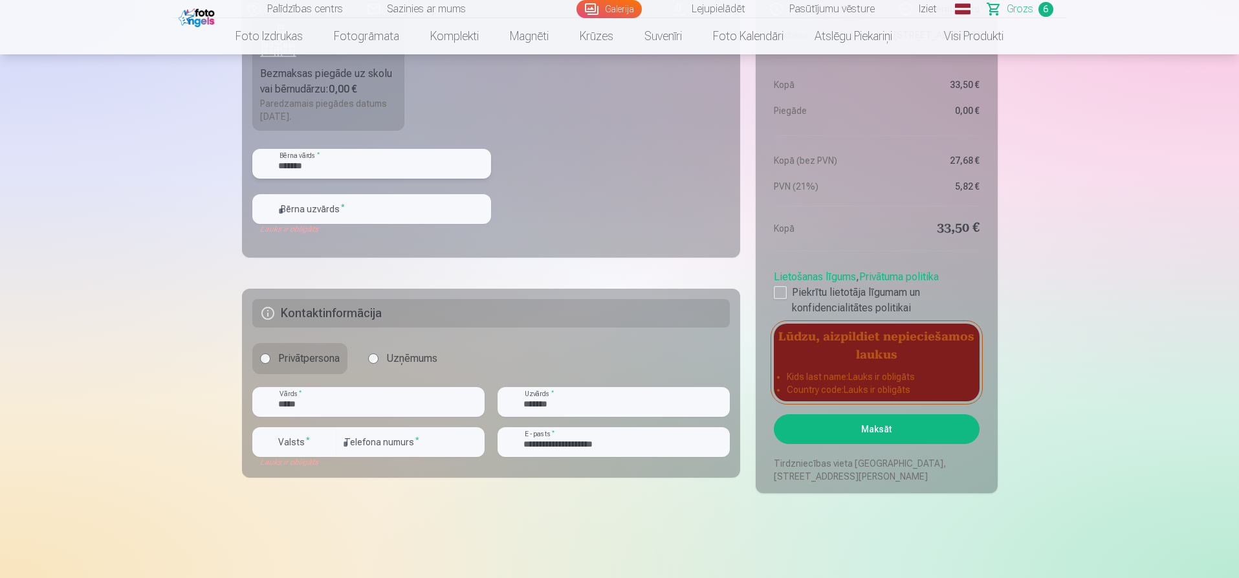
type input "*******"
click at [350, 215] on input "text" at bounding box center [371, 209] width 239 height 30
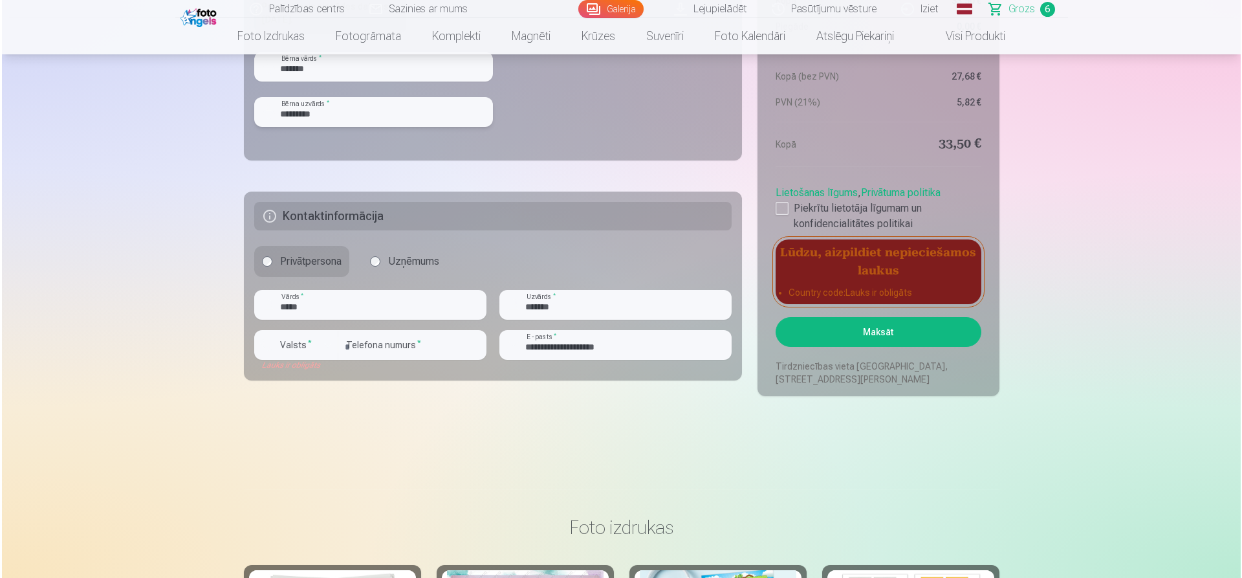
scroll to position [1294, 0]
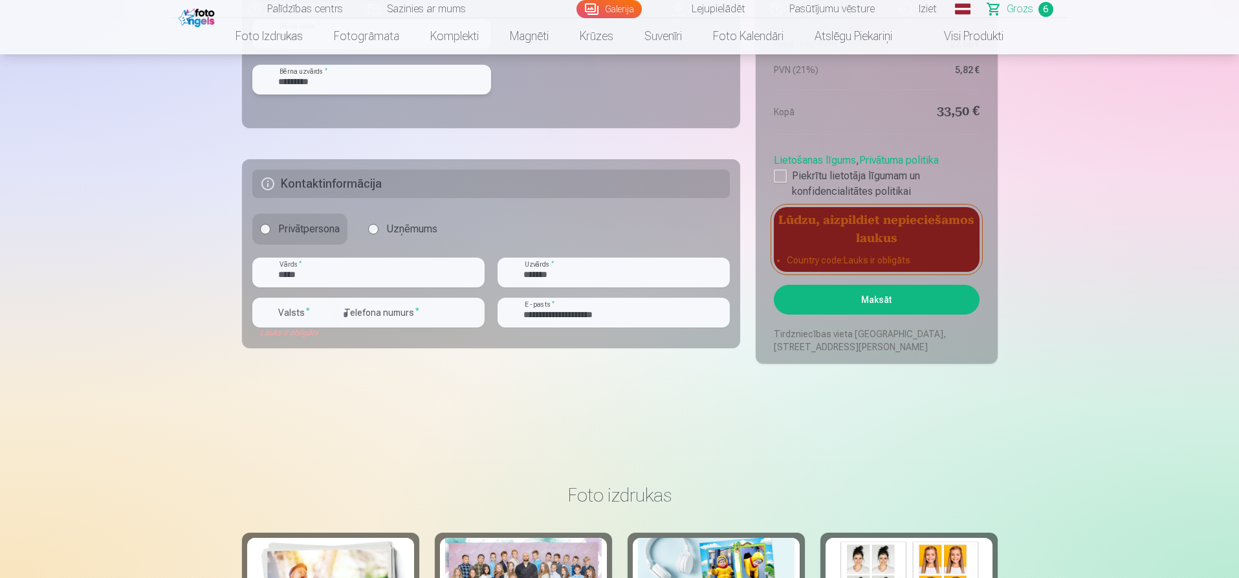
type input "*********"
click at [887, 295] on button "Maksāt" at bounding box center [876, 300] width 205 height 30
click at [328, 313] on div "button" at bounding box center [326, 313] width 16 height 16
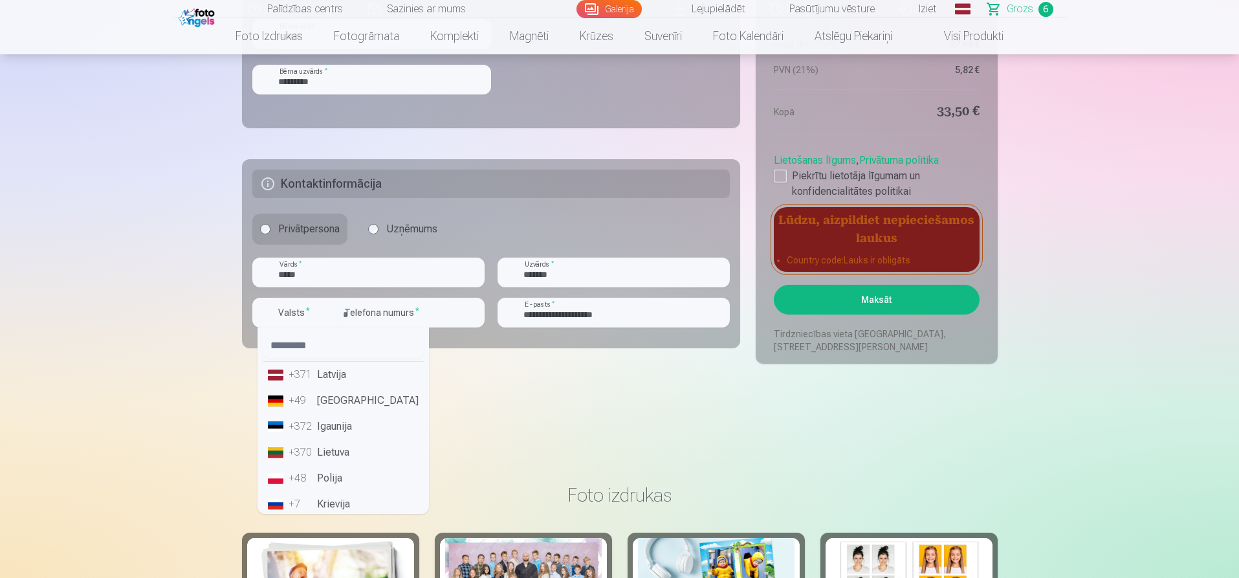
click at [341, 369] on li "+371 Latvija" at bounding box center [343, 375] width 161 height 26
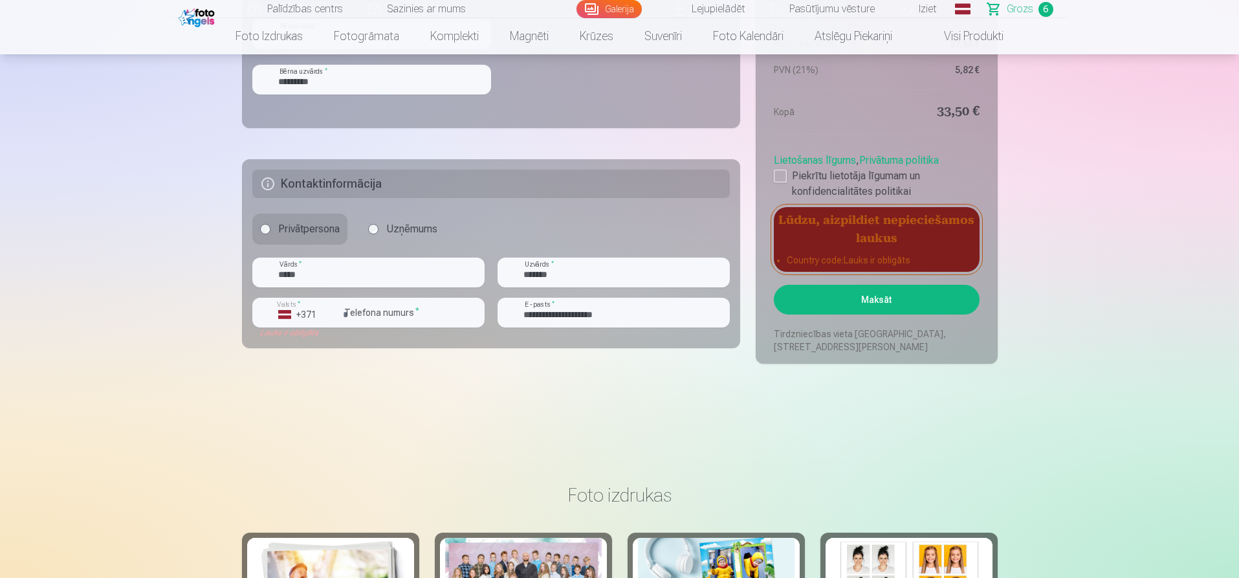
click at [880, 293] on button "Maksāt" at bounding box center [876, 300] width 205 height 30
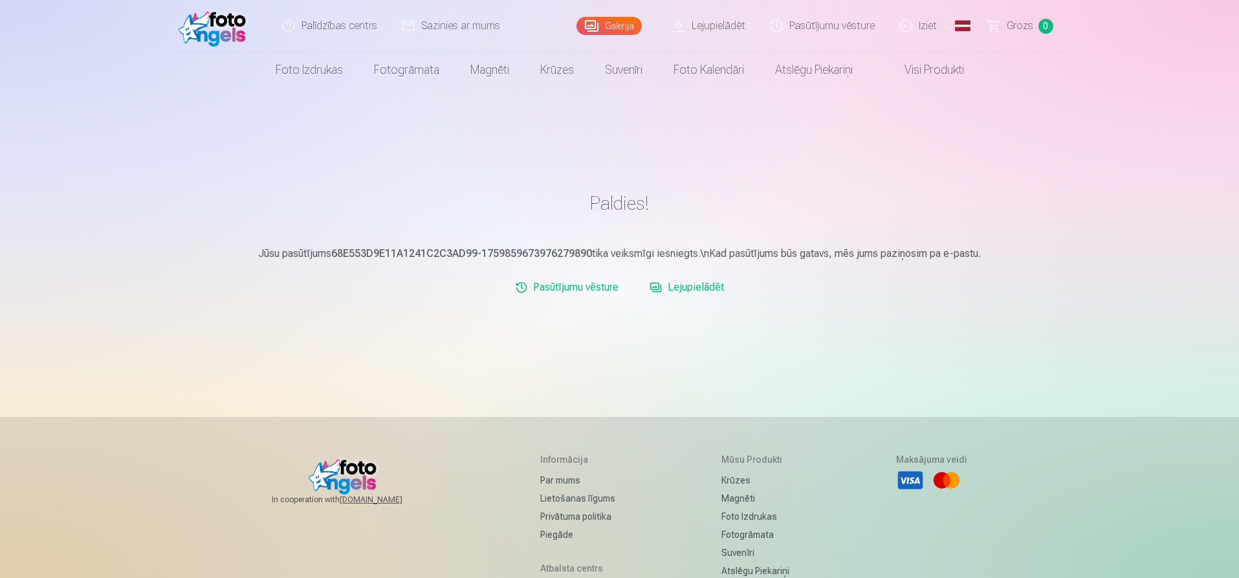
click at [726, 29] on link "Lejupielādēt" at bounding box center [709, 26] width 98 height 52
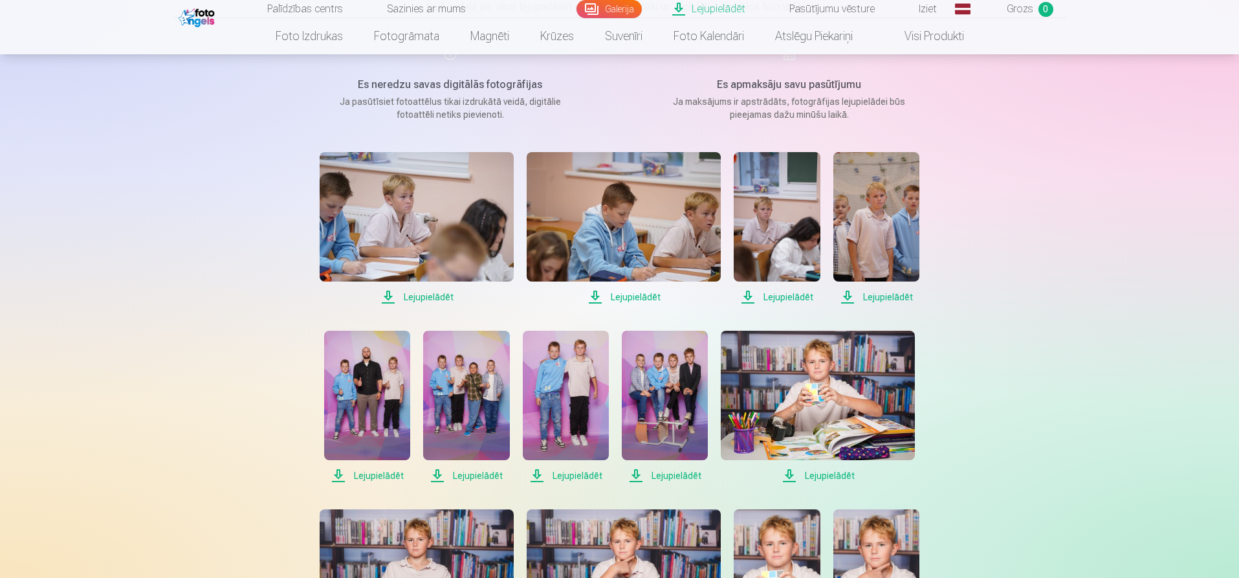
scroll to position [194, 0]
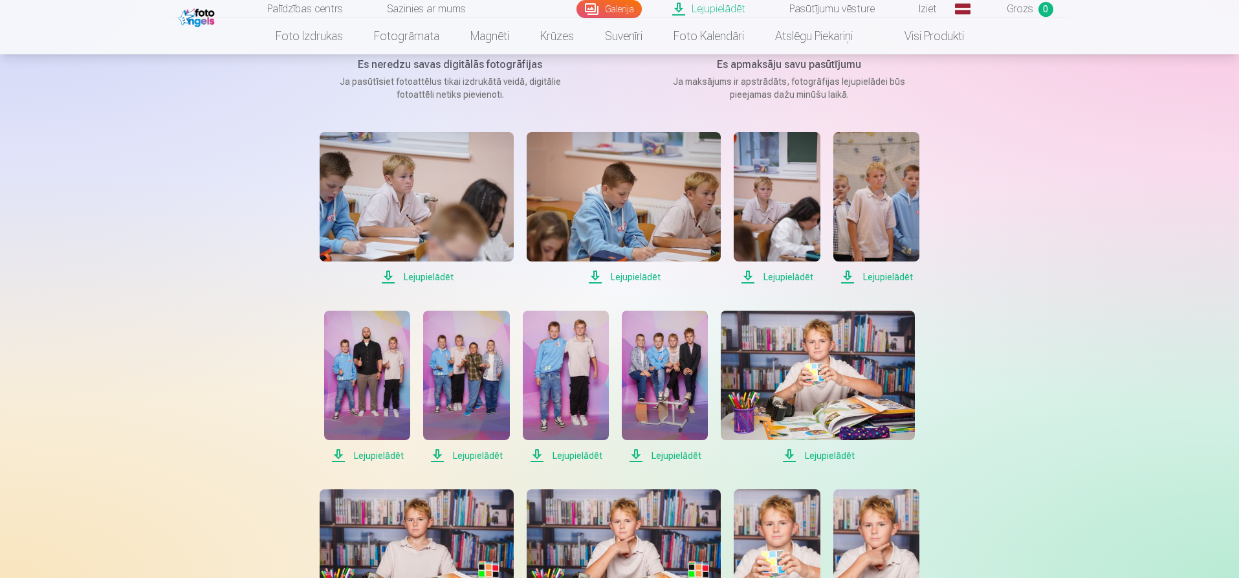
click at [416, 275] on span "Lejupielādēt" at bounding box center [417, 277] width 194 height 16
click at [636, 277] on span "Lejupielādēt" at bounding box center [623, 277] width 194 height 16
click at [775, 276] on span "Lejupielādēt" at bounding box center [776, 277] width 86 height 16
click at [878, 276] on span "Lejupielādēt" at bounding box center [876, 277] width 86 height 16
click at [375, 455] on span "Lejupielādēt" at bounding box center [367, 456] width 86 height 16
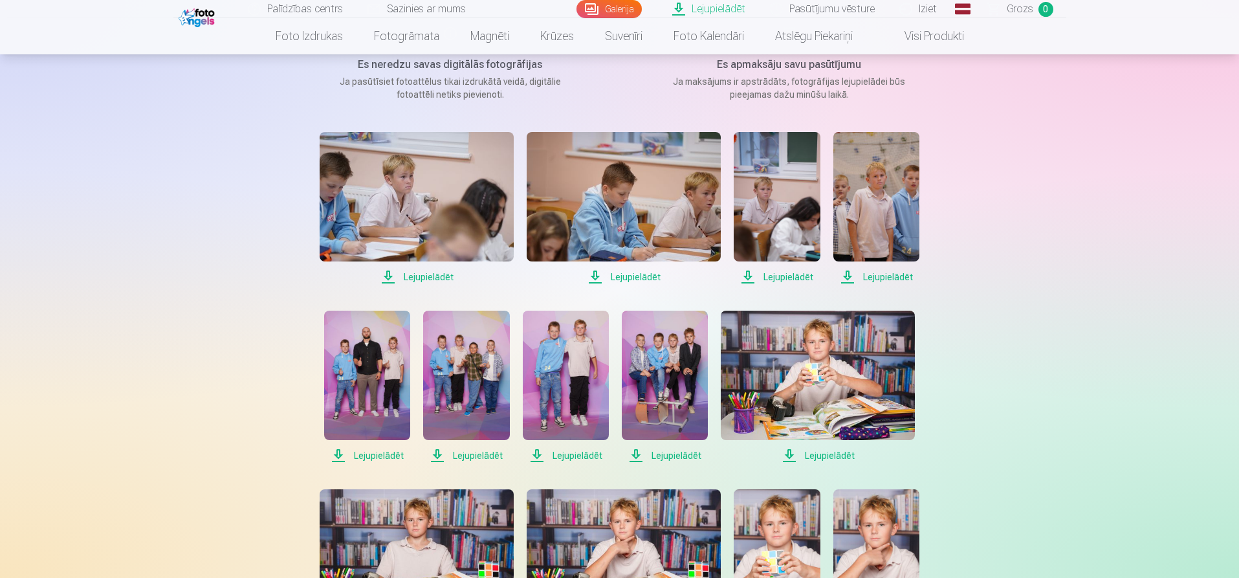
click at [475, 455] on span "Lejupielādēt" at bounding box center [466, 456] width 86 height 16
click at [570, 452] on span "Lejupielādēt" at bounding box center [566, 456] width 86 height 16
click at [666, 455] on span "Lejupielādēt" at bounding box center [665, 456] width 86 height 16
click at [815, 454] on span "Lejupielādēt" at bounding box center [818, 456] width 194 height 16
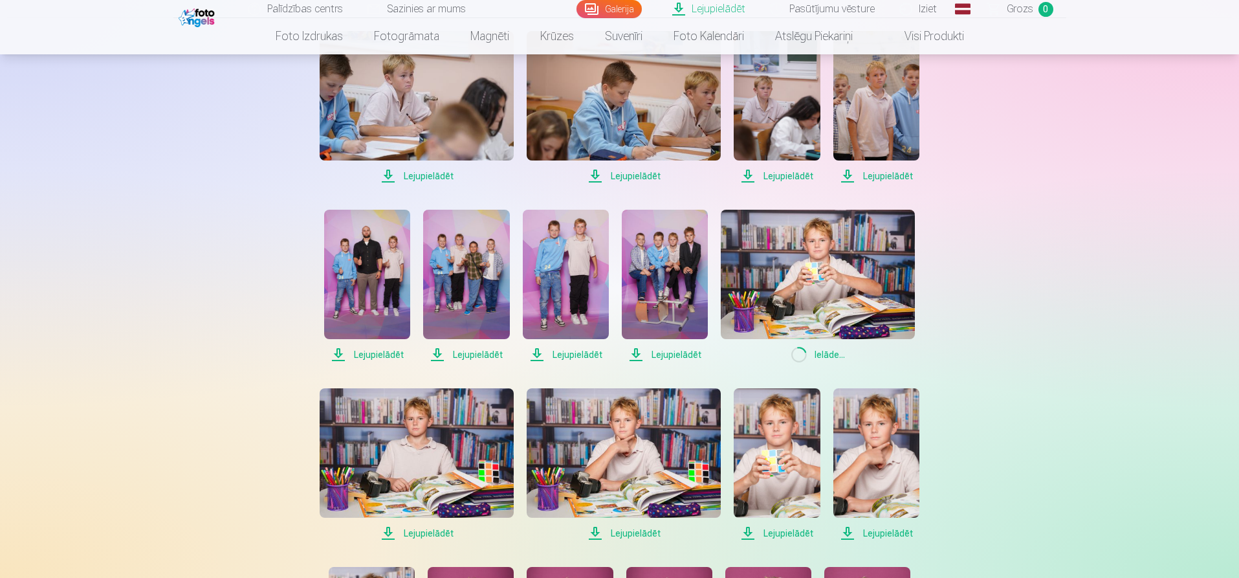
scroll to position [323, 0]
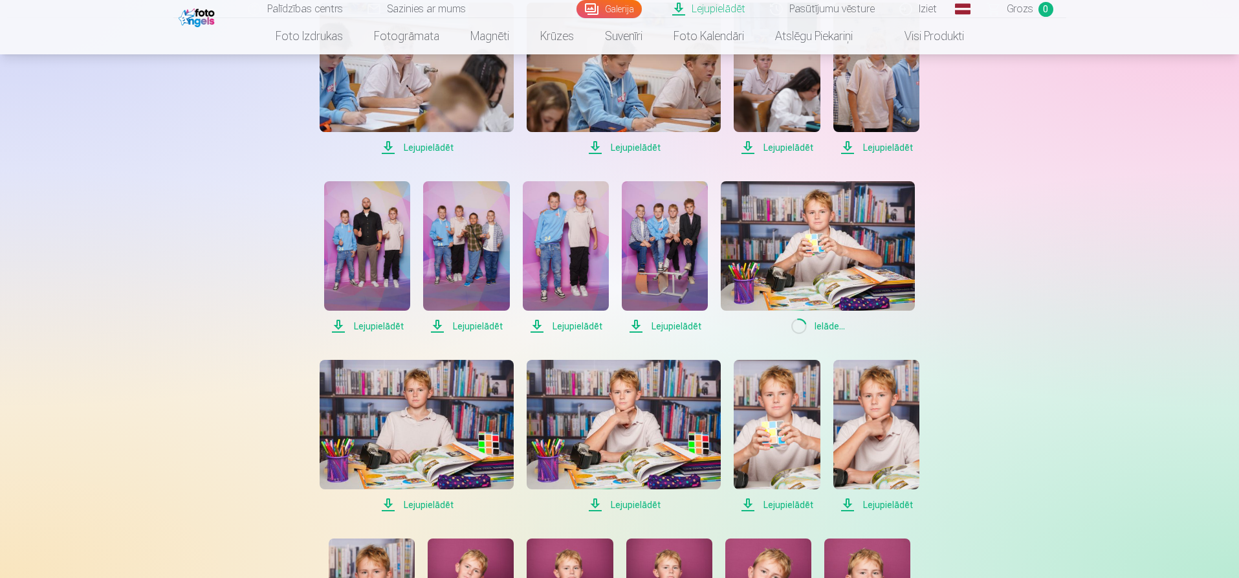
click at [434, 503] on span "Lejupielādēt" at bounding box center [417, 505] width 194 height 16
click at [636, 504] on span "Lejupielādēt" at bounding box center [623, 505] width 194 height 16
click at [785, 504] on span "Lejupielādēt" at bounding box center [776, 505] width 86 height 16
click at [877, 504] on span "Lejupielādēt" at bounding box center [876, 505] width 86 height 16
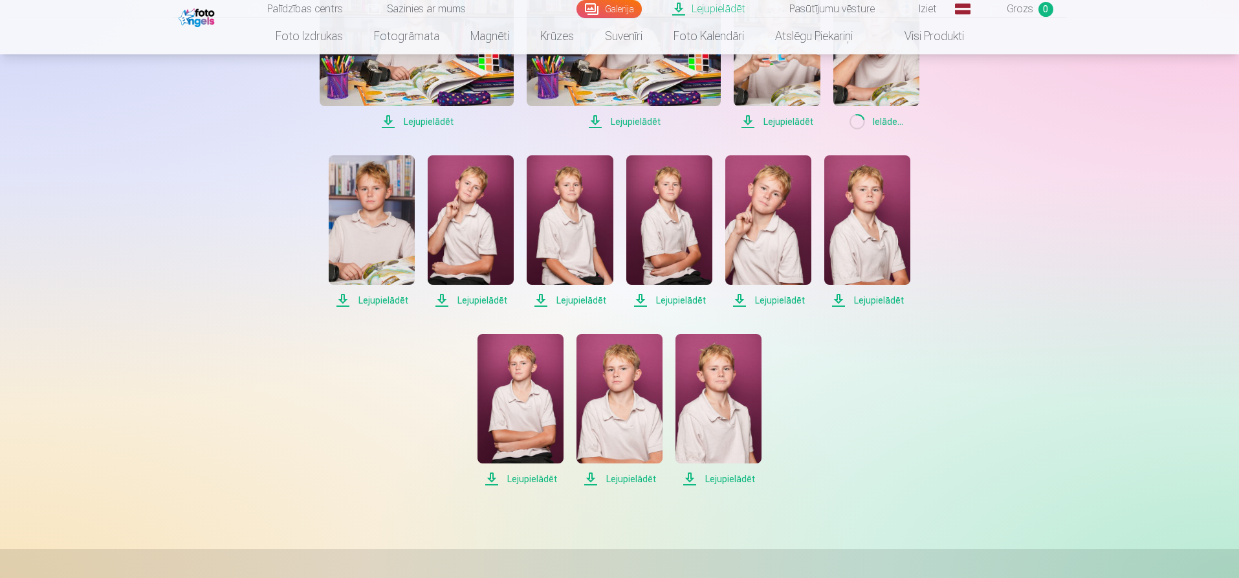
scroll to position [711, 0]
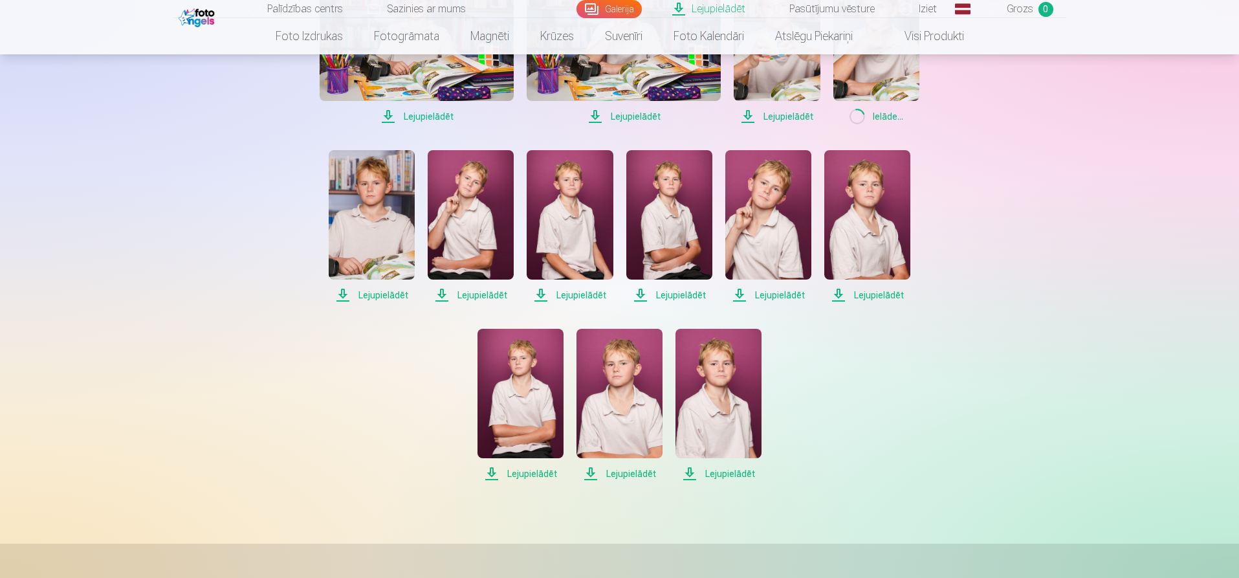
click at [385, 298] on span "Lejupielādēt" at bounding box center [372, 295] width 86 height 16
click at [467, 293] on span "Lejupielādēt" at bounding box center [471, 295] width 86 height 16
click at [578, 294] on span "Lejupielādēt" at bounding box center [569, 295] width 86 height 16
click at [684, 294] on span "Lejupielādēt" at bounding box center [669, 295] width 86 height 16
click at [776, 288] on span "Lejupielādēt" at bounding box center [768, 295] width 86 height 16
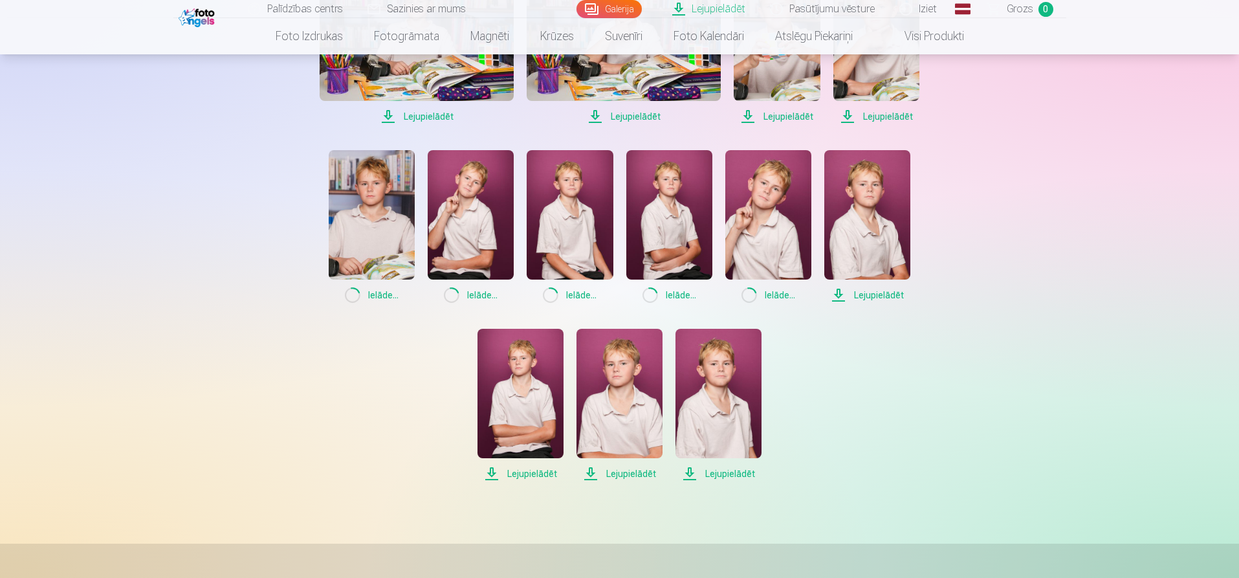
click at [860, 291] on span "Lejupielādēt" at bounding box center [867, 295] width 86 height 16
click at [519, 473] on span "Lejupielādēt" at bounding box center [520, 474] width 86 height 16
click at [616, 472] on span "Lejupielādēt" at bounding box center [619, 474] width 86 height 16
click at [692, 473] on span "Lejupielādēt" at bounding box center [718, 474] width 86 height 16
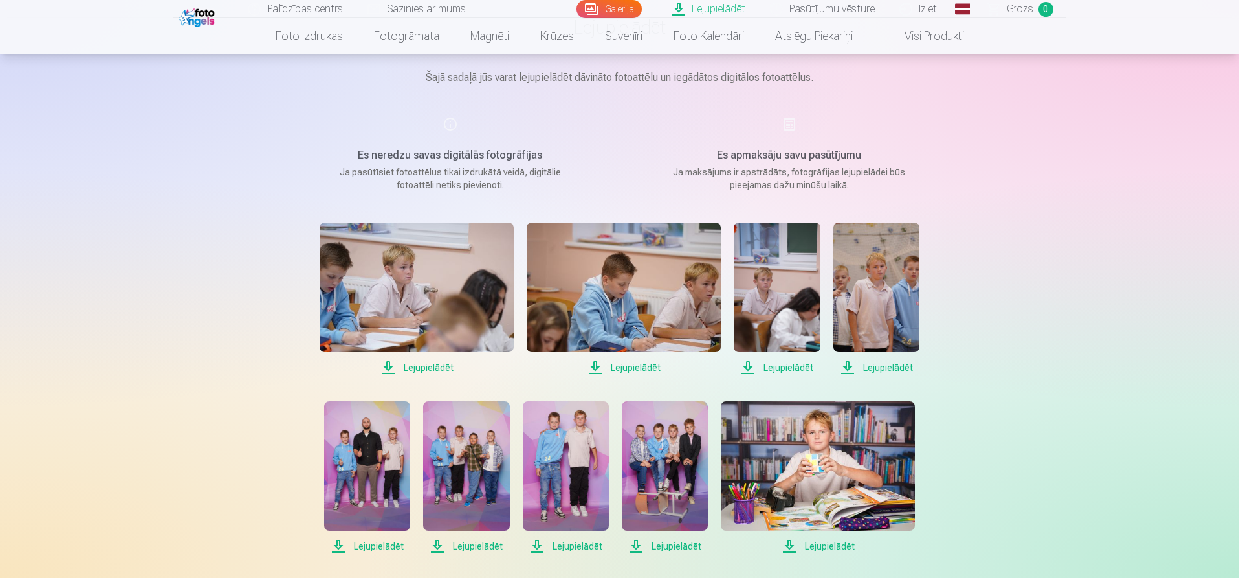
scroll to position [65, 0]
